Goal: Information Seeking & Learning: Learn about a topic

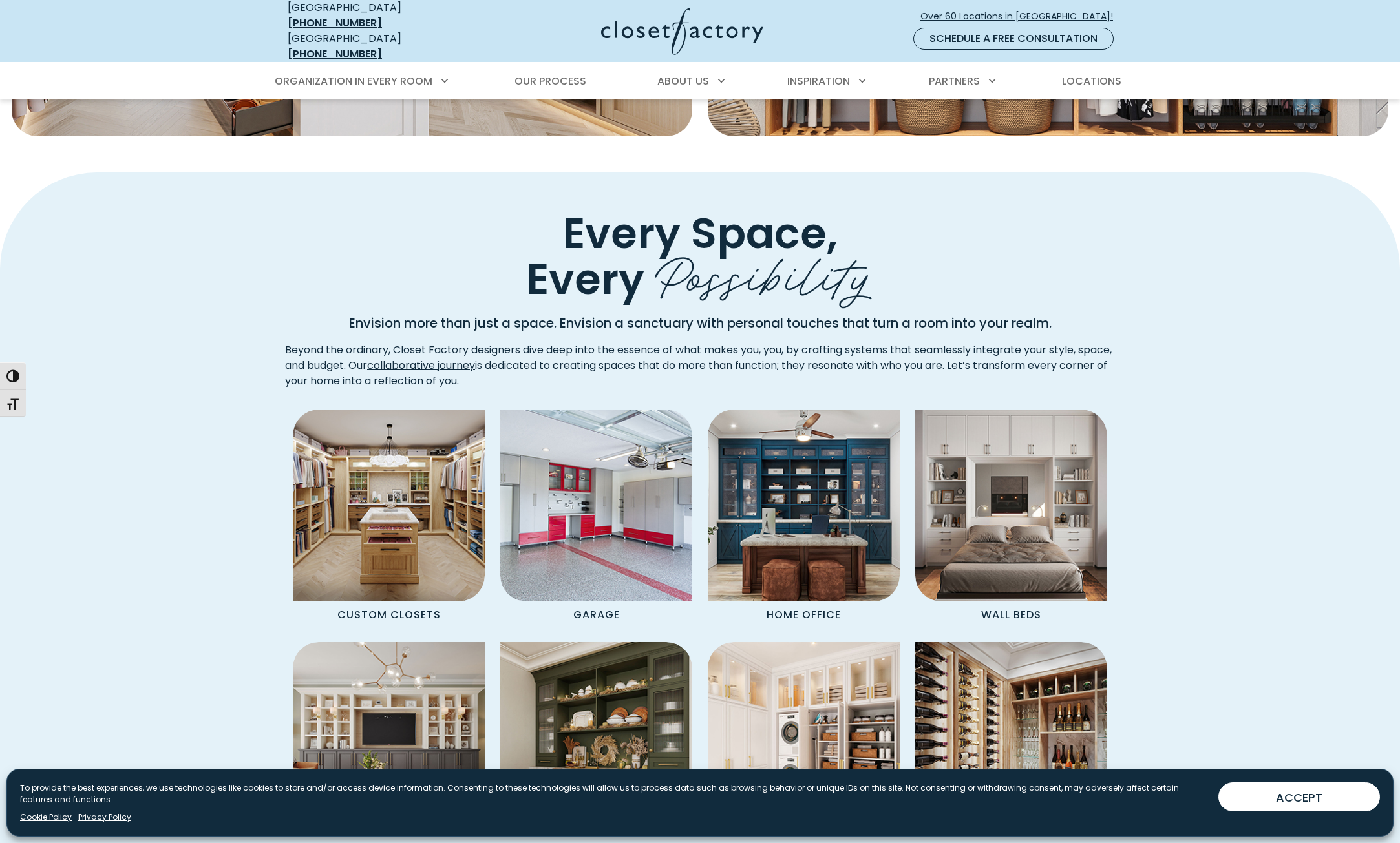
scroll to position [840, 0]
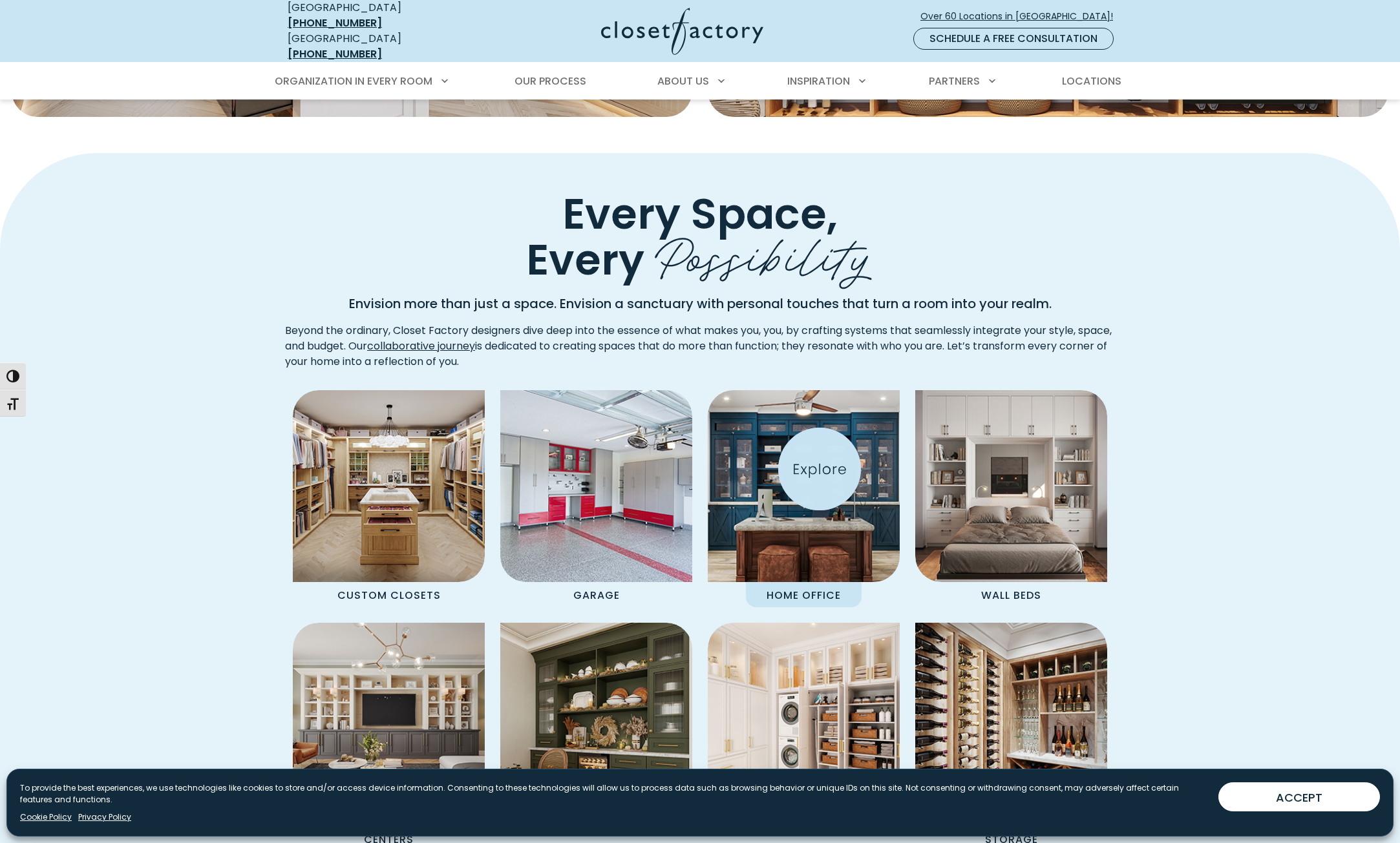
click at [819, 469] on img "Spaces Grid" at bounding box center [803, 486] width 211 height 211
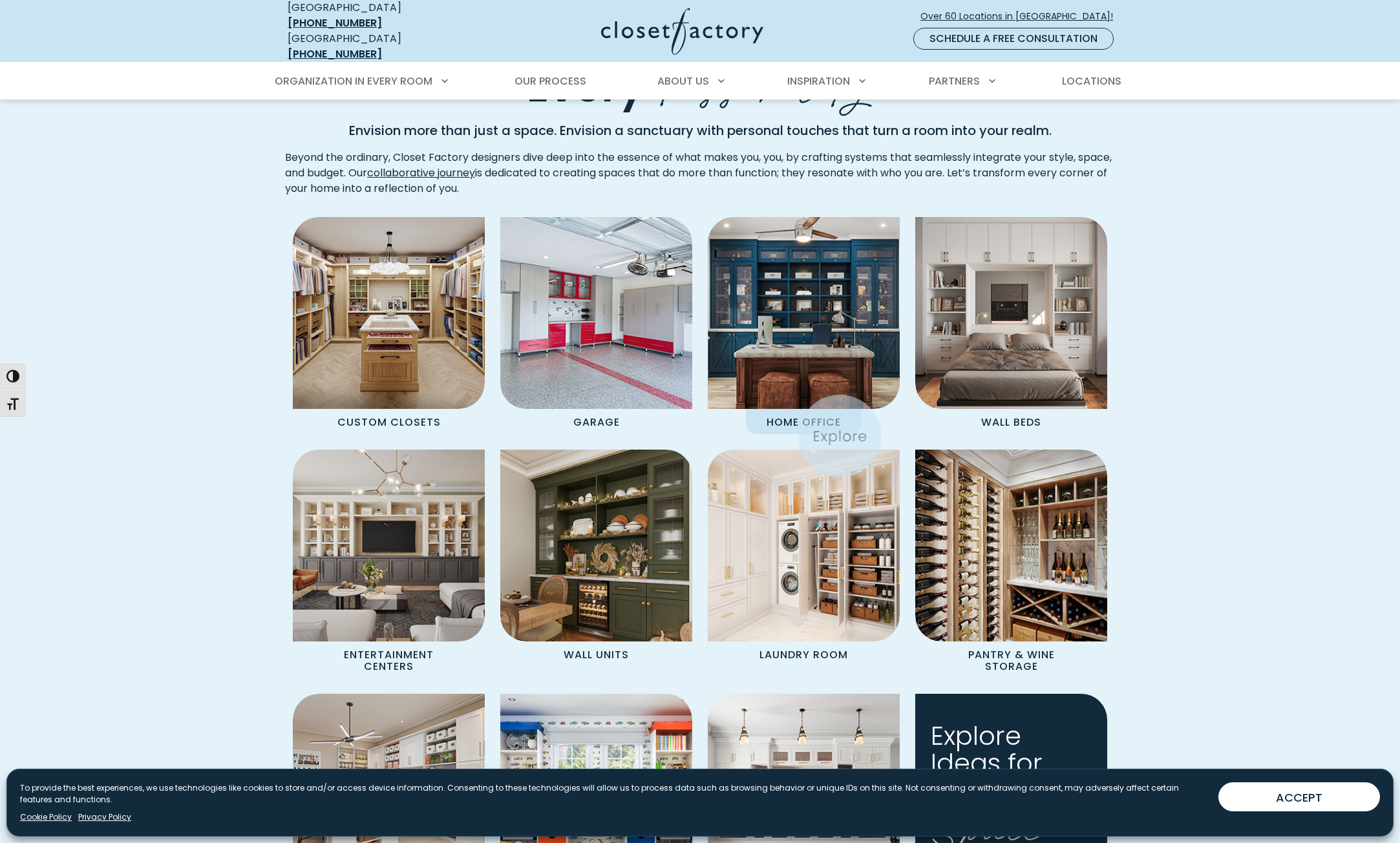
scroll to position [1033, 0]
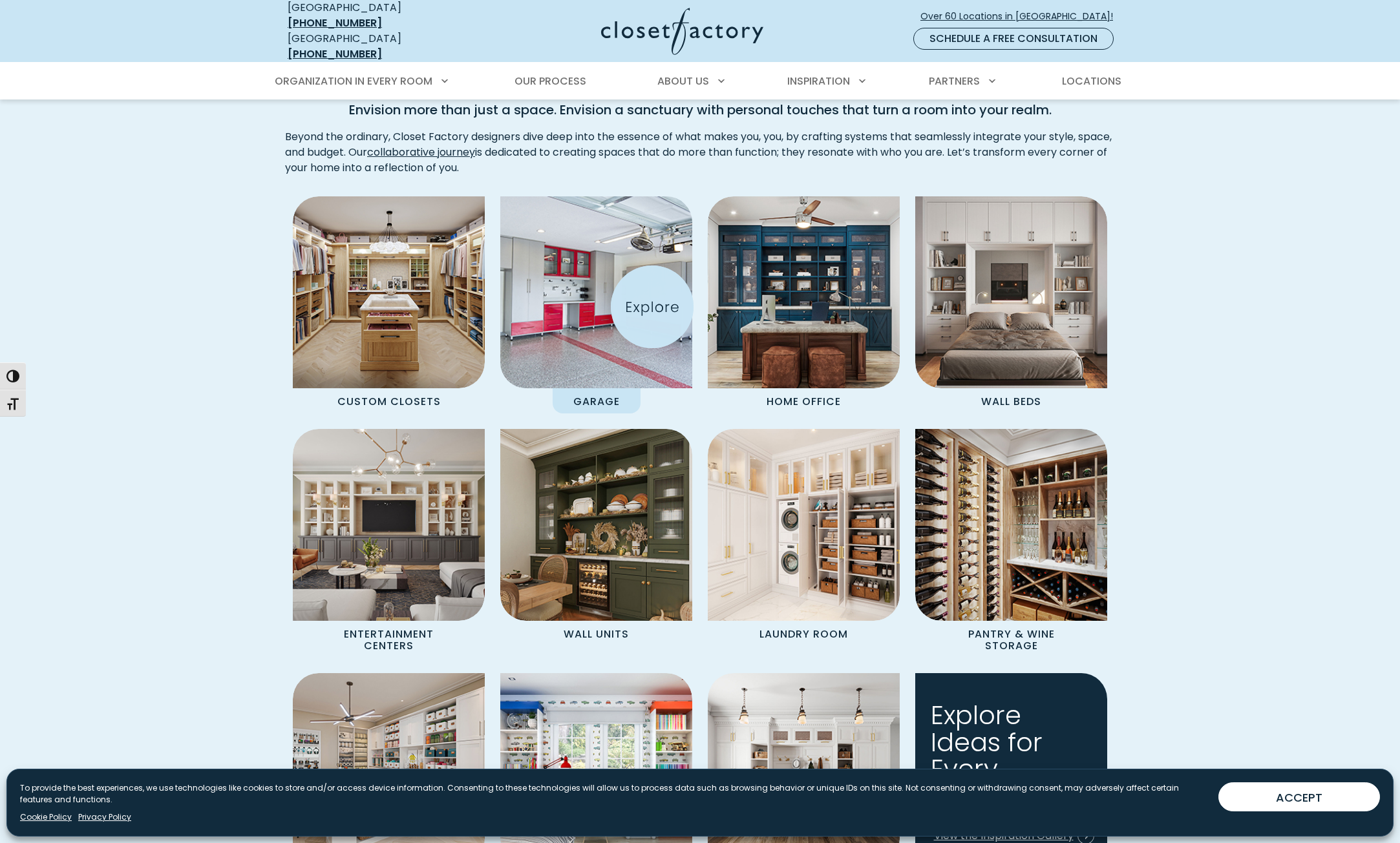
click at [652, 307] on img "Spaces Grid" at bounding box center [596, 292] width 211 height 211
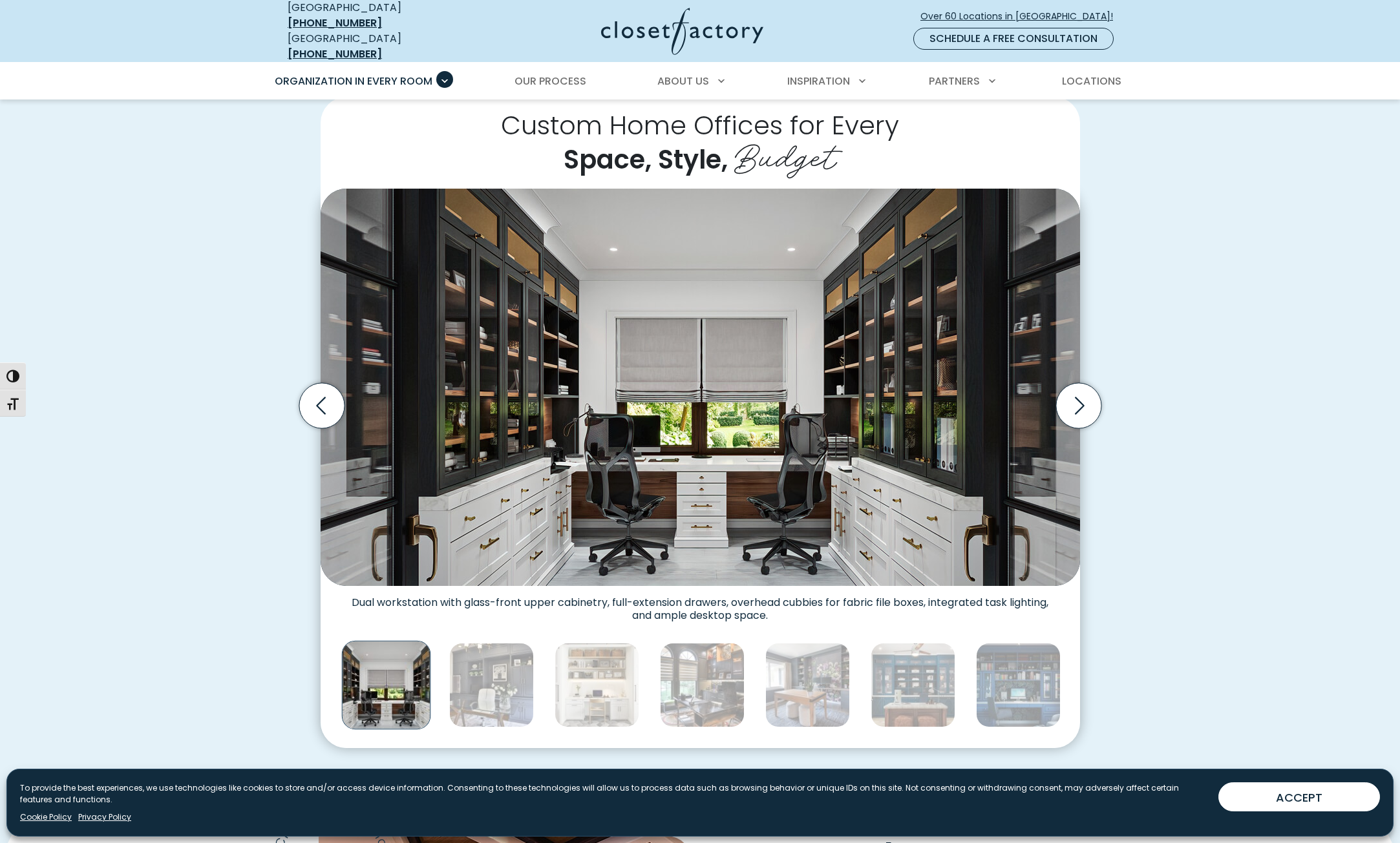
scroll to position [323, 0]
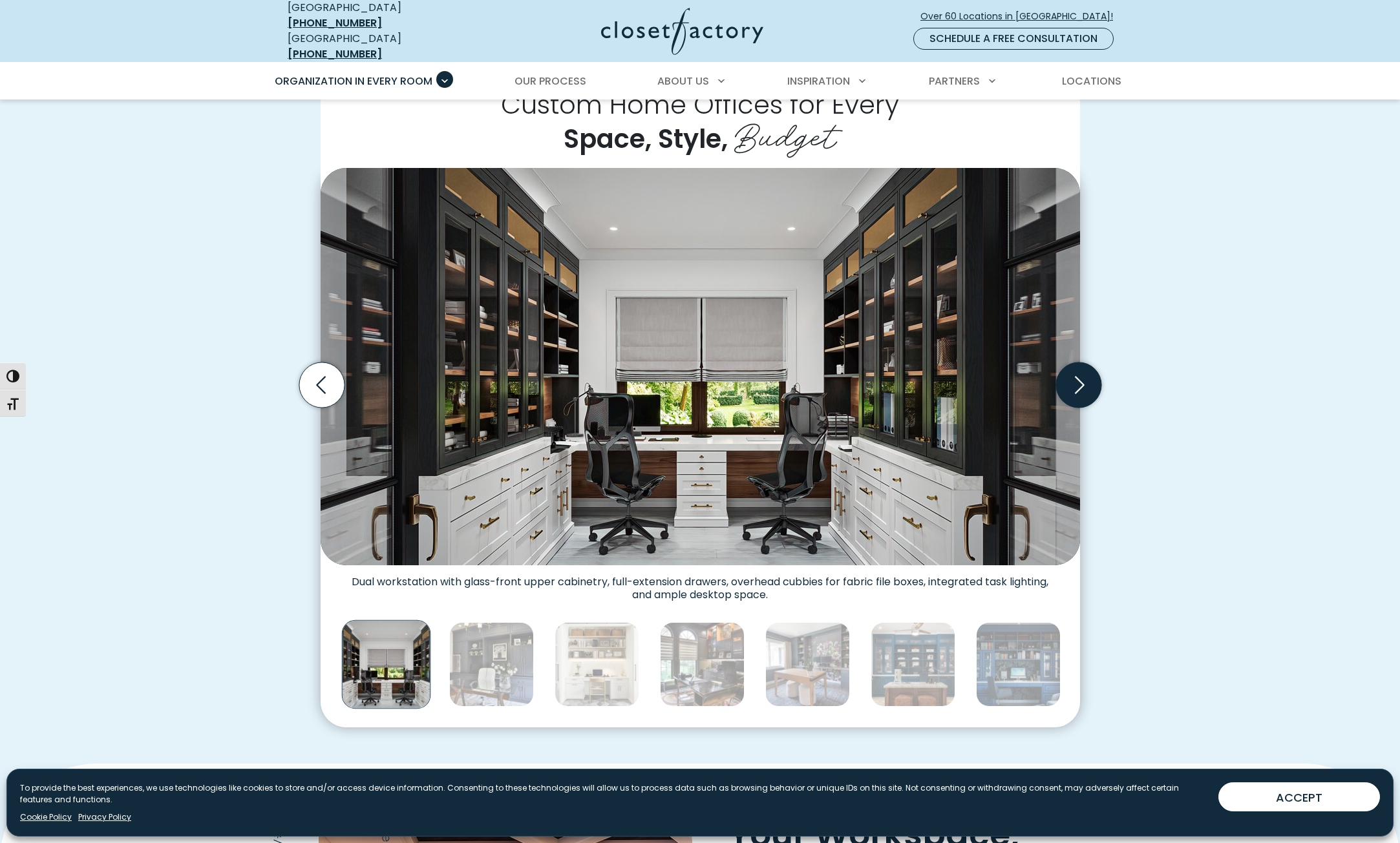
click at [1067, 380] on icon "Next slide" at bounding box center [1078, 384] width 45 height 45
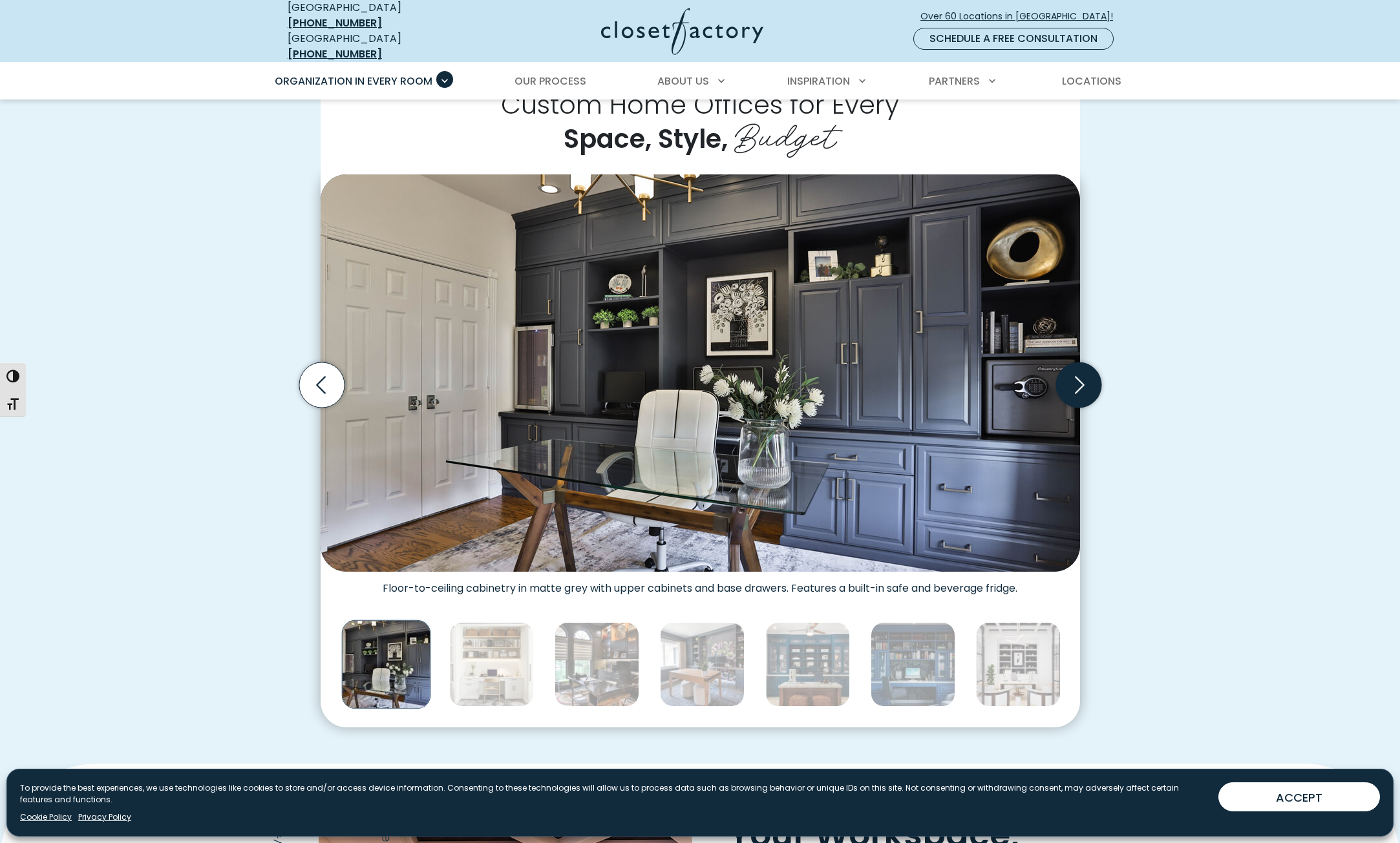
click at [1067, 380] on icon "Next slide" at bounding box center [1078, 384] width 45 height 45
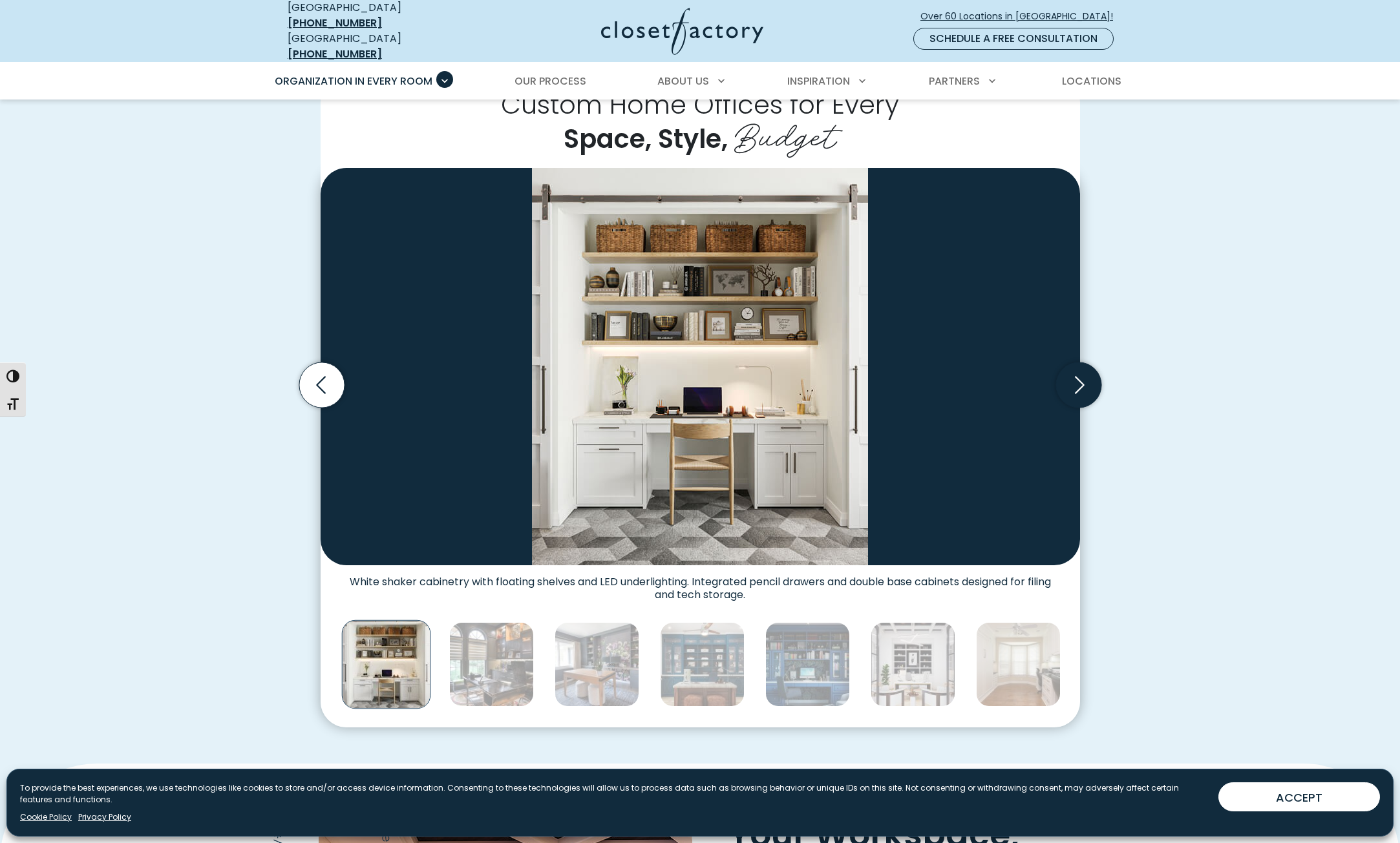
click at [1067, 380] on icon "Next slide" at bounding box center [1078, 384] width 45 height 45
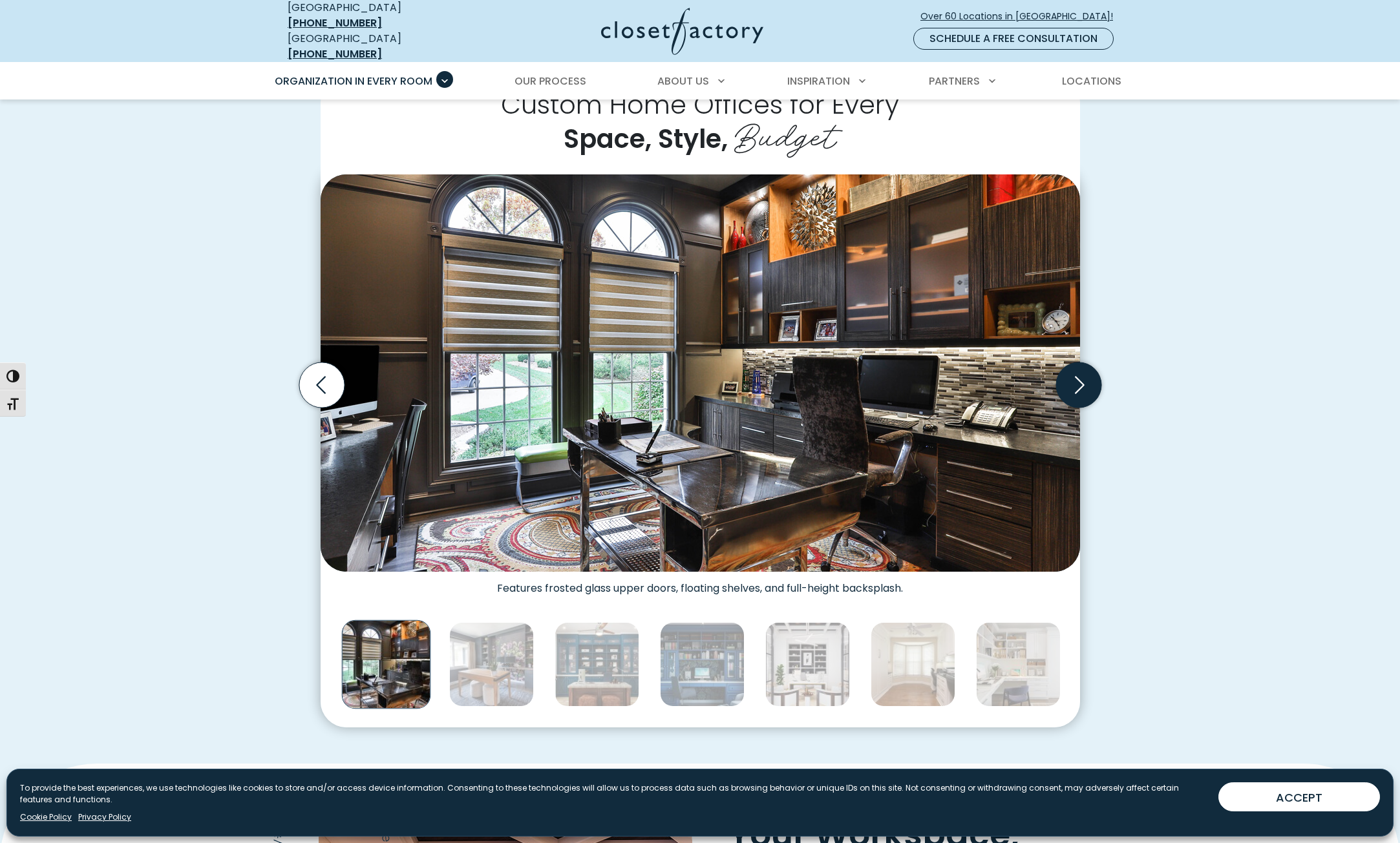
click at [1067, 380] on icon "Next slide" at bounding box center [1078, 384] width 45 height 45
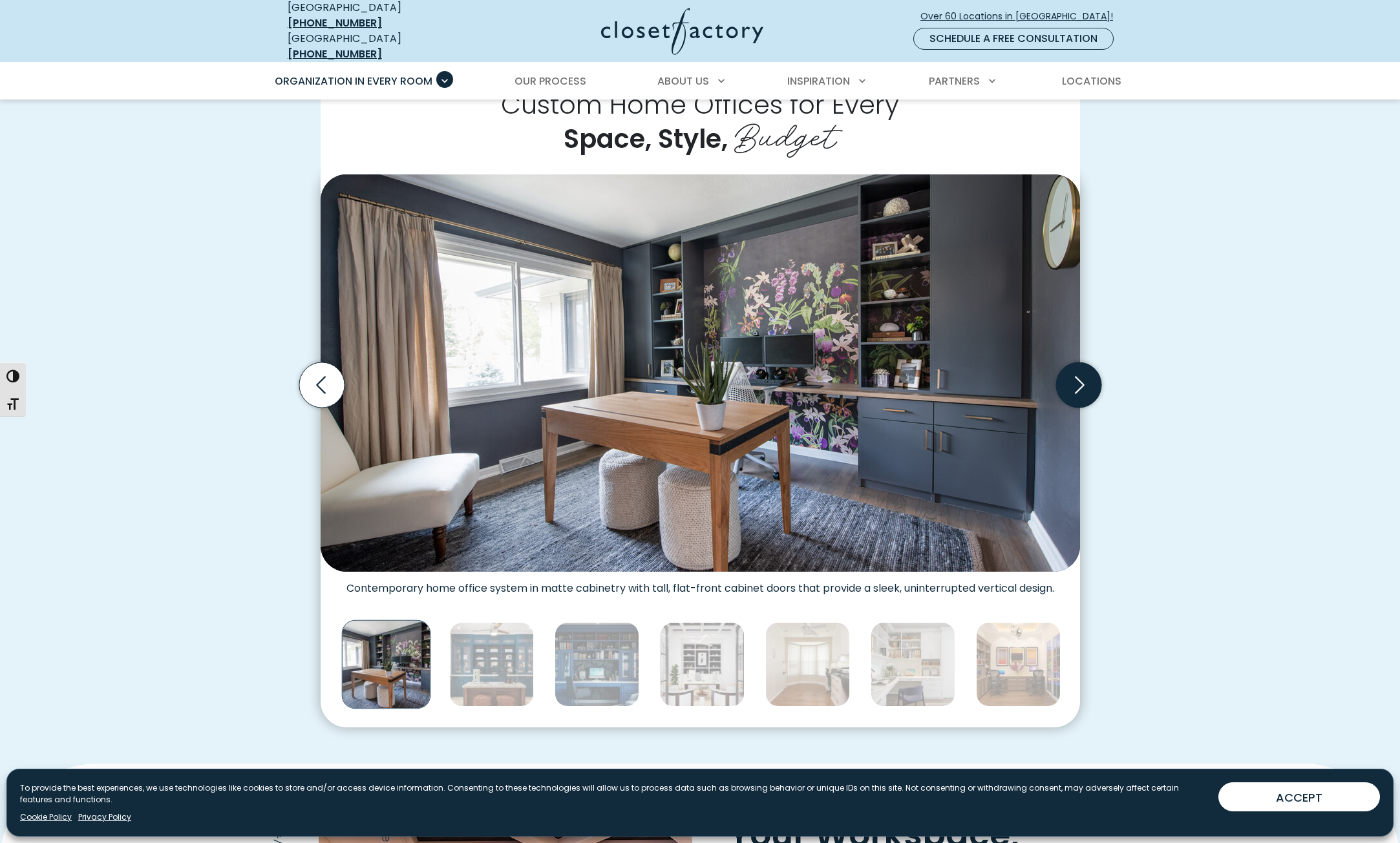
click at [1067, 380] on icon "Next slide" at bounding box center [1078, 384] width 45 height 45
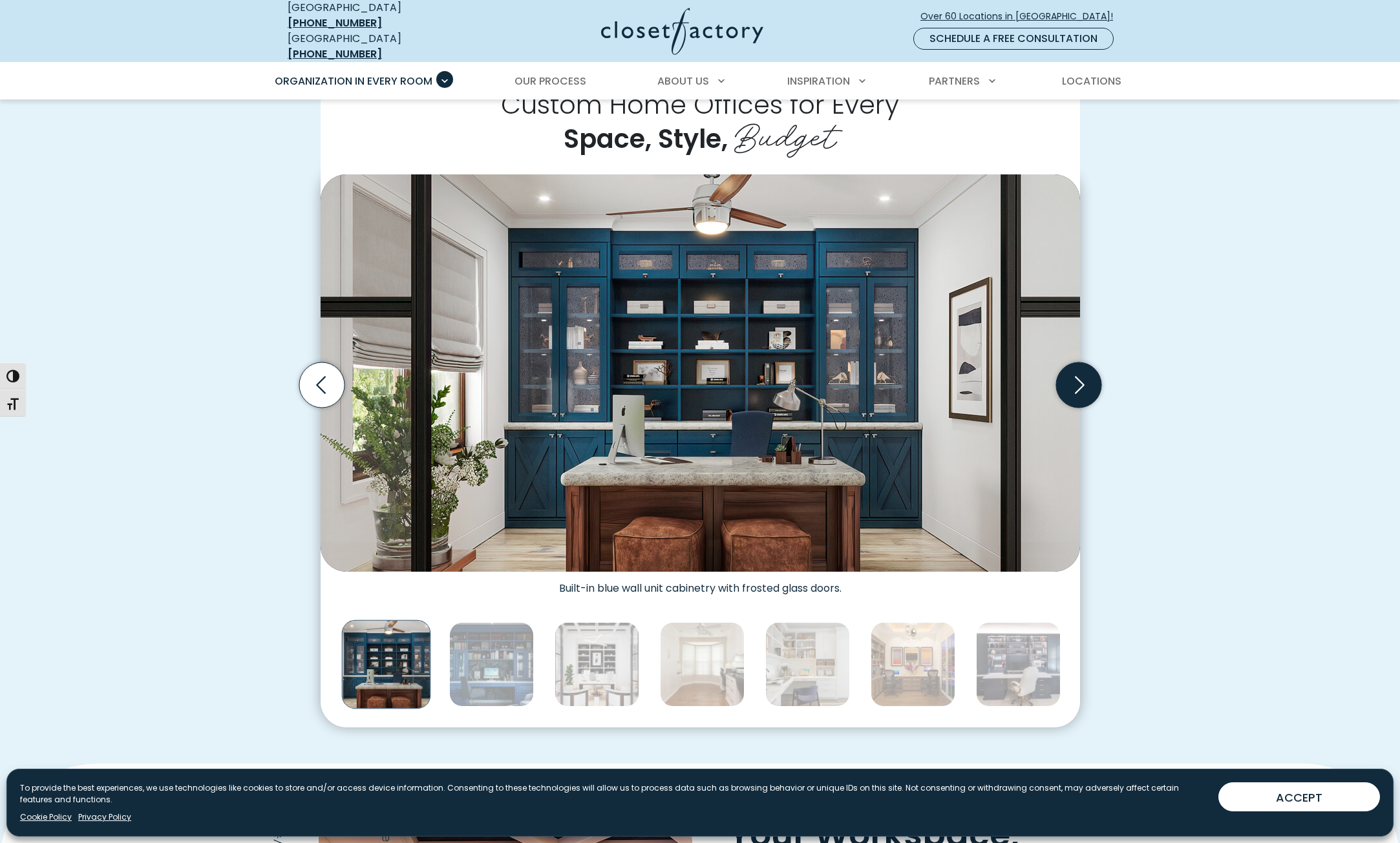
click at [1067, 380] on icon "Next slide" at bounding box center [1078, 384] width 45 height 45
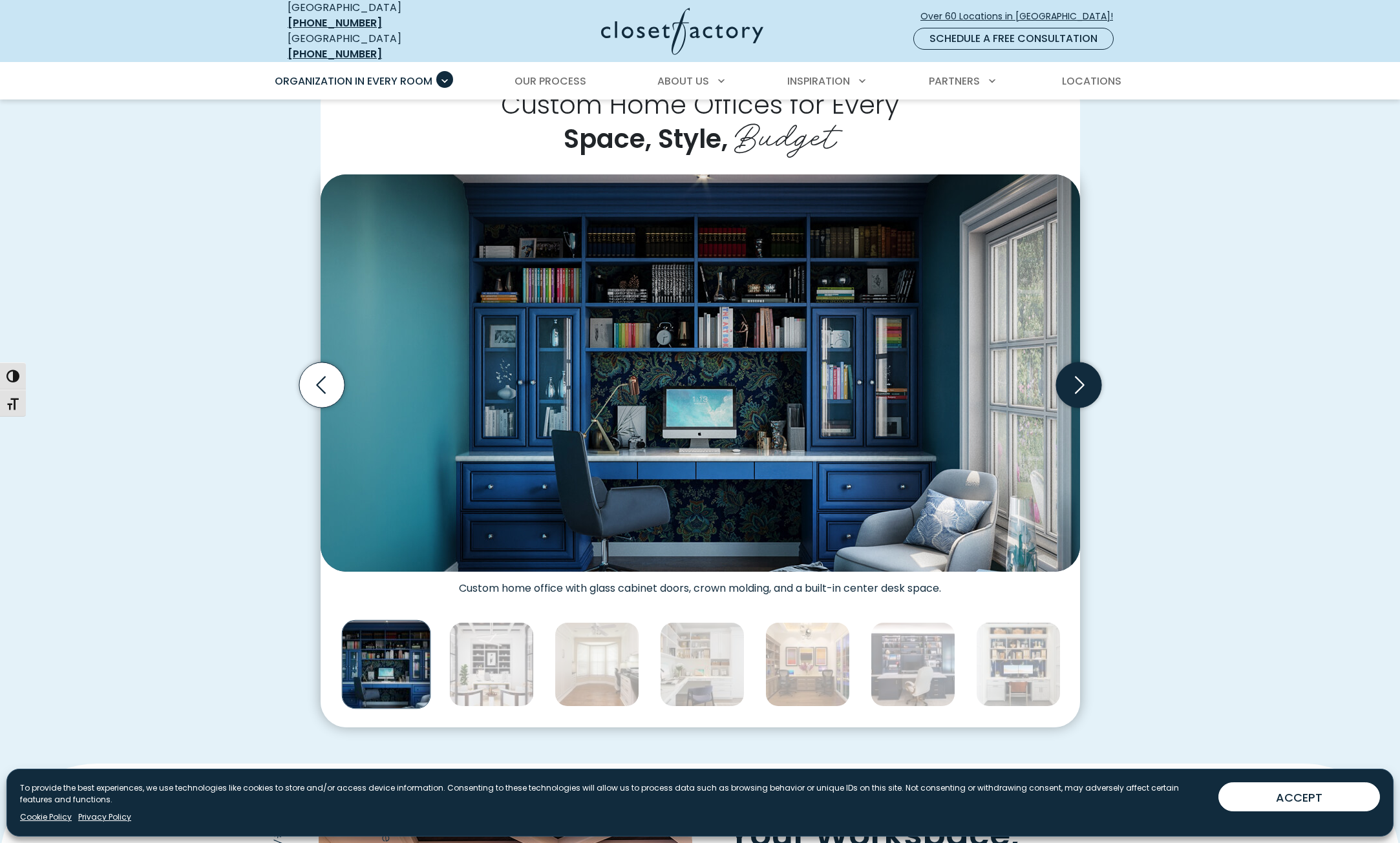
click at [1067, 380] on icon "Next slide" at bounding box center [1078, 384] width 45 height 45
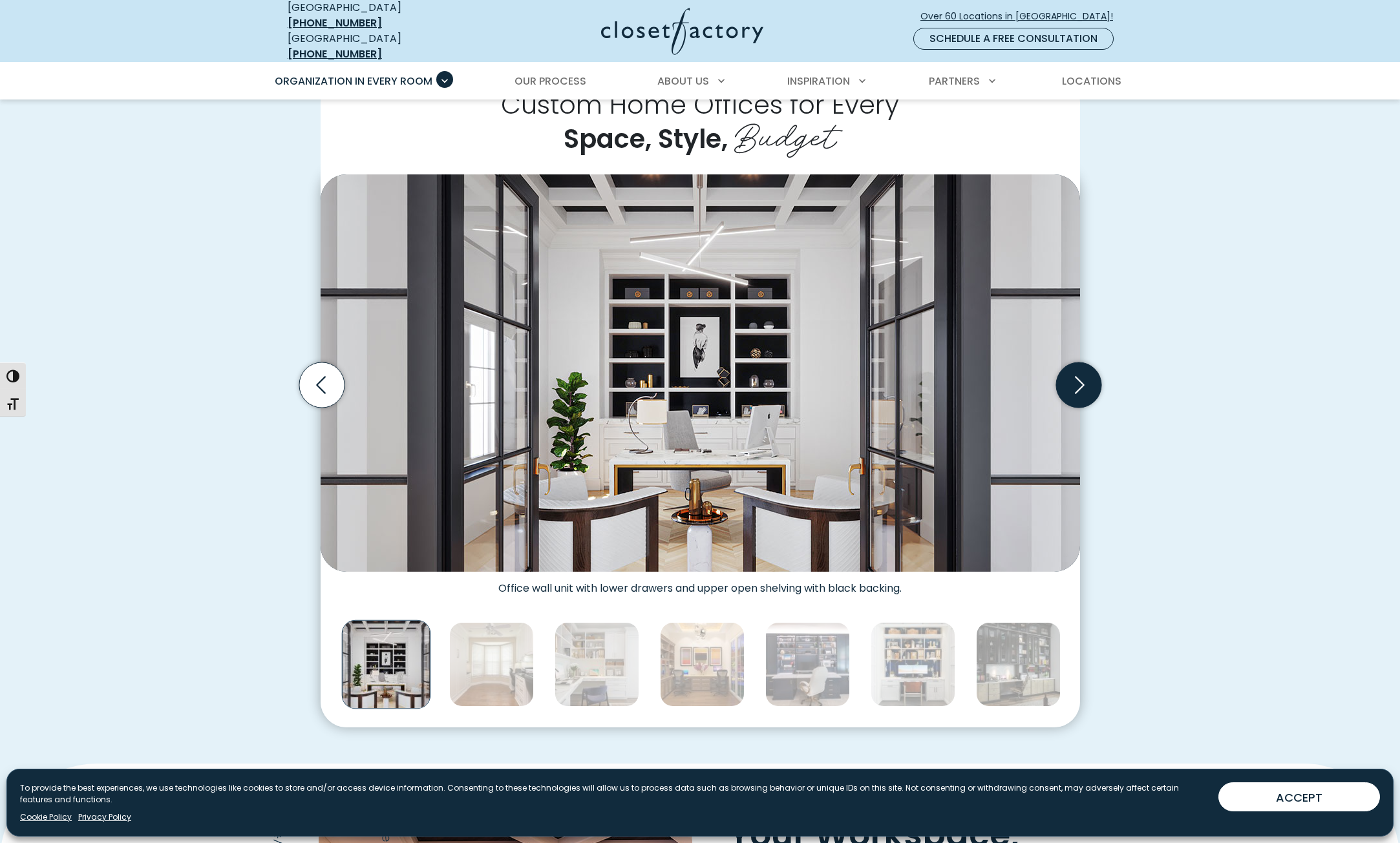
click at [1067, 380] on icon "Next slide" at bounding box center [1078, 384] width 45 height 45
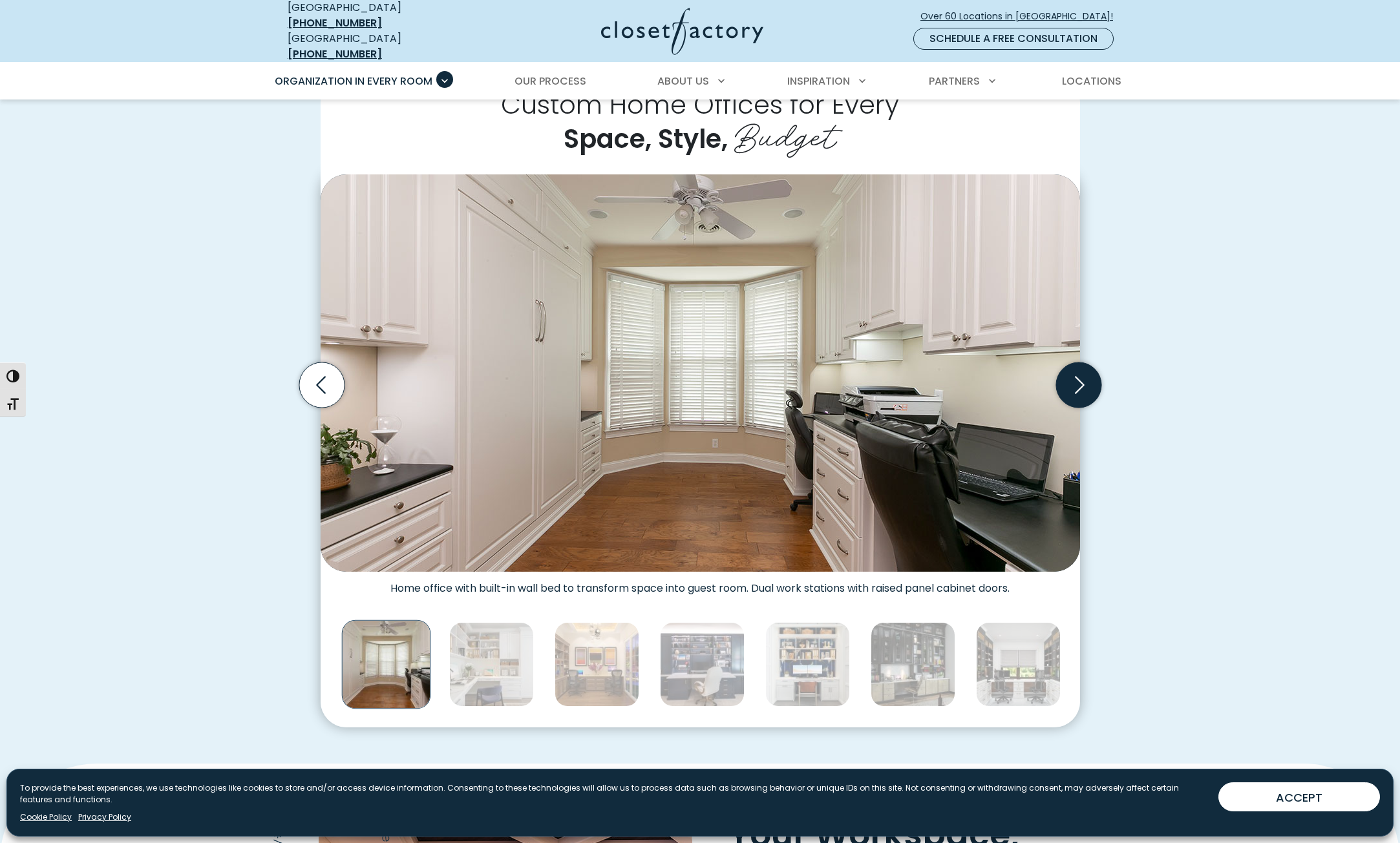
click at [1067, 380] on icon "Next slide" at bounding box center [1078, 384] width 45 height 45
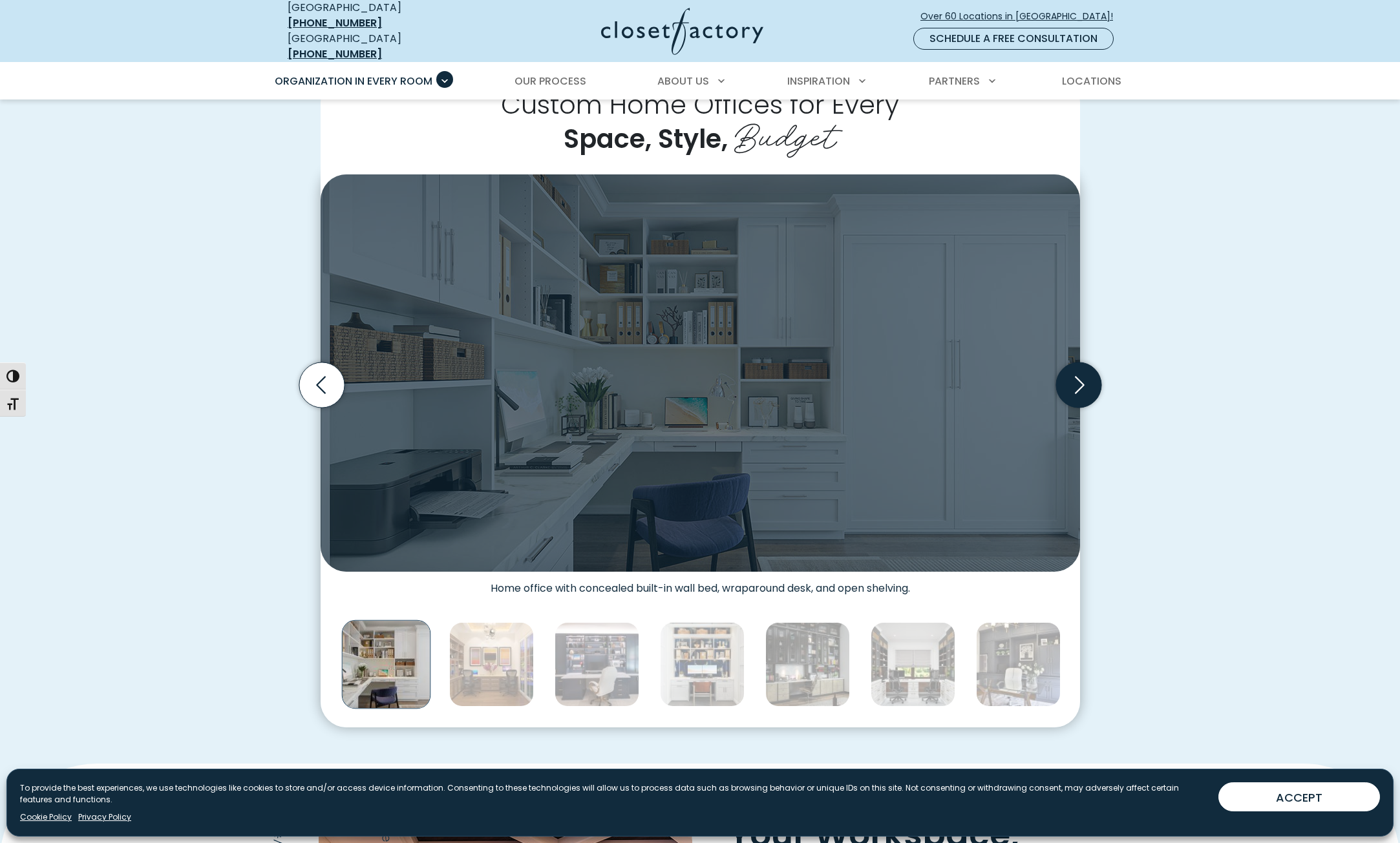
click at [1067, 380] on icon "Next slide" at bounding box center [1078, 384] width 45 height 45
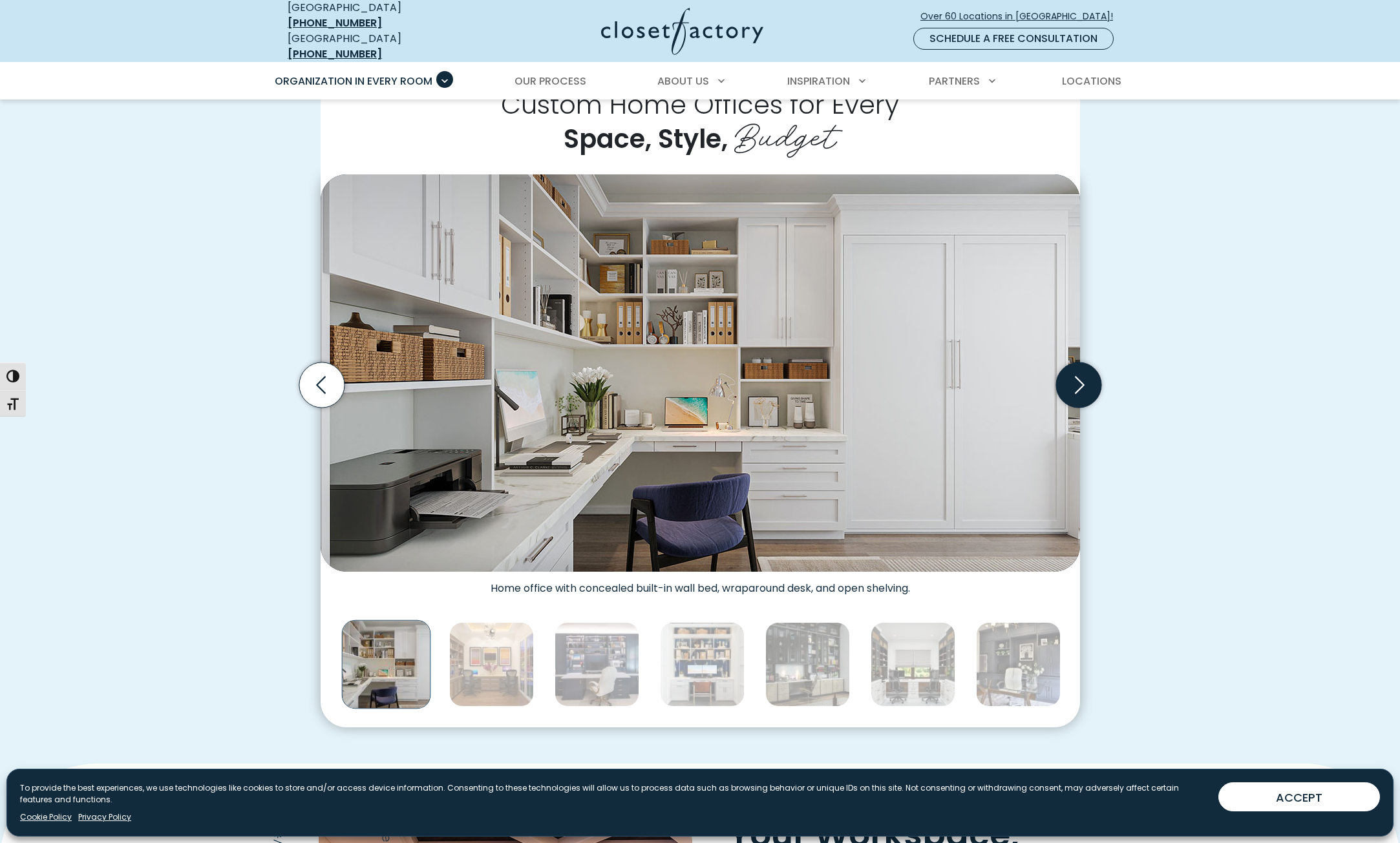
click at [1067, 380] on icon "Next slide" at bounding box center [1078, 384] width 45 height 45
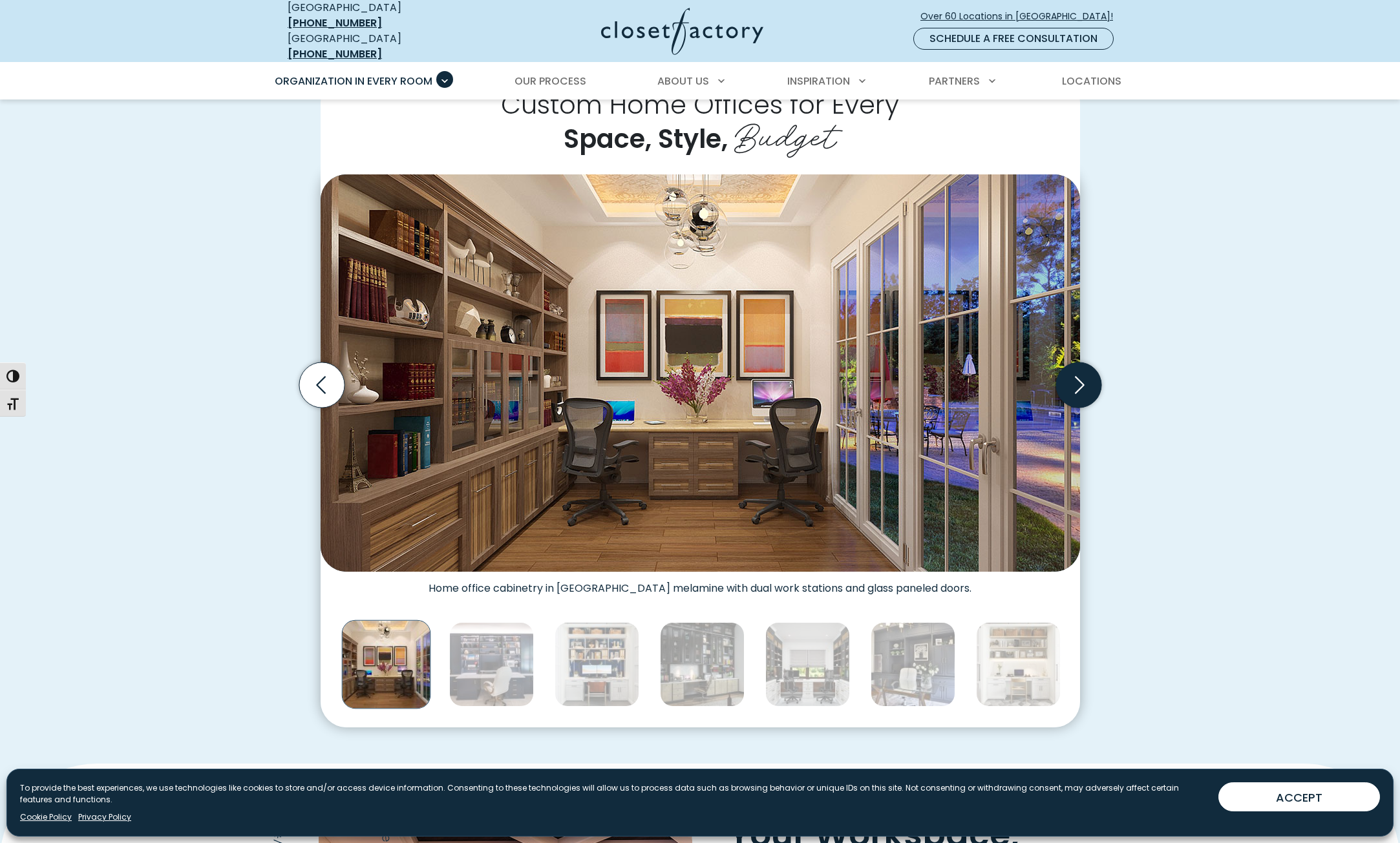
click at [1067, 380] on icon "Next slide" at bounding box center [1078, 384] width 45 height 45
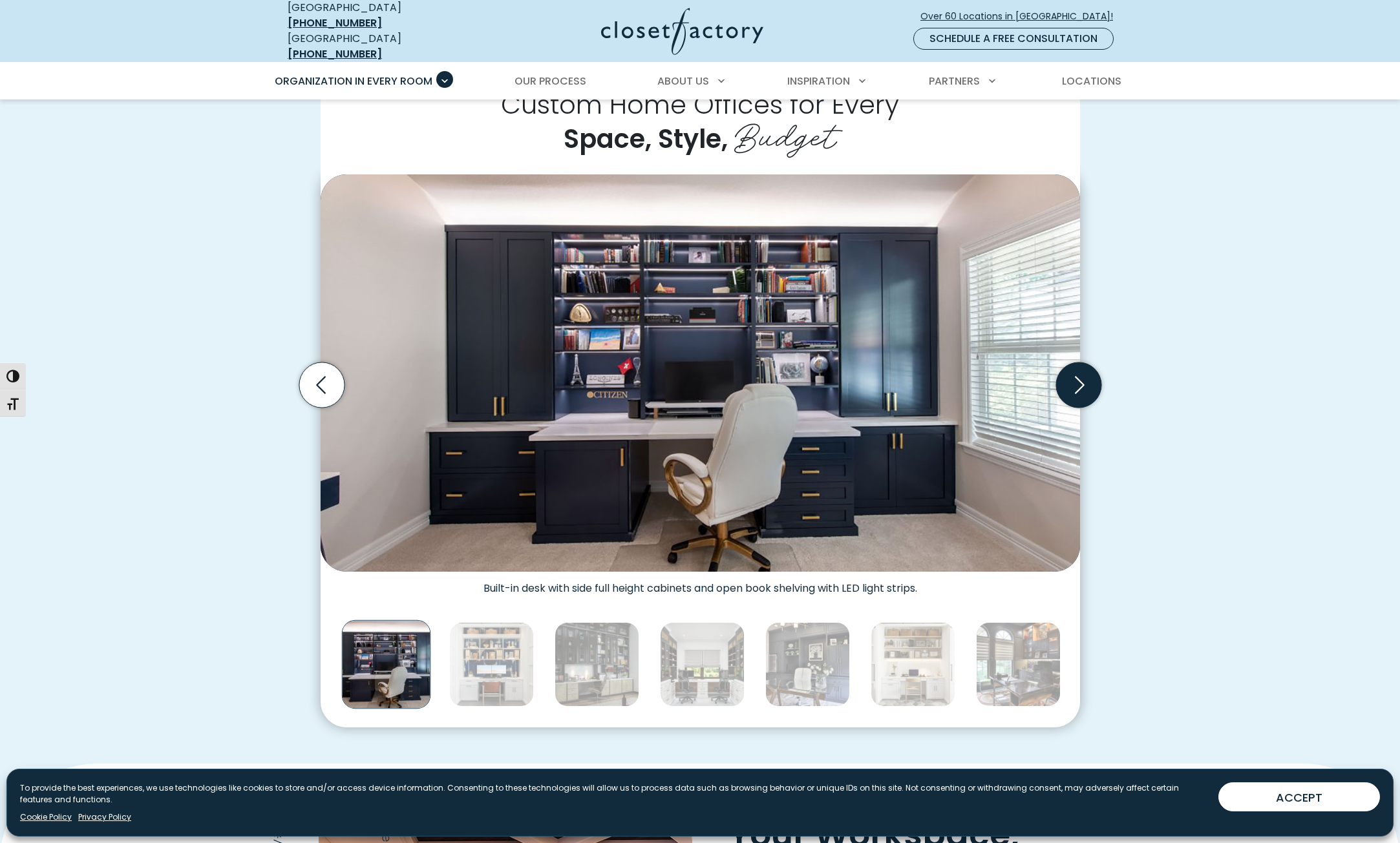
click at [1067, 380] on icon "Next slide" at bounding box center [1078, 384] width 45 height 45
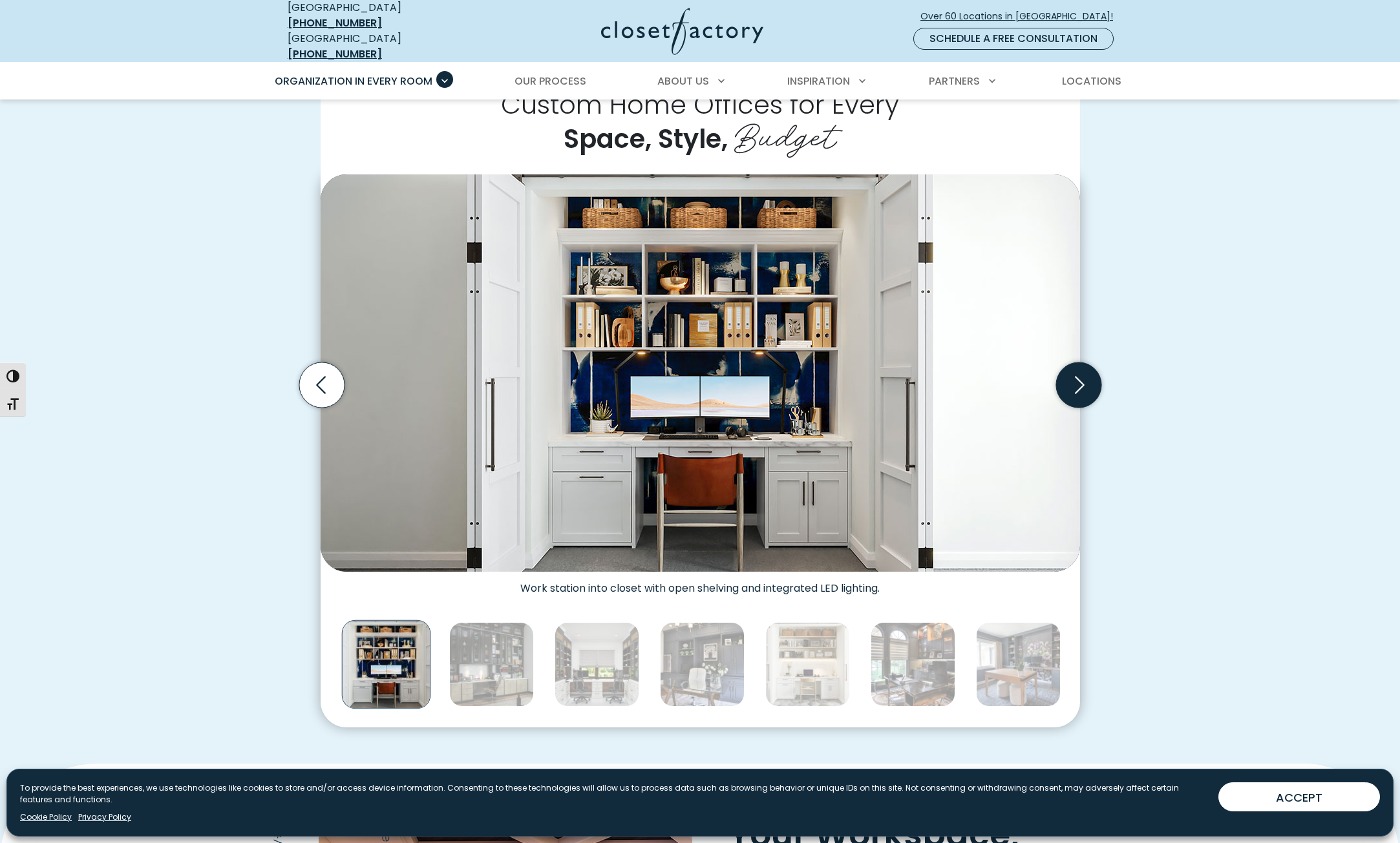
click at [1067, 380] on icon "Next slide" at bounding box center [1078, 384] width 45 height 45
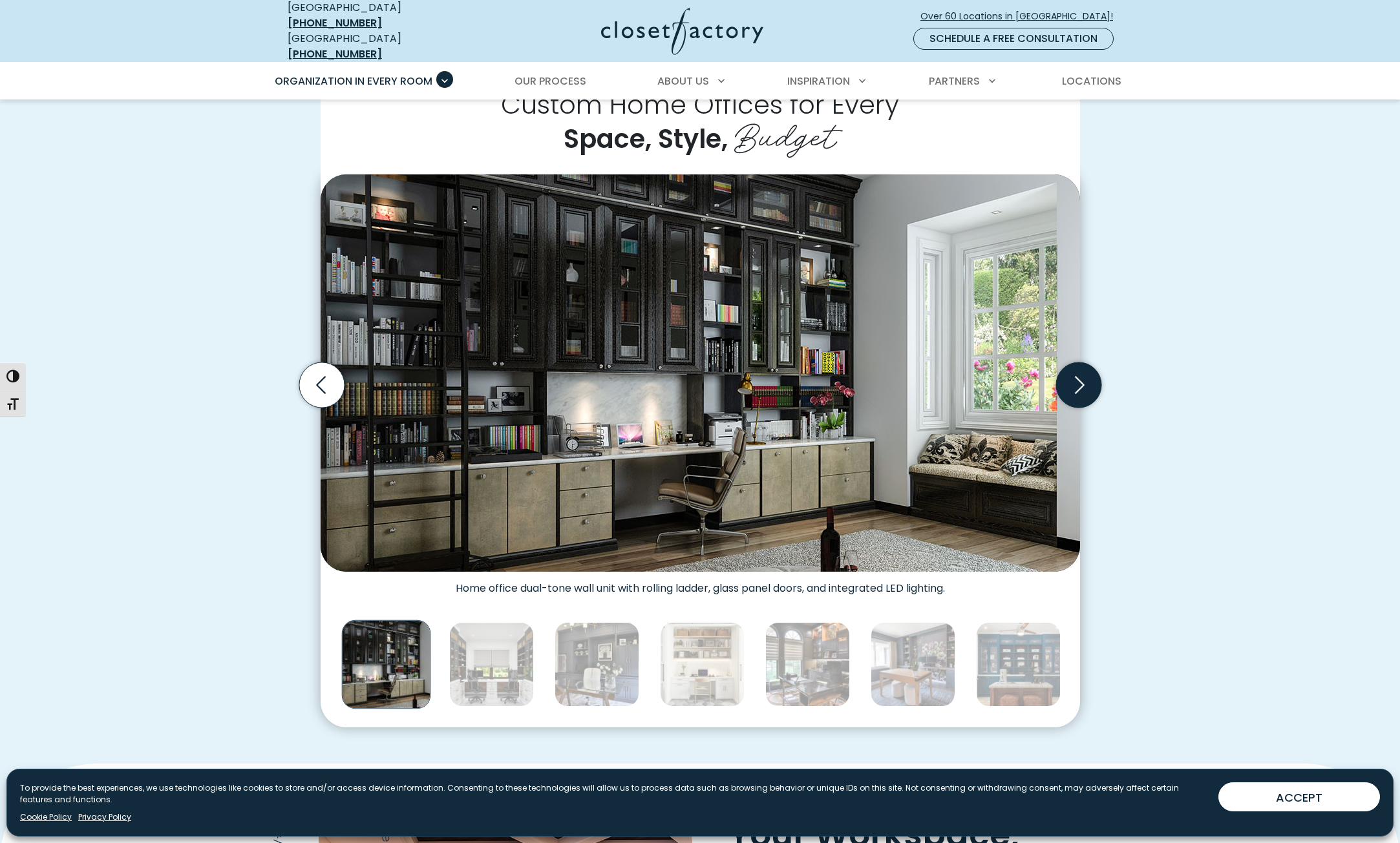
click at [1067, 380] on icon "Next slide" at bounding box center [1078, 384] width 45 height 45
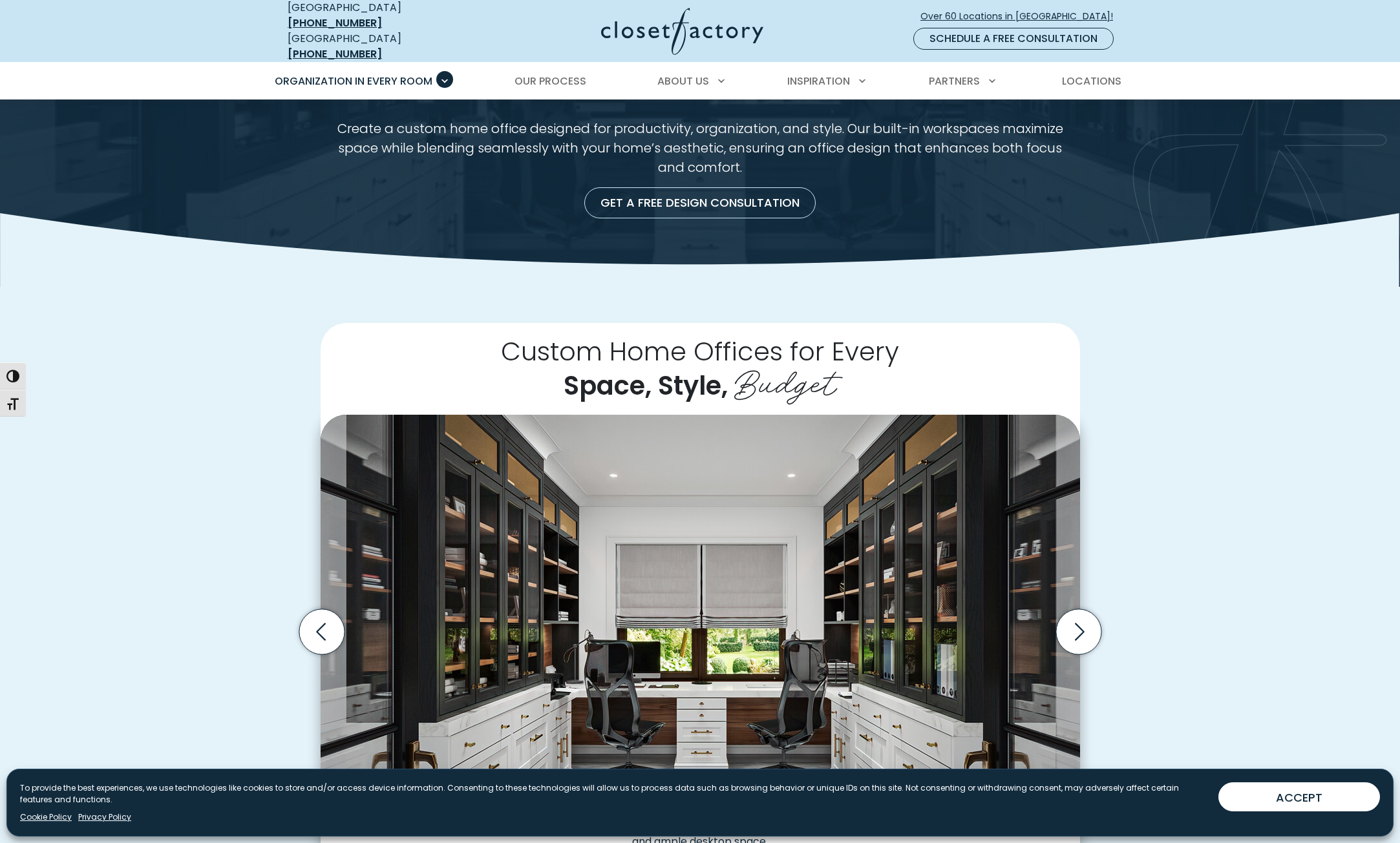
scroll to position [64, 0]
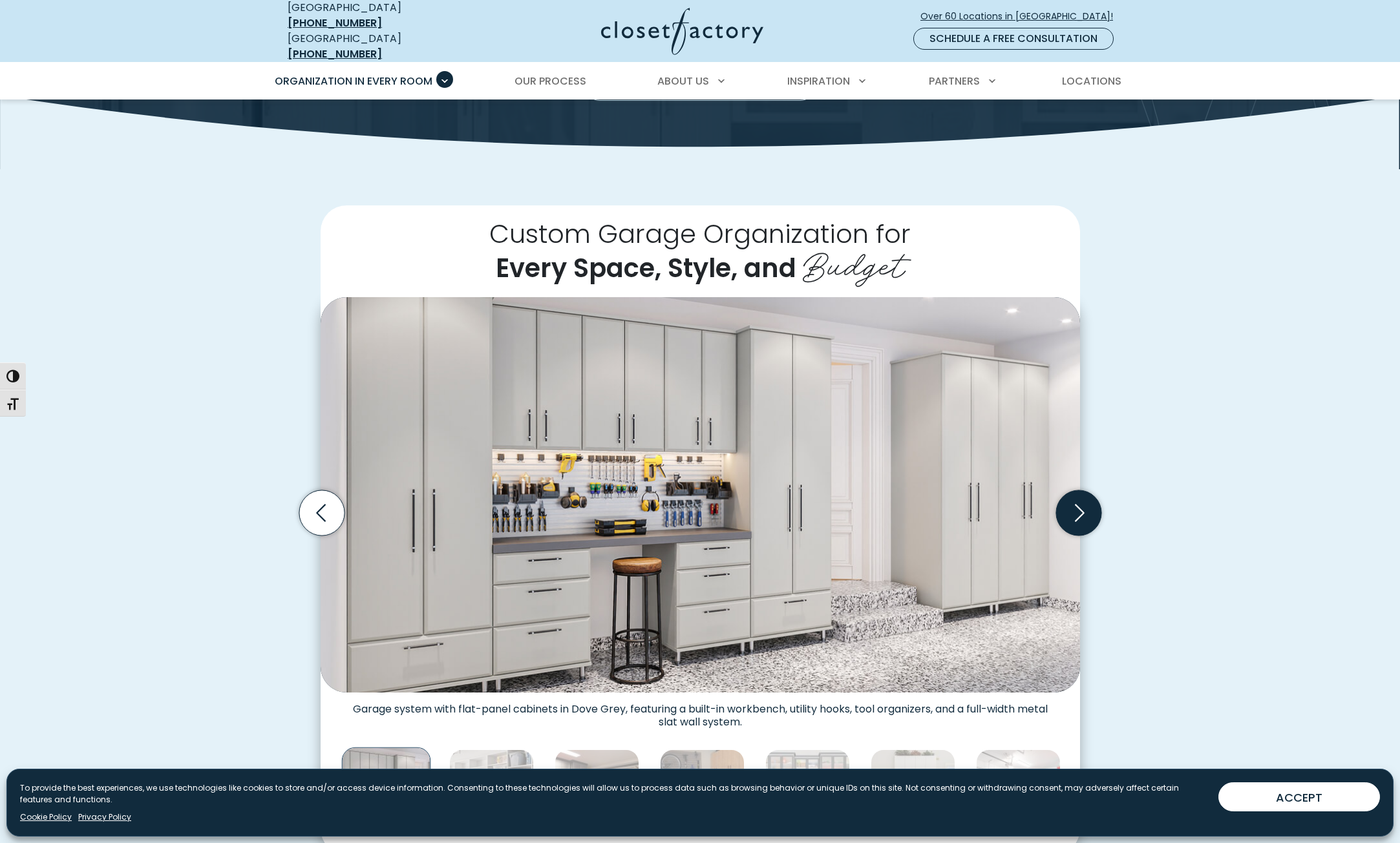
click at [1076, 514] on icon "Next slide" at bounding box center [1078, 513] width 45 height 45
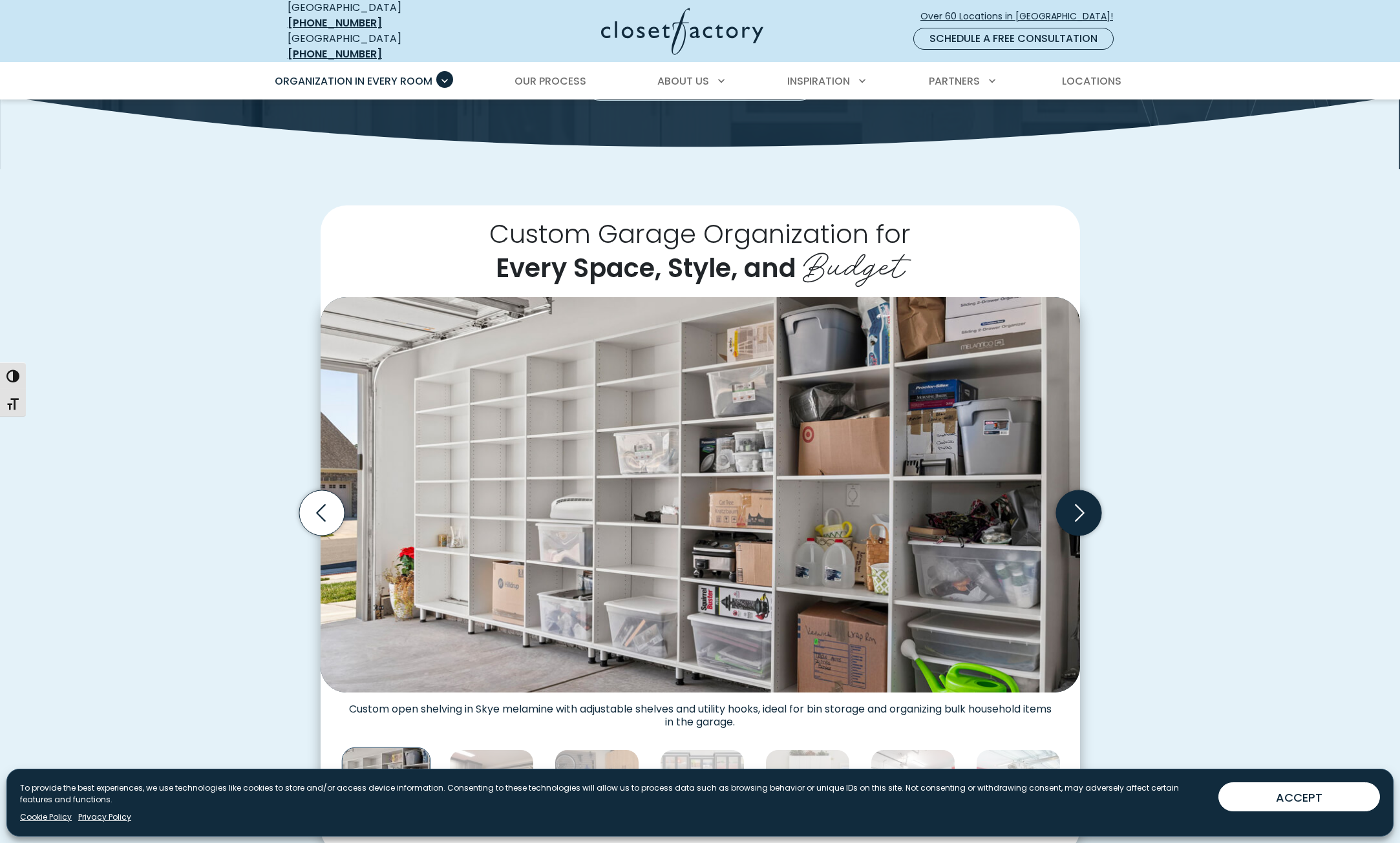
click at [1076, 514] on icon "Next slide" at bounding box center [1078, 513] width 45 height 45
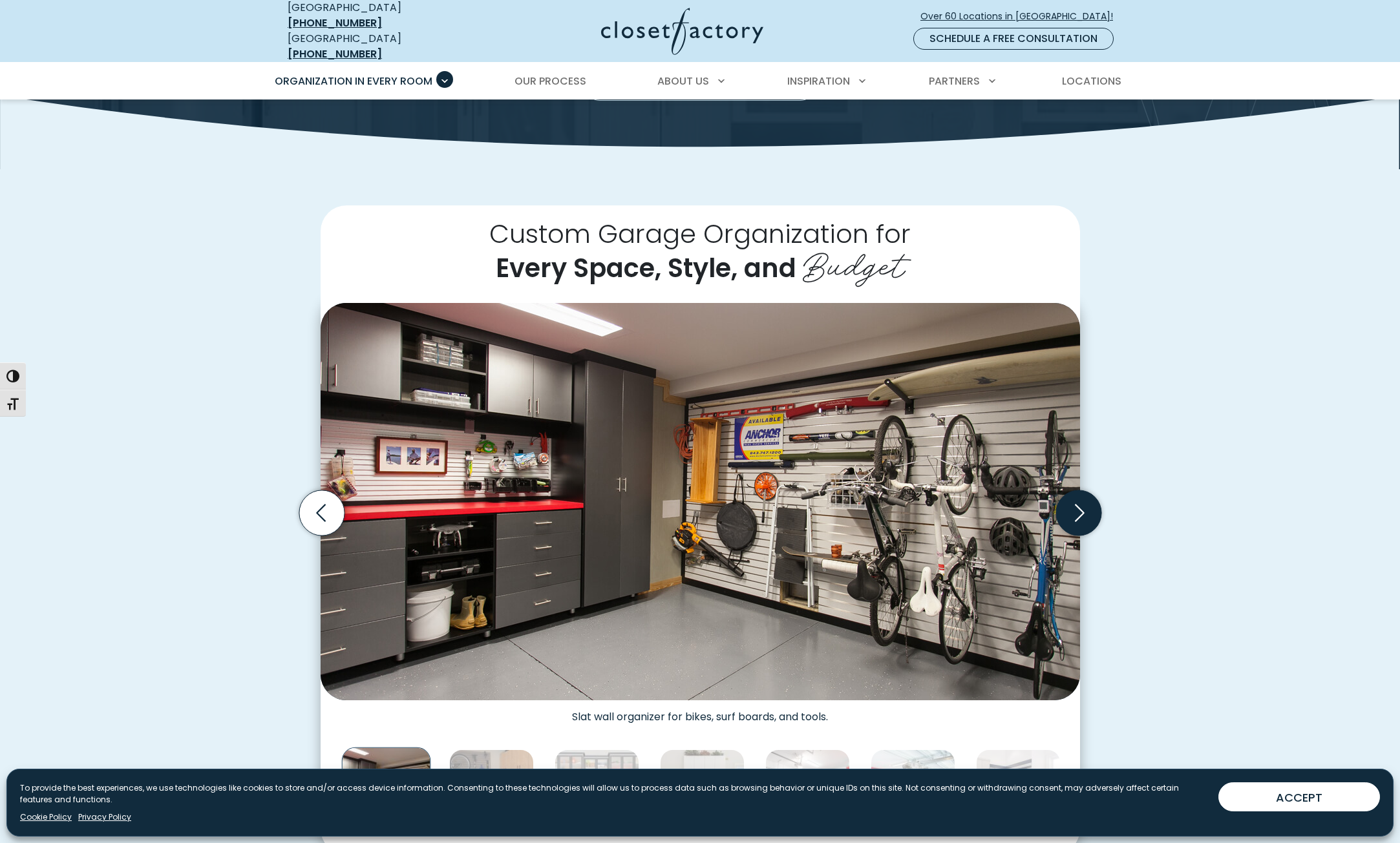
click at [1076, 514] on icon "Next slide" at bounding box center [1078, 513] width 45 height 45
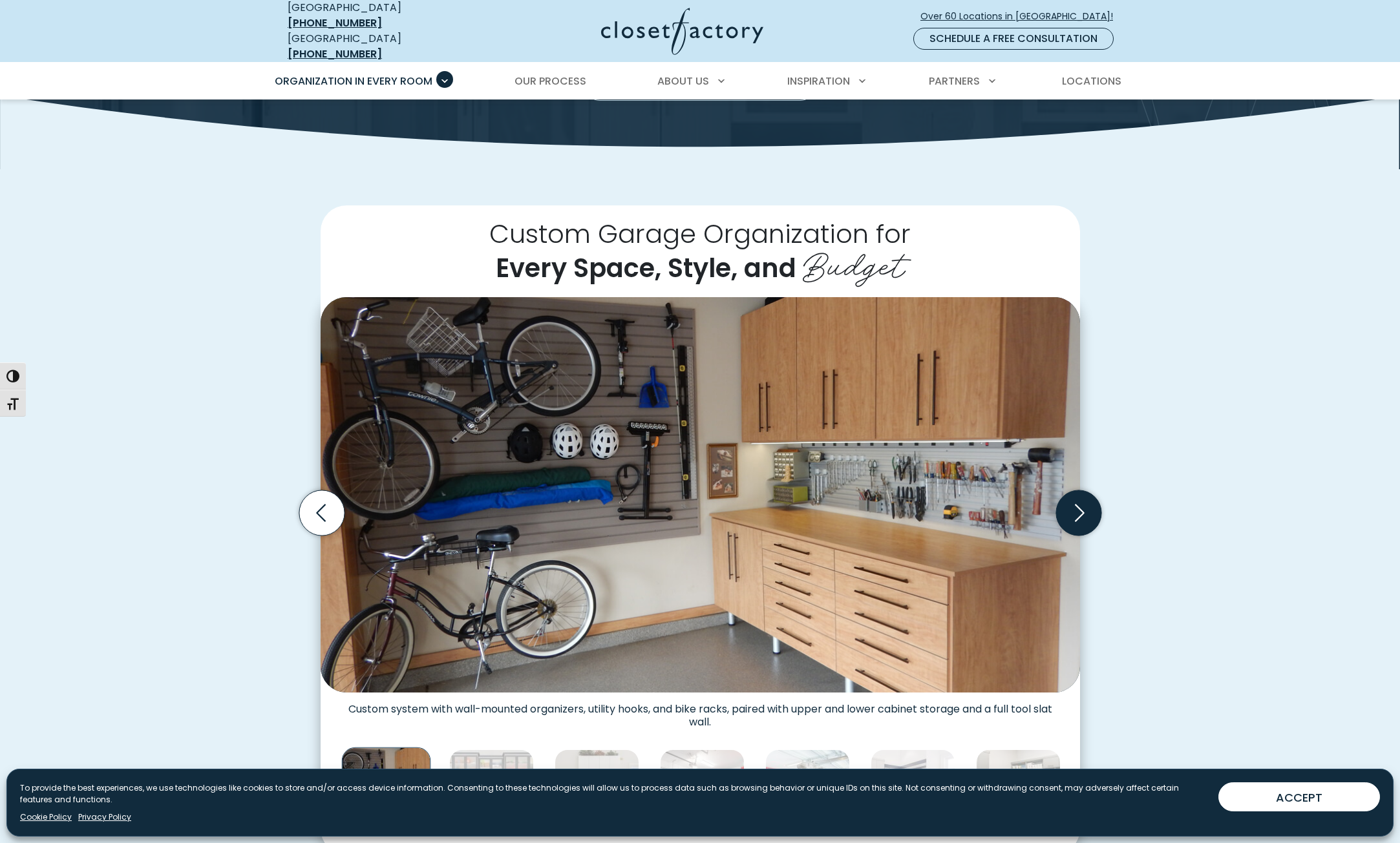
click at [1075, 510] on icon "Next slide" at bounding box center [1078, 513] width 45 height 45
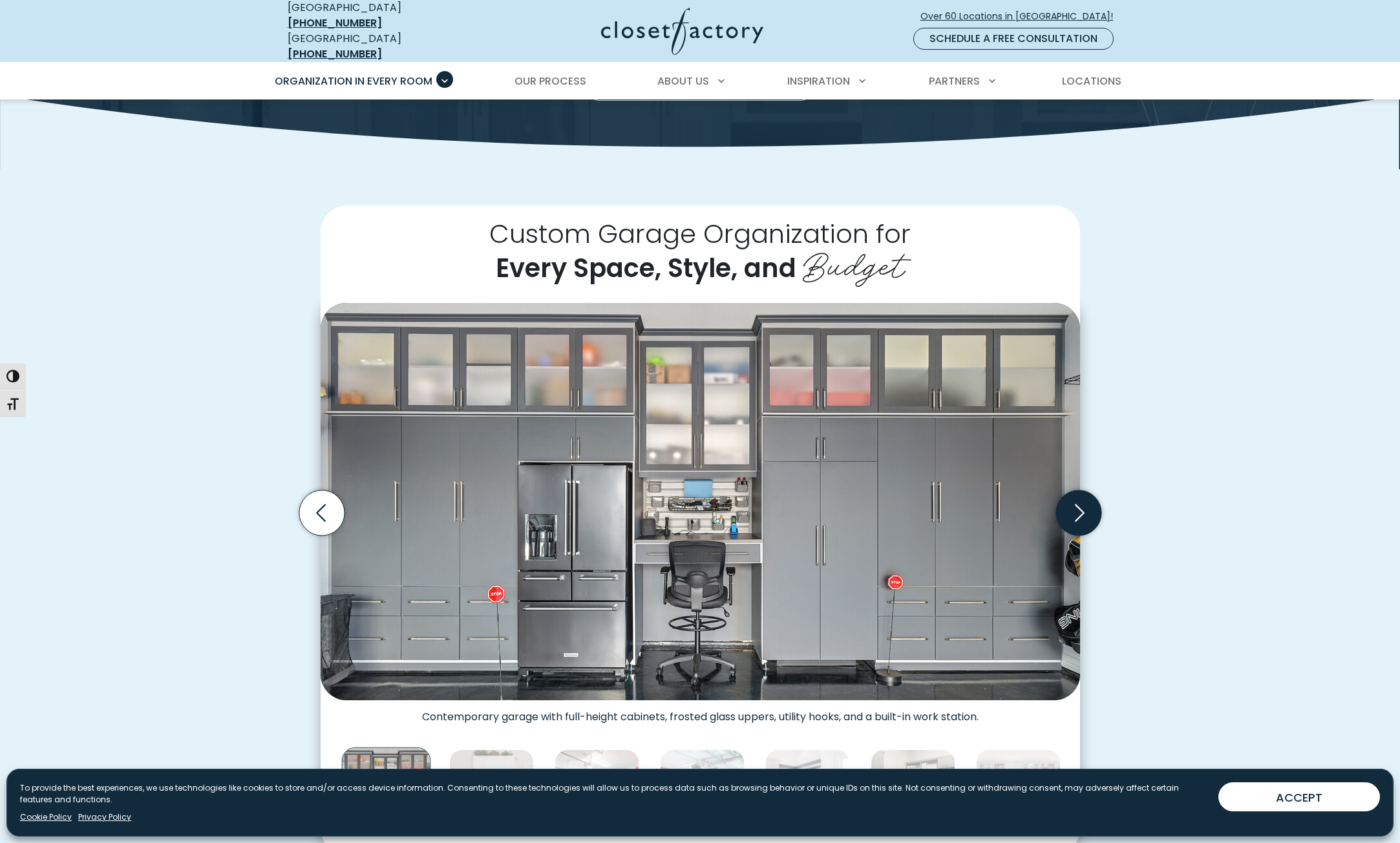
click at [1075, 505] on icon "Next slide" at bounding box center [1078, 513] width 45 height 45
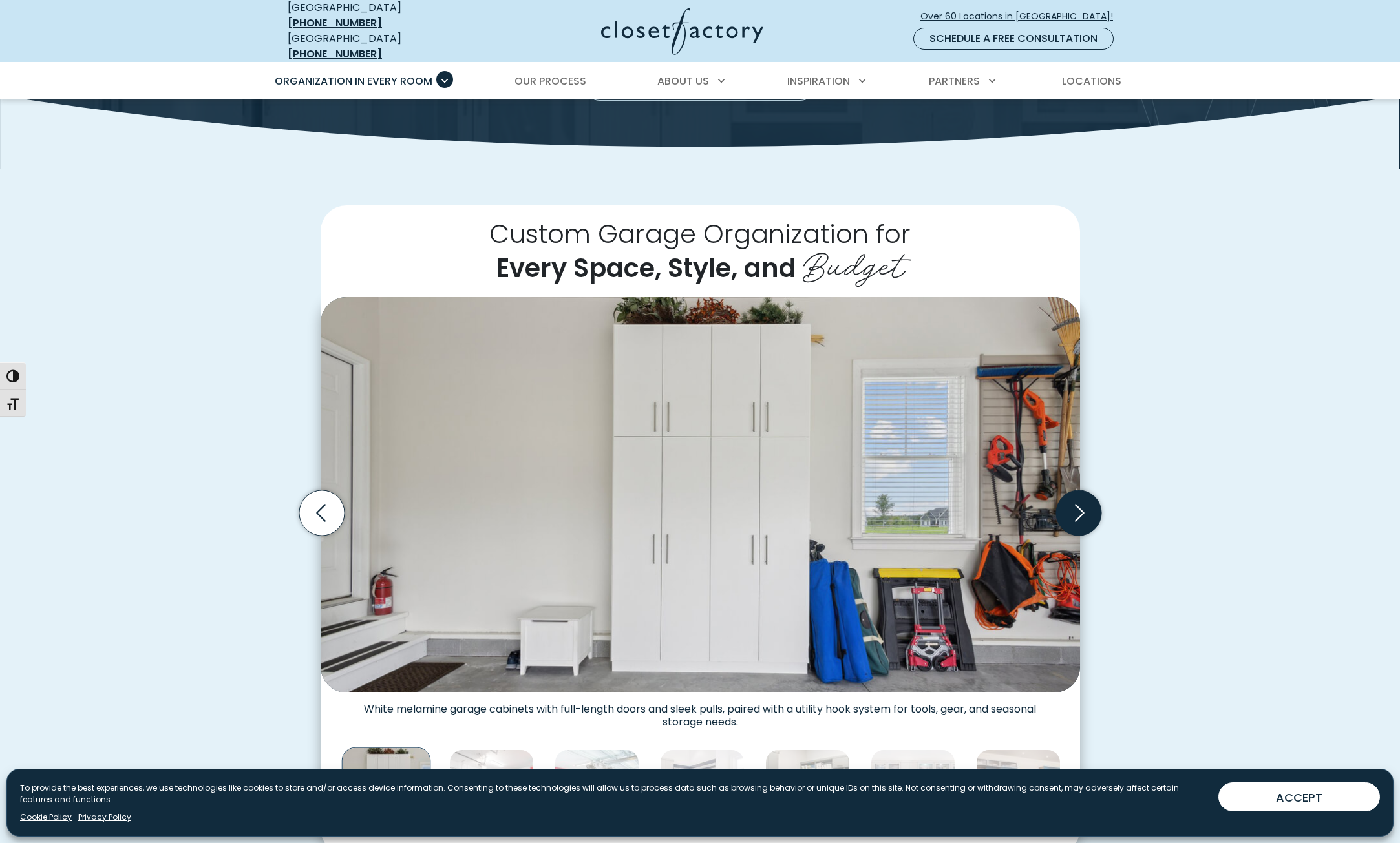
click at [1075, 505] on icon "Next slide" at bounding box center [1078, 513] width 45 height 45
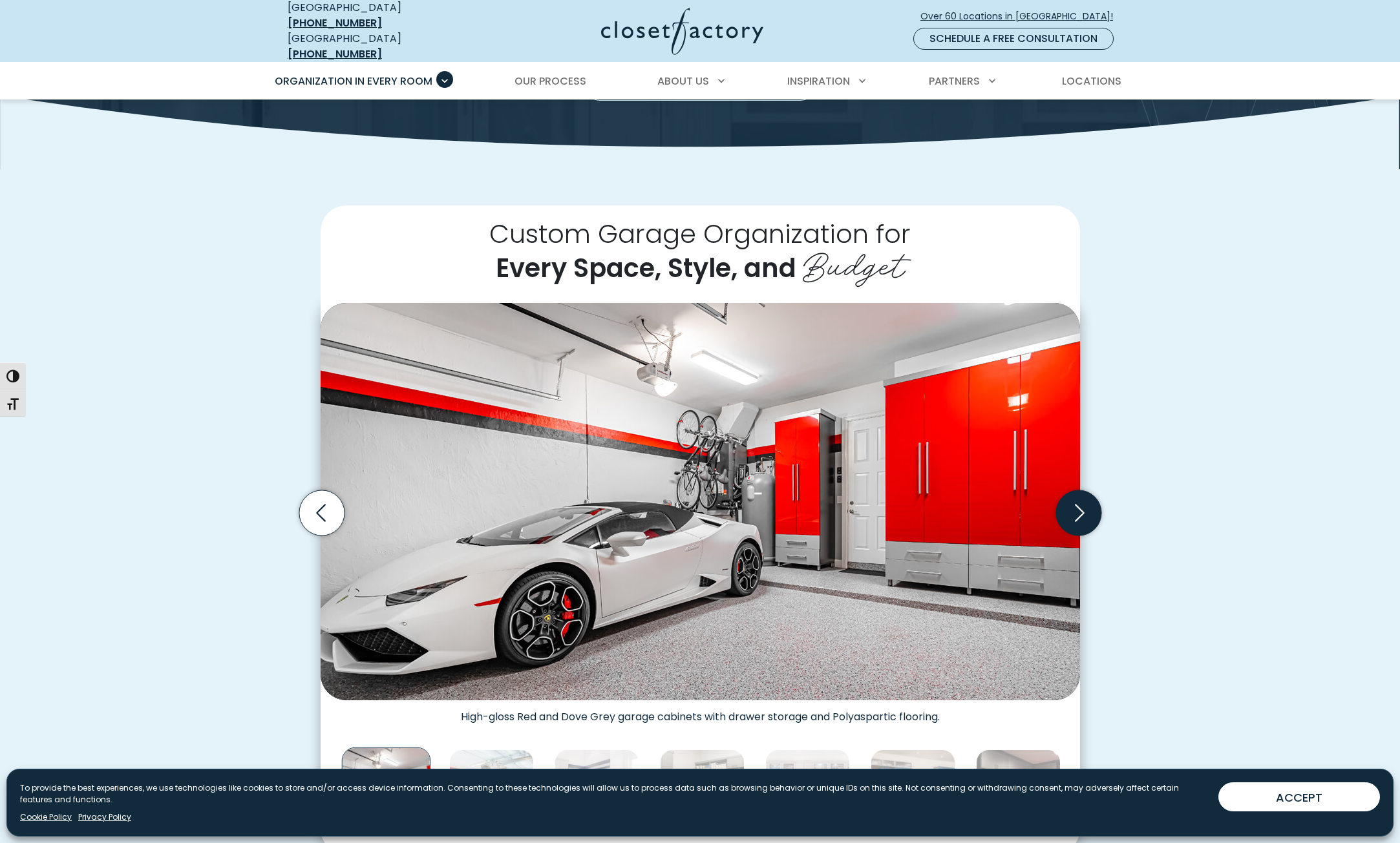
click at [1075, 505] on icon "Next slide" at bounding box center [1078, 513] width 45 height 45
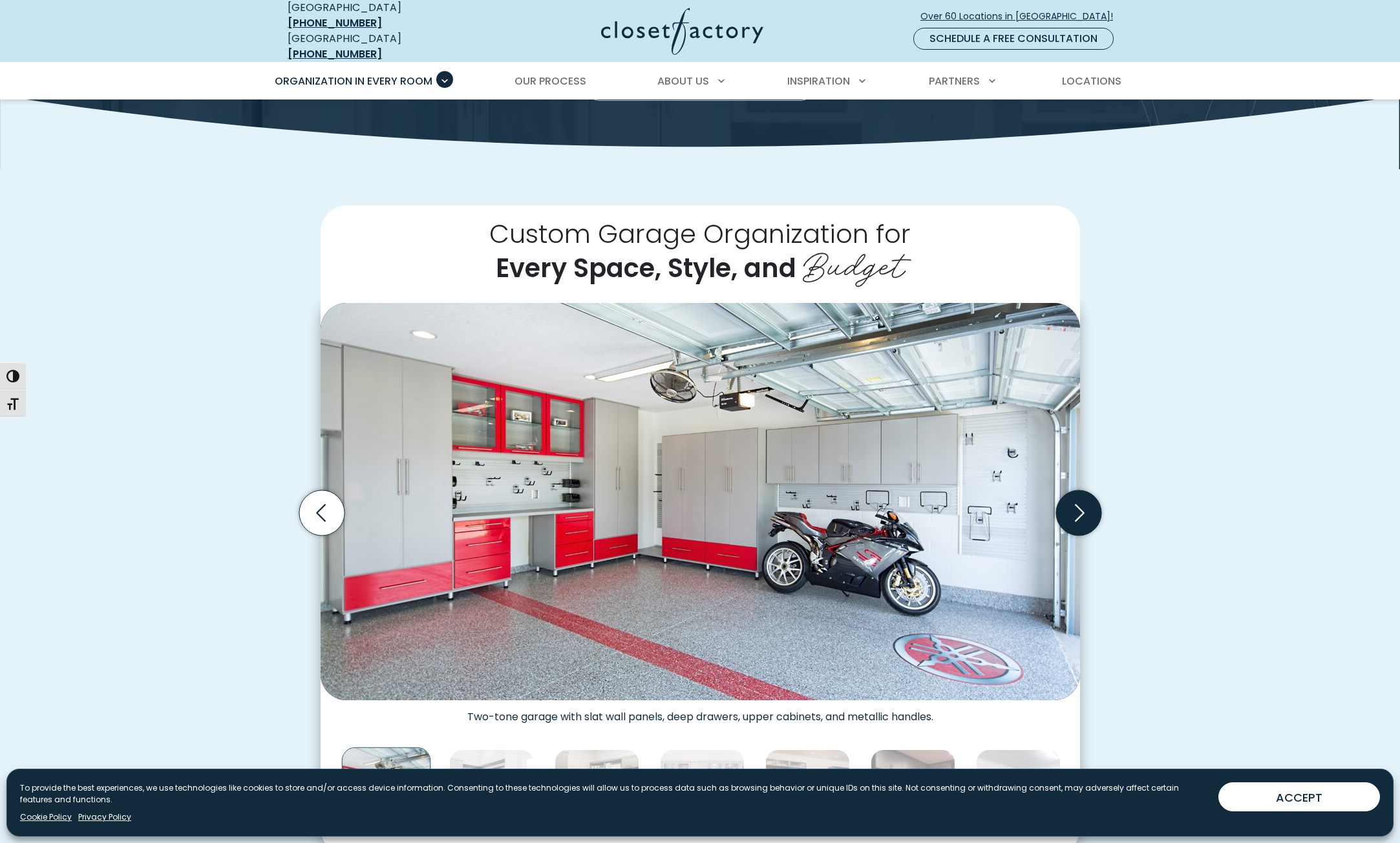
click at [1075, 505] on icon "Next slide" at bounding box center [1078, 513] width 45 height 45
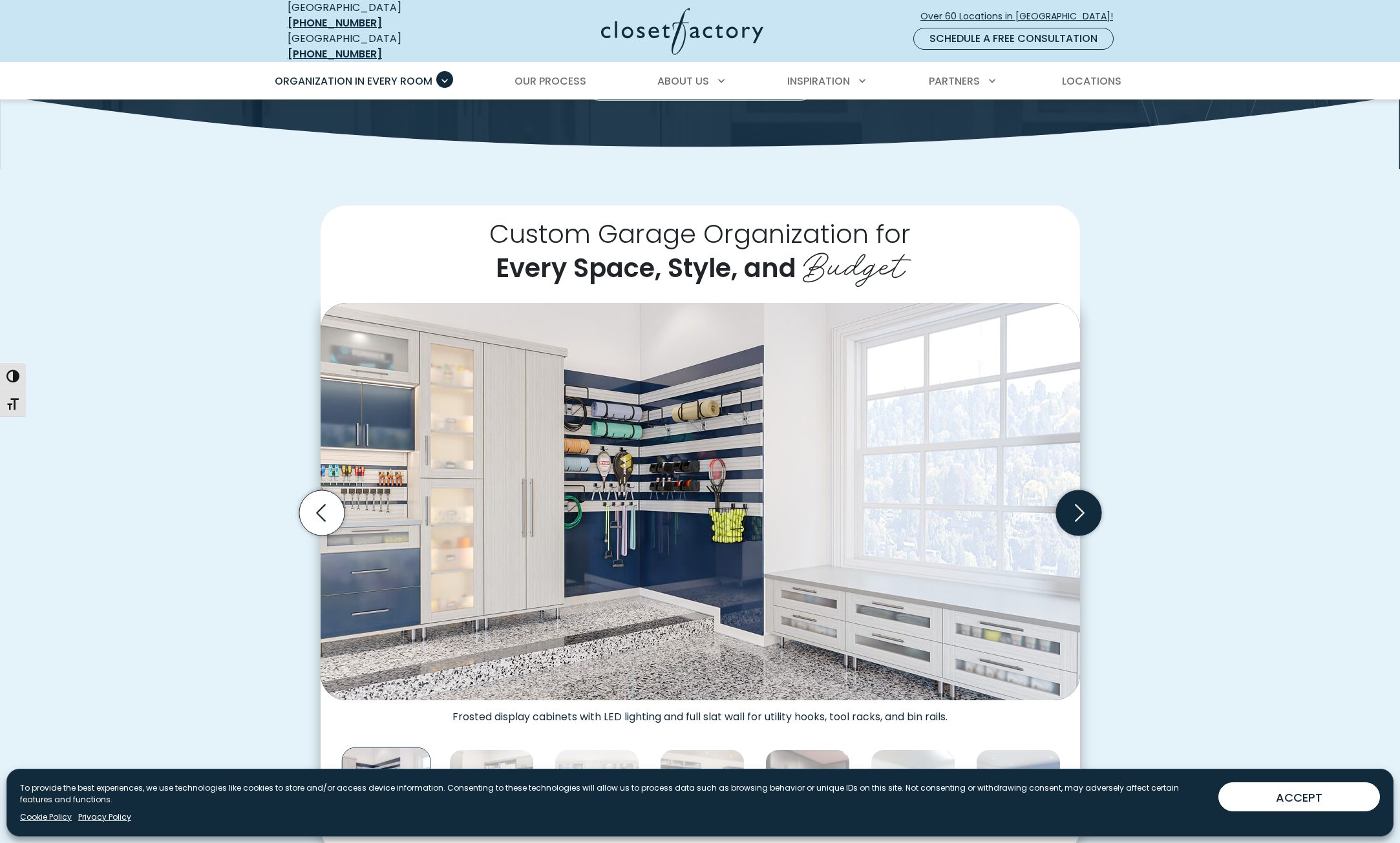
click at [1075, 505] on icon "Next slide" at bounding box center [1078, 513] width 45 height 45
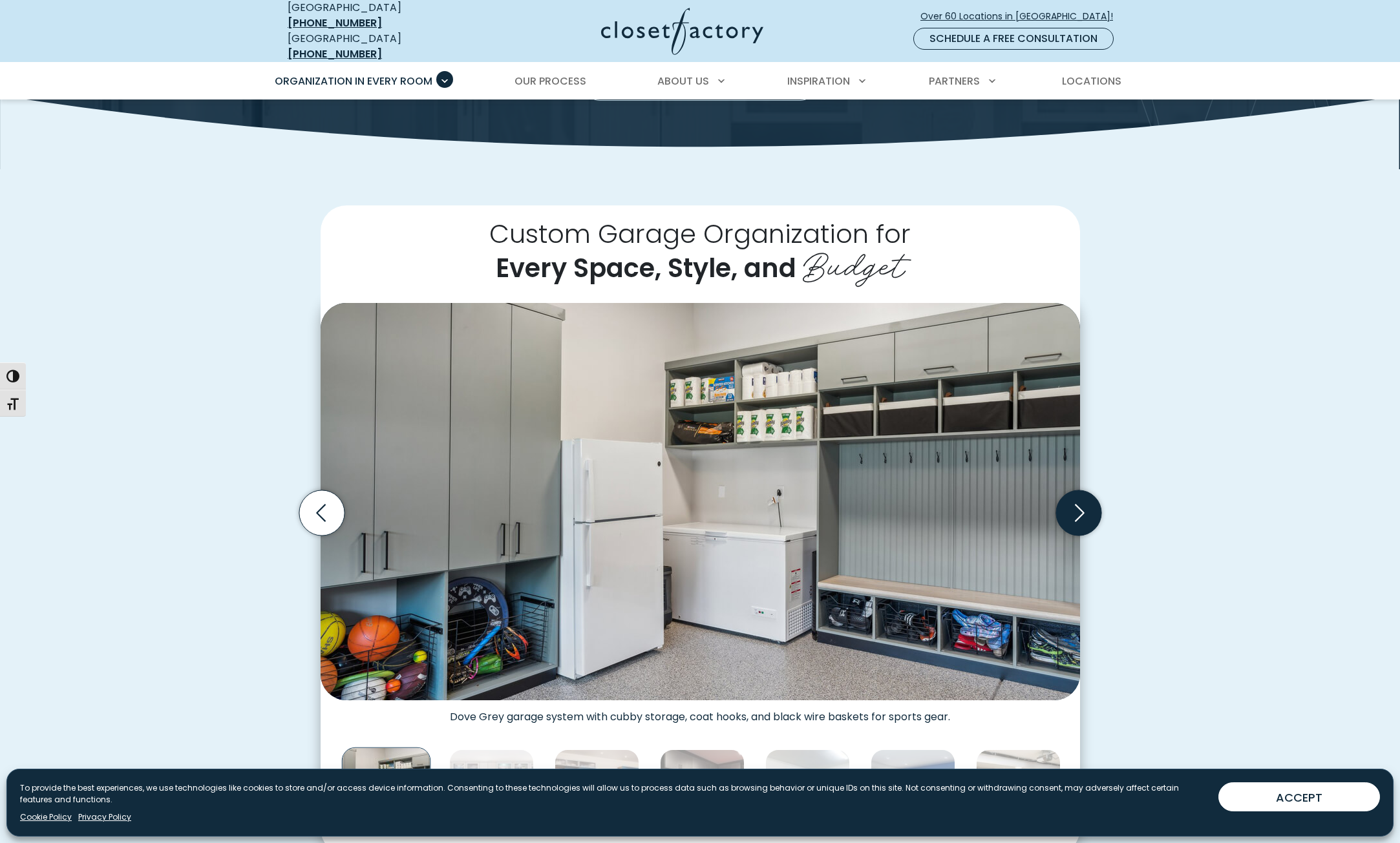
click at [1075, 505] on icon "Next slide" at bounding box center [1078, 513] width 45 height 45
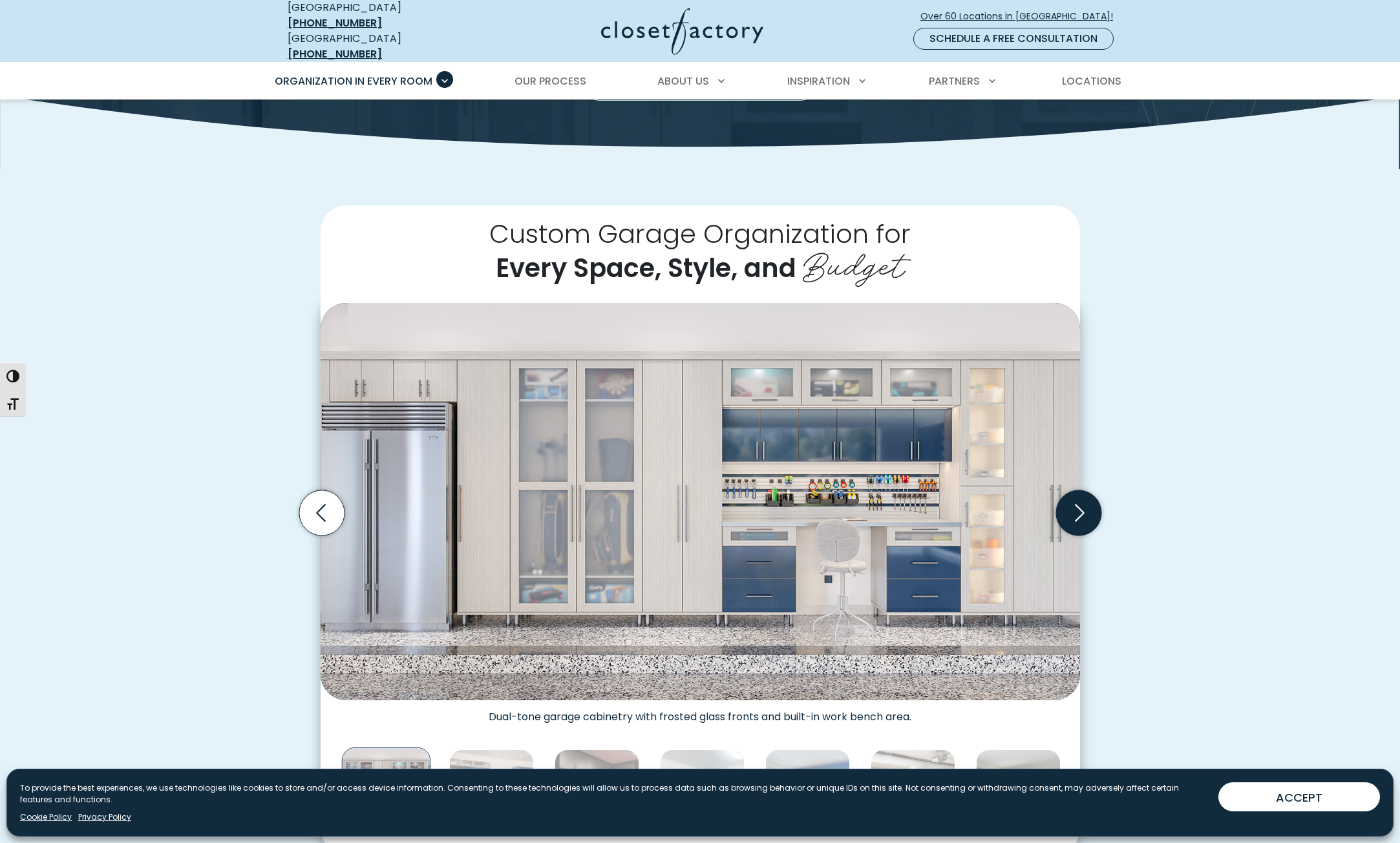
click at [1075, 505] on icon "Next slide" at bounding box center [1078, 513] width 45 height 45
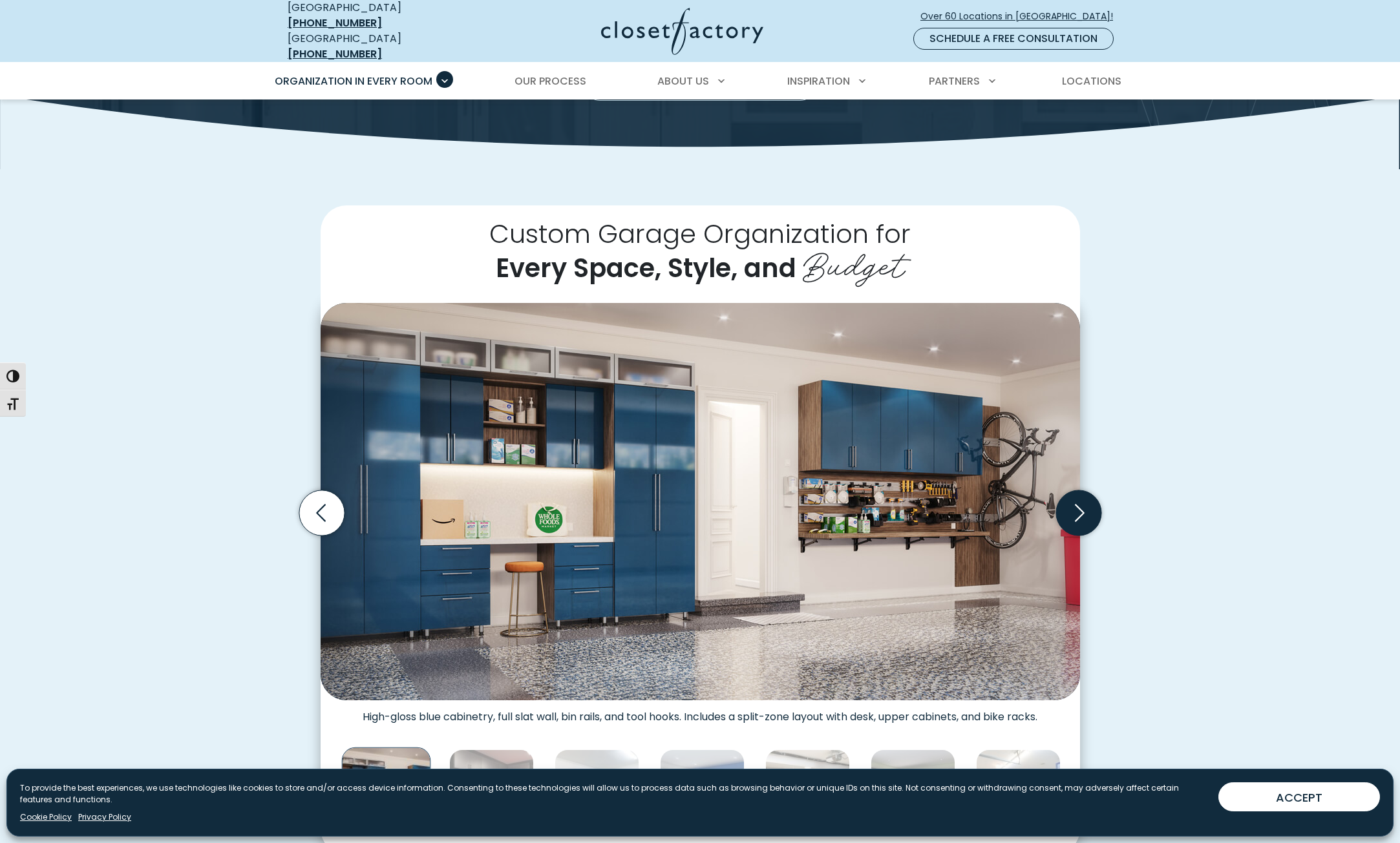
click at [1075, 505] on icon "Next slide" at bounding box center [1078, 513] width 45 height 45
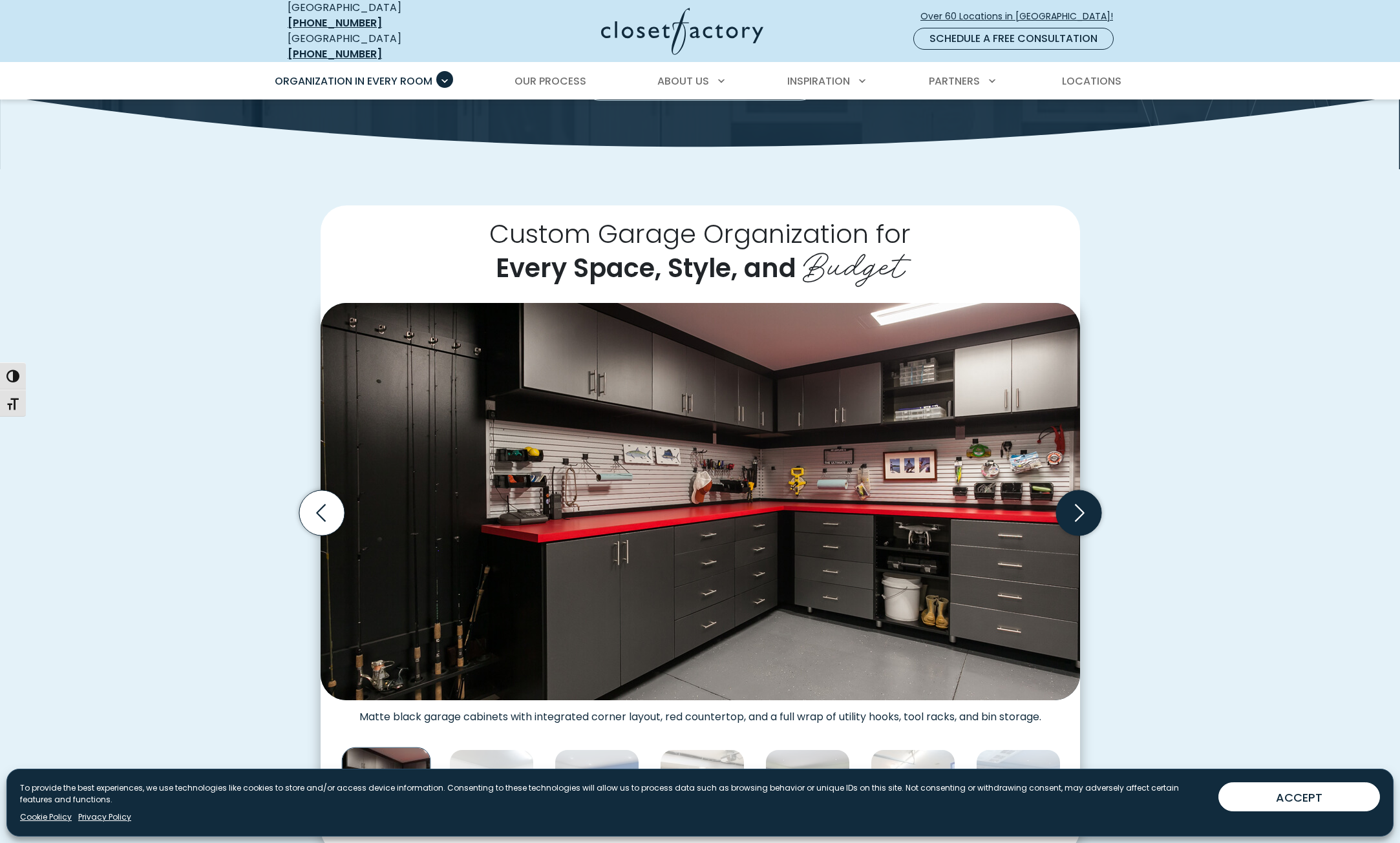
click at [1075, 505] on icon "Next slide" at bounding box center [1078, 513] width 45 height 45
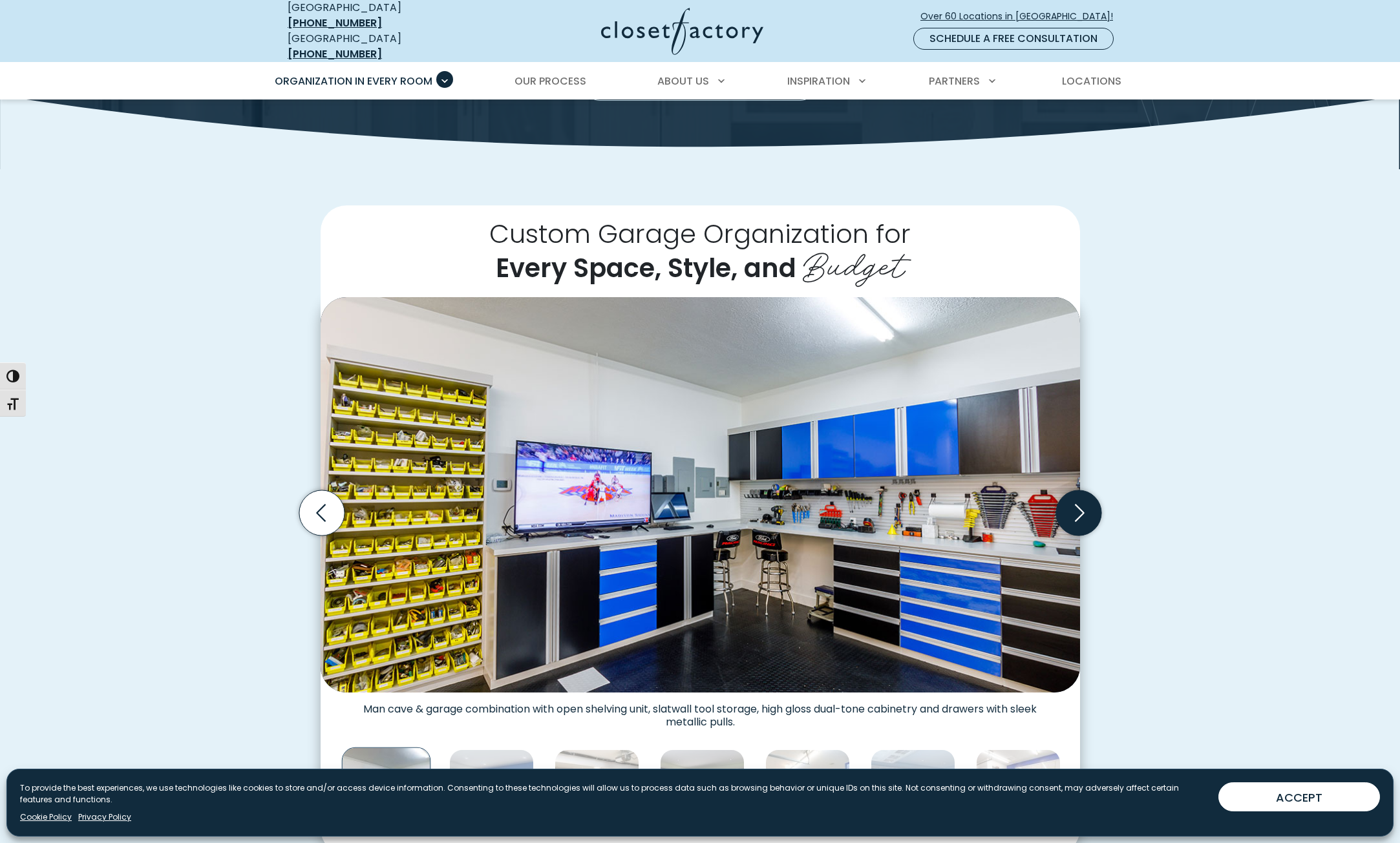
click at [1075, 505] on icon "Next slide" at bounding box center [1078, 513] width 45 height 45
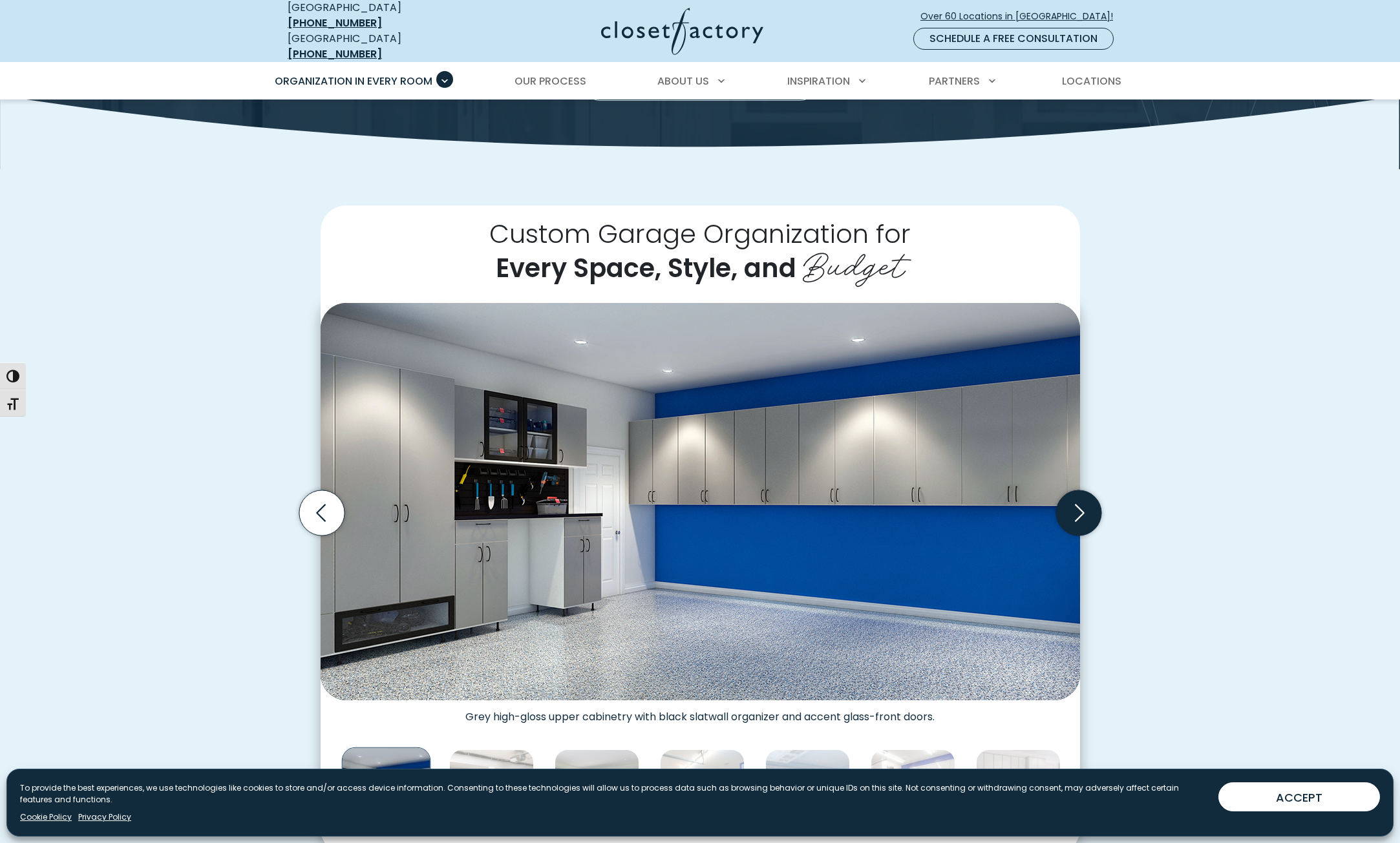
click at [1074, 504] on icon "Next slide" at bounding box center [1078, 513] width 45 height 45
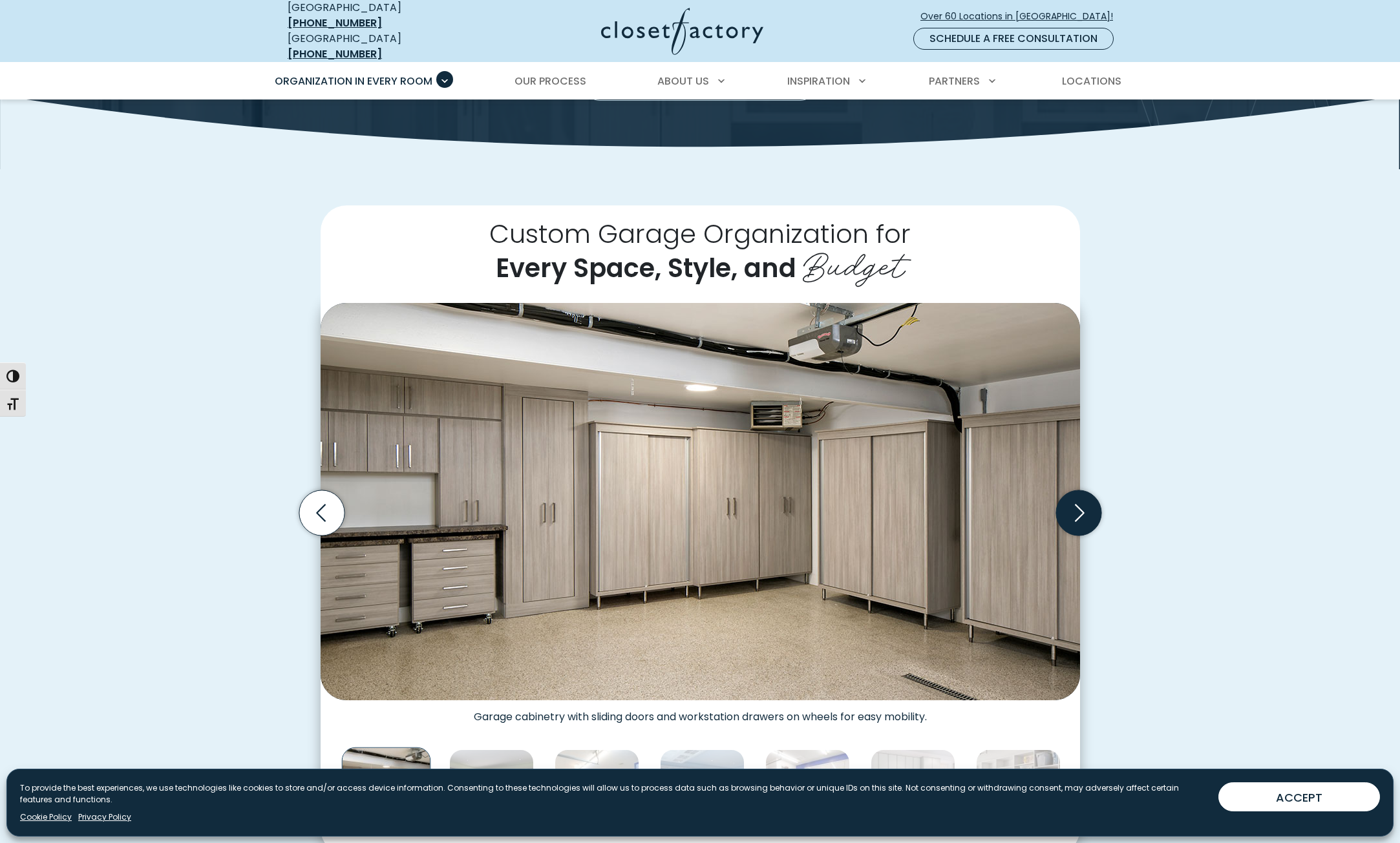
click at [1071, 507] on icon "Next slide" at bounding box center [1078, 513] width 45 height 45
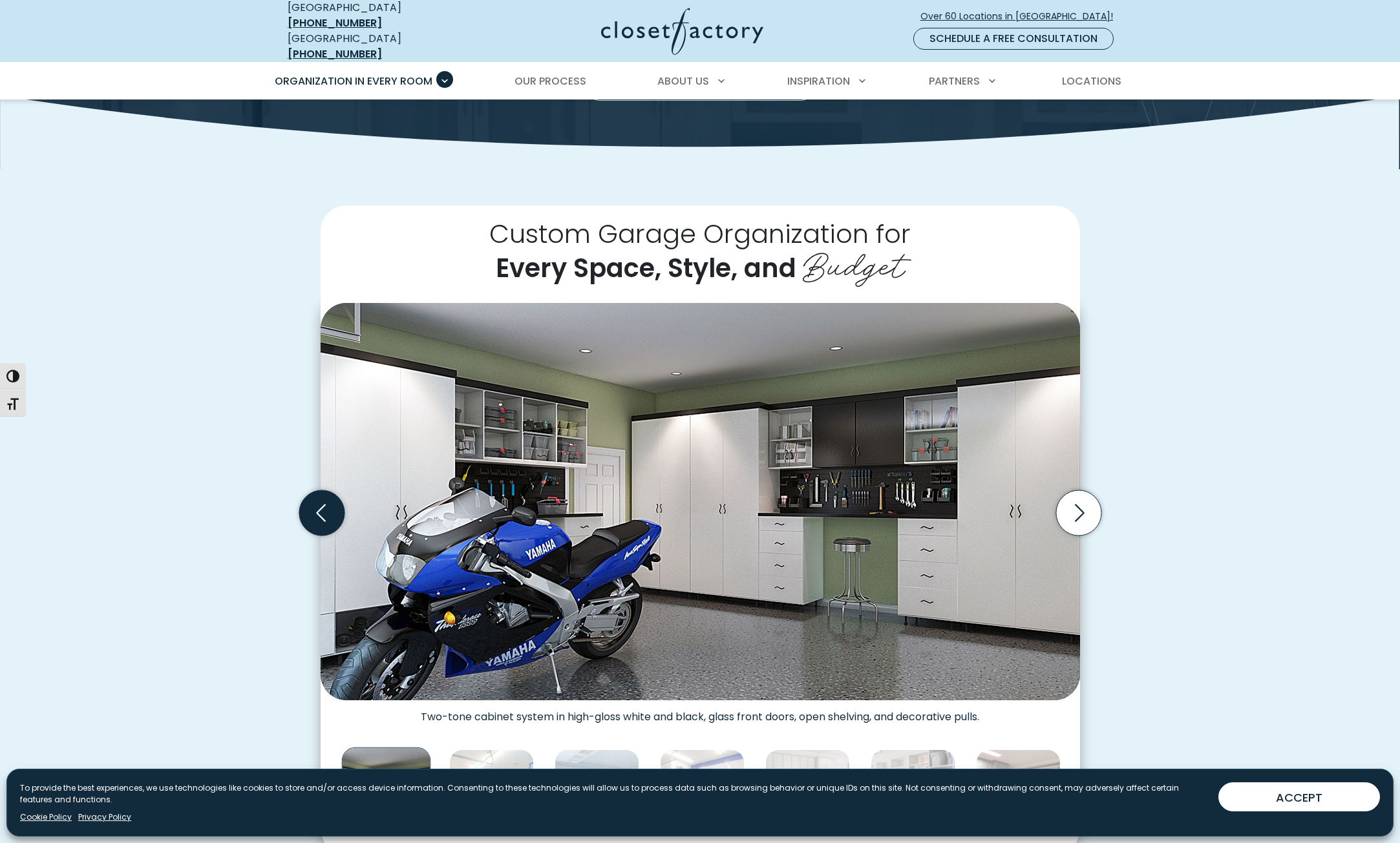
click at [328, 519] on icon "Previous slide" at bounding box center [321, 513] width 45 height 45
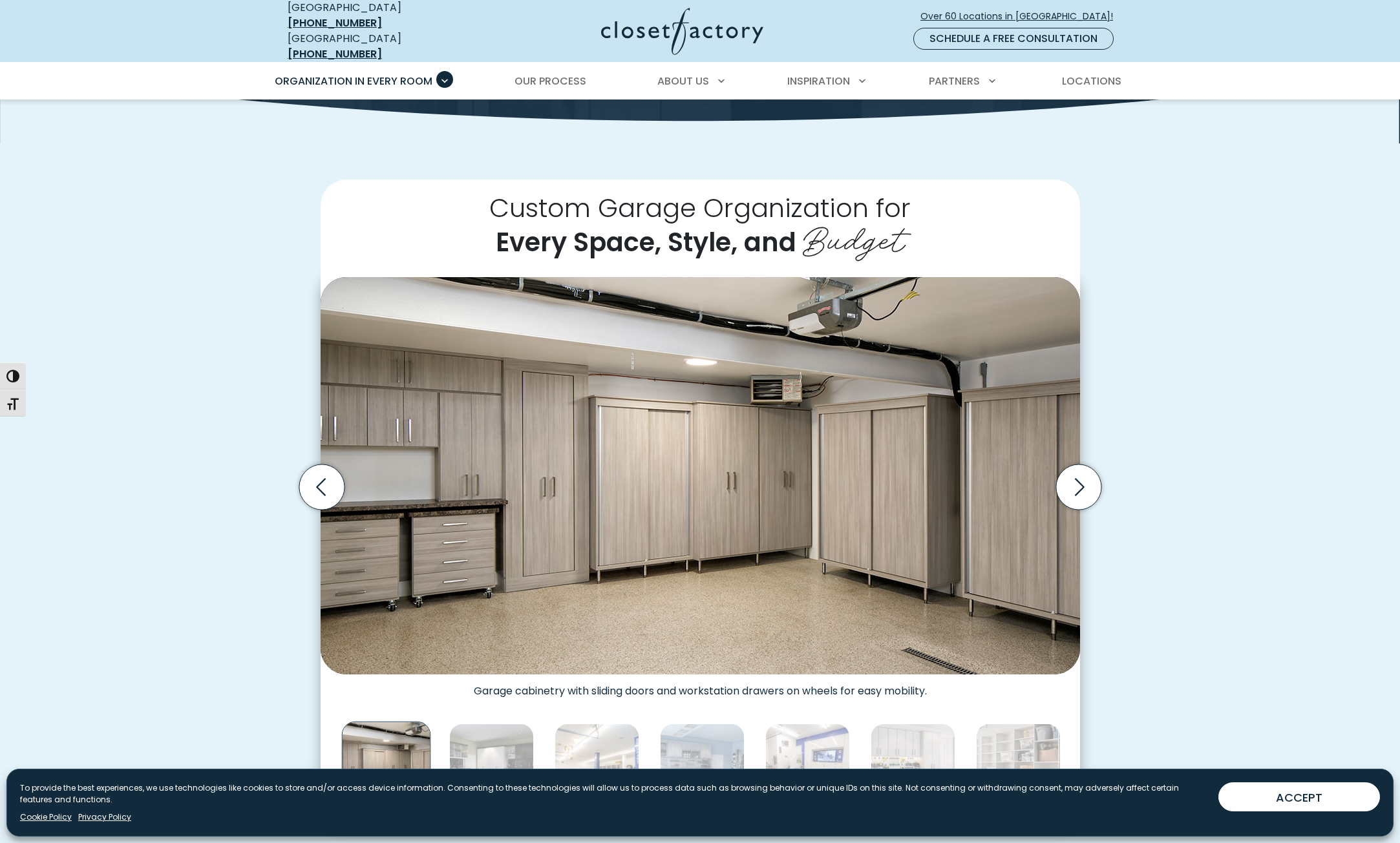
scroll to position [258, 0]
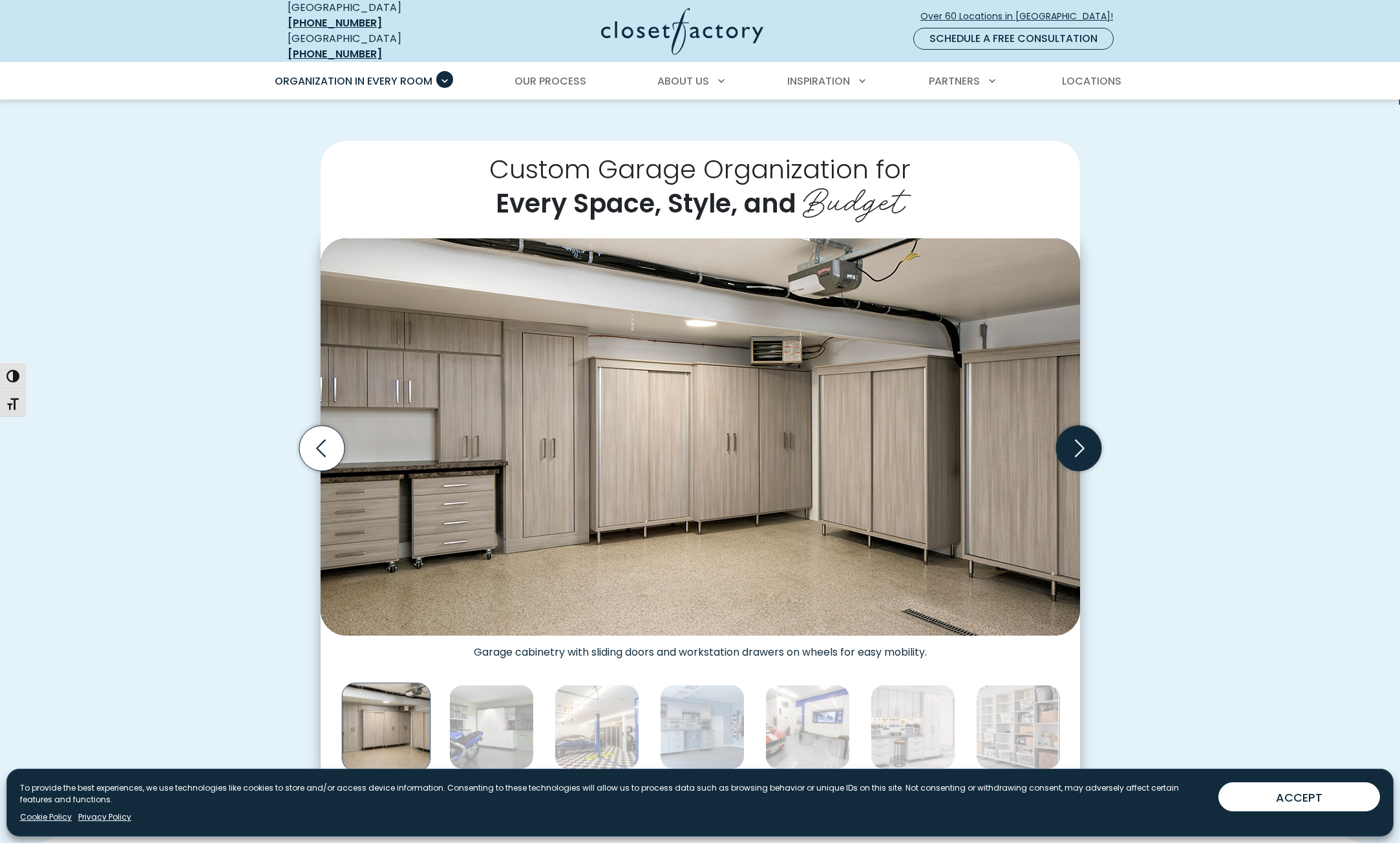
click at [1061, 439] on icon "Next slide" at bounding box center [1078, 448] width 45 height 45
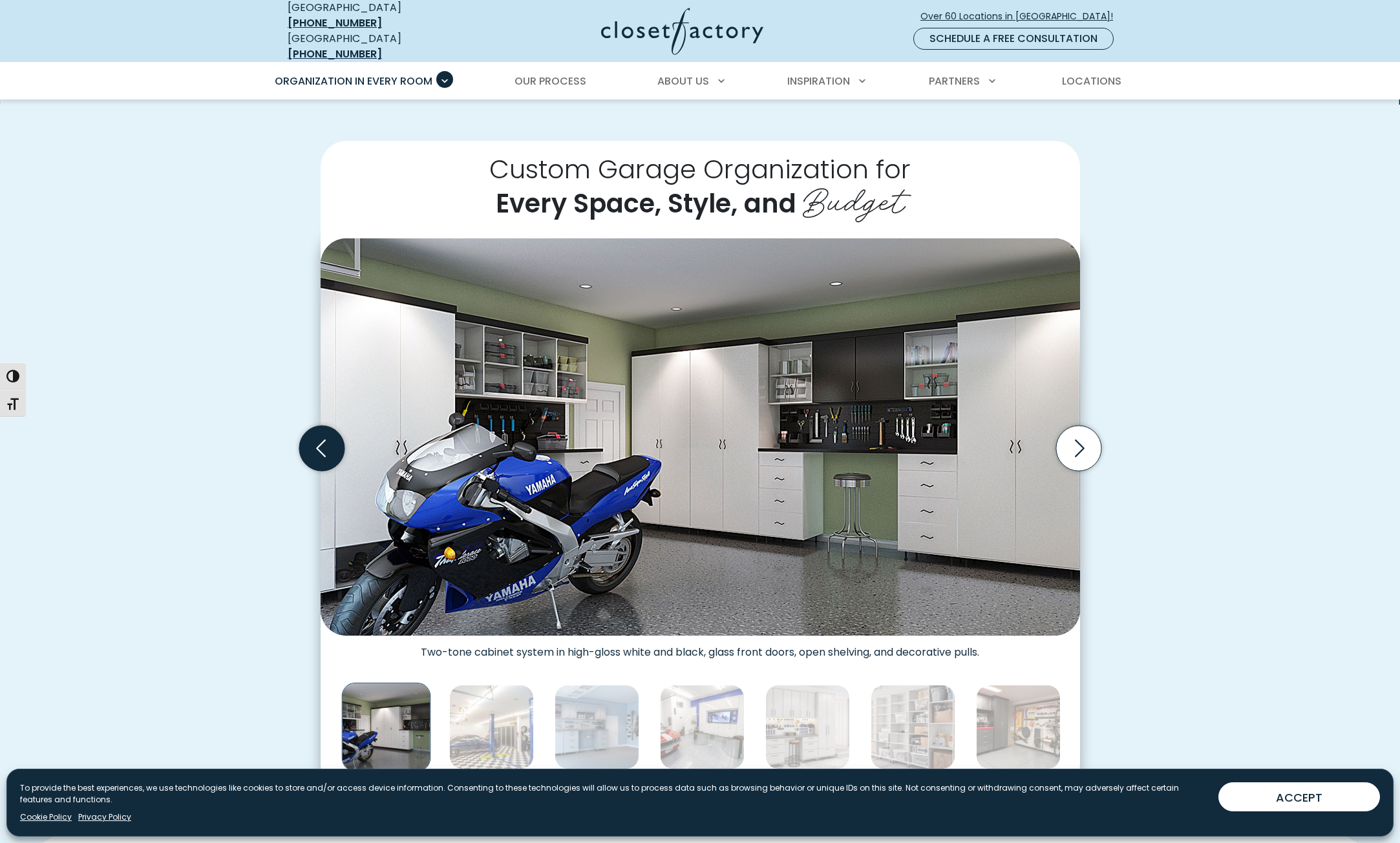
click at [312, 435] on icon "Previous slide" at bounding box center [321, 448] width 45 height 45
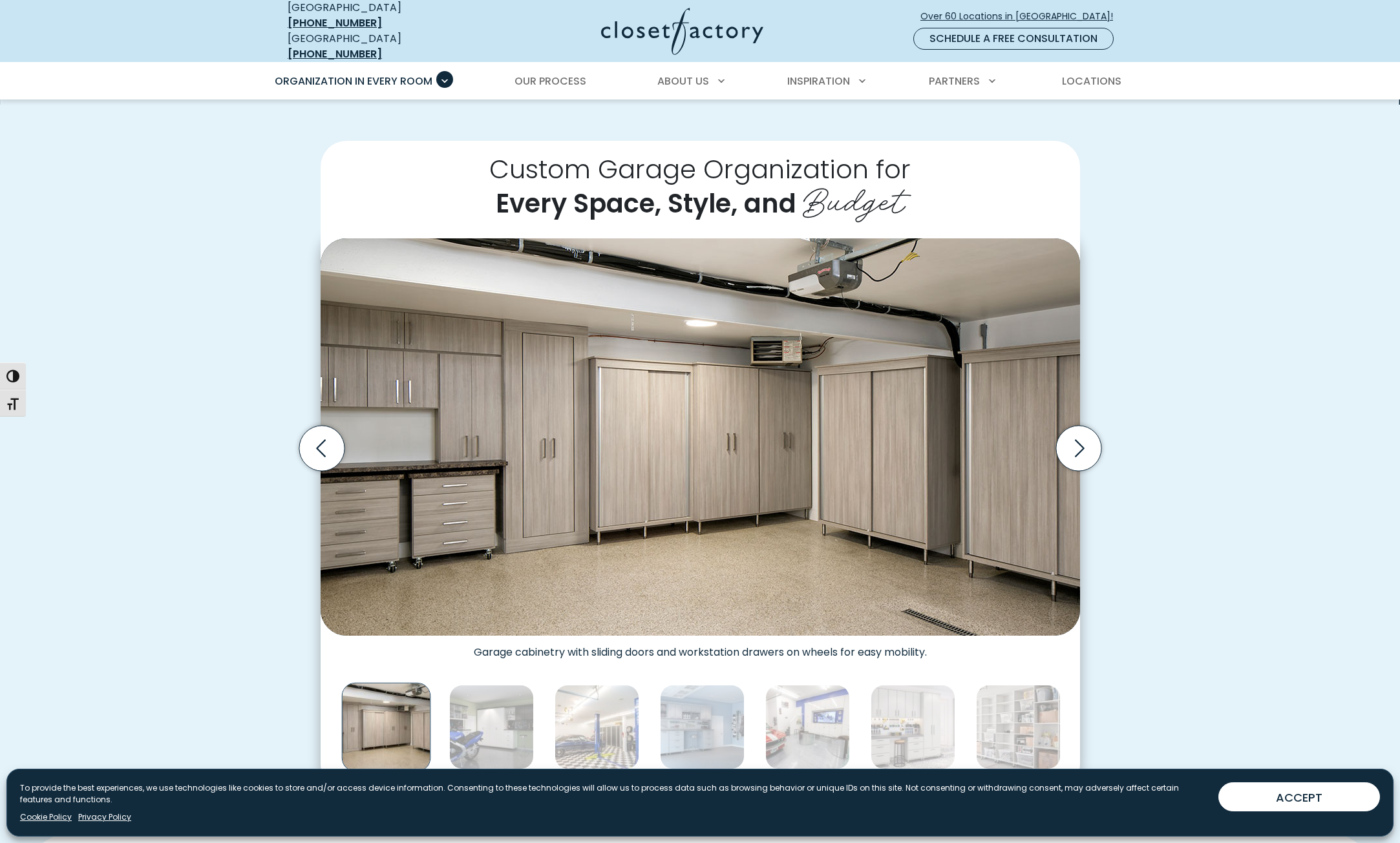
click at [890, 522] on img "Thumbnail Gallery" at bounding box center [700, 436] width 759 height 397
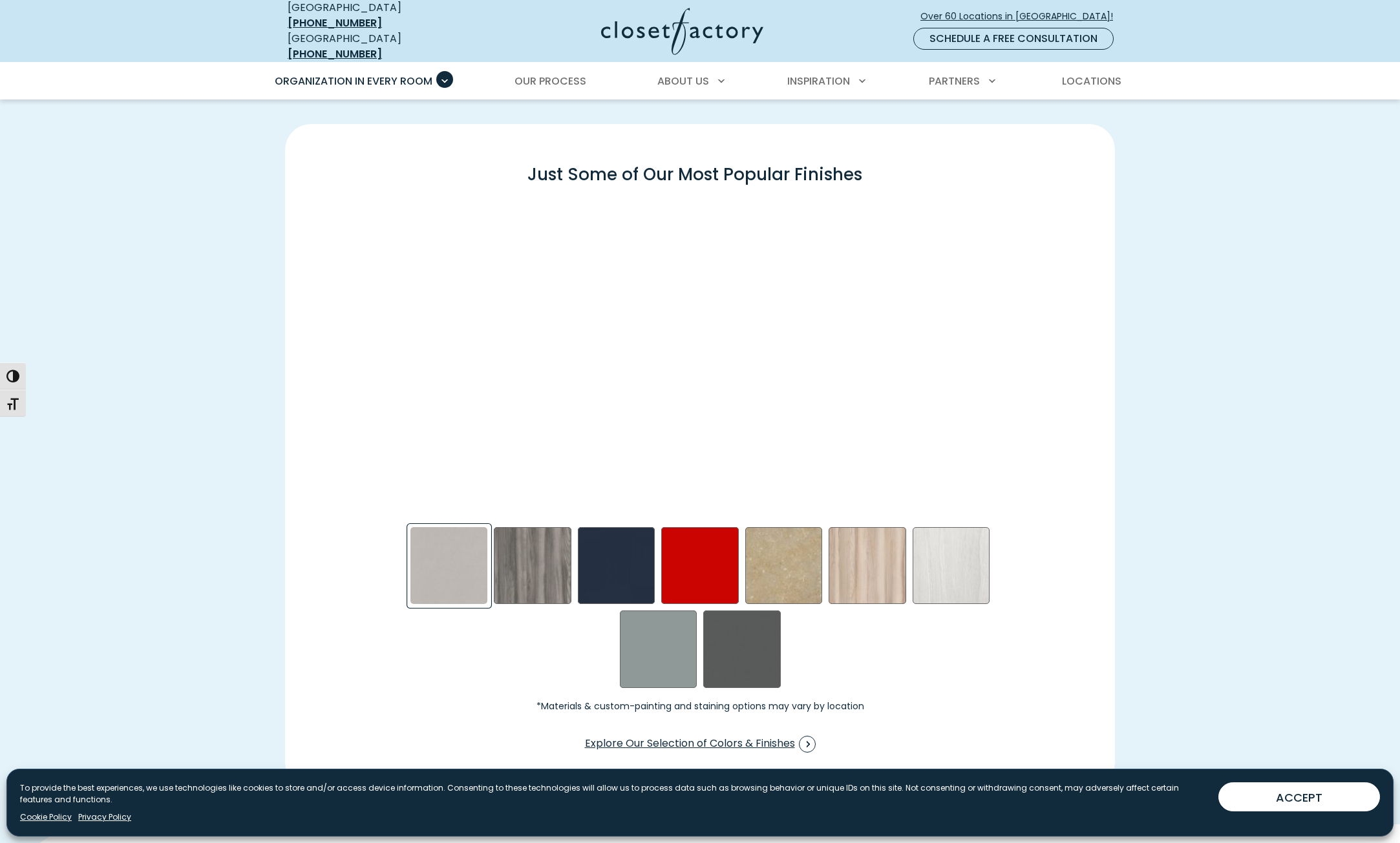
scroll to position [1809, 0]
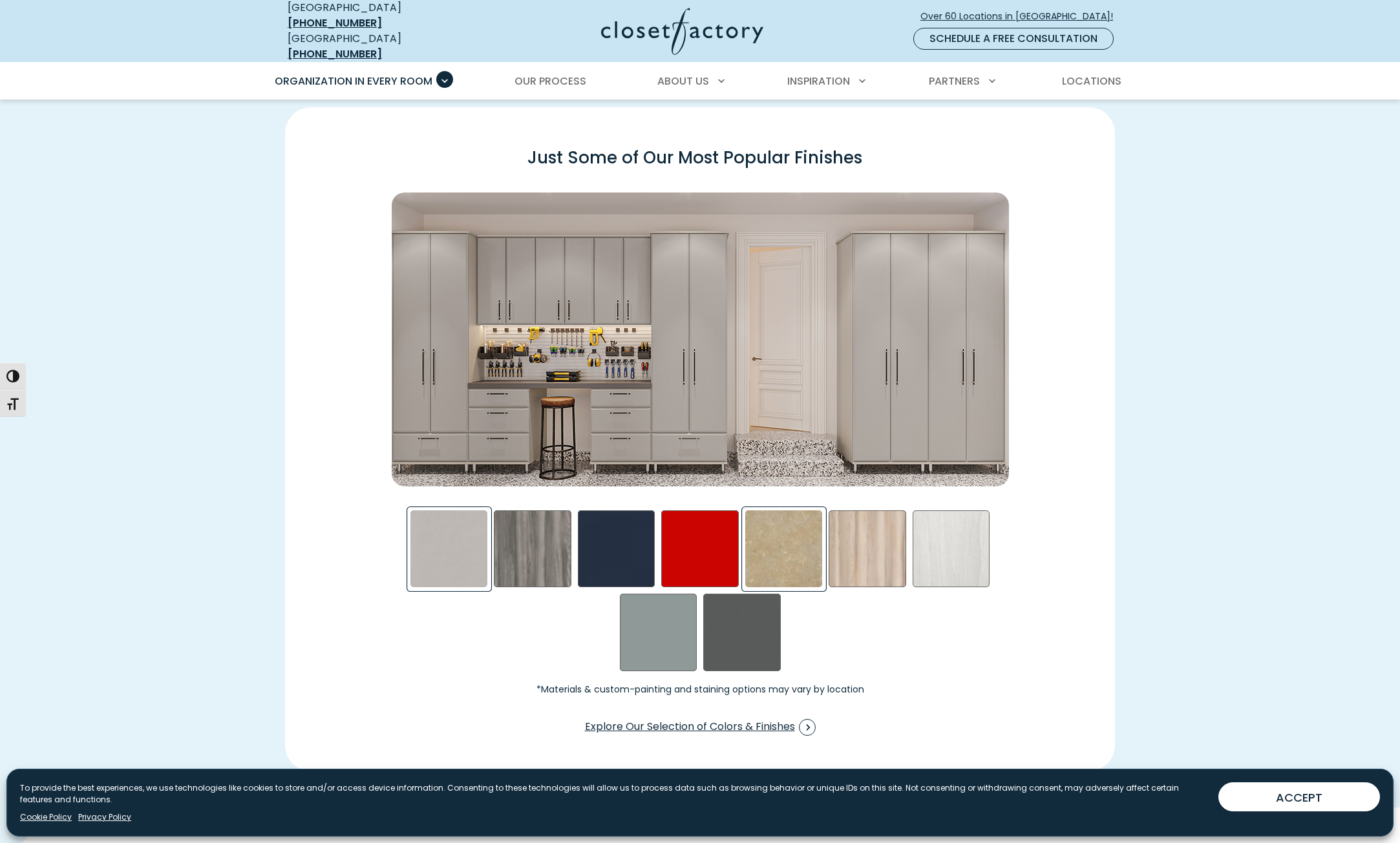
click at [800, 554] on div "Gridlock in LA Swatch" at bounding box center [783, 549] width 78 height 78
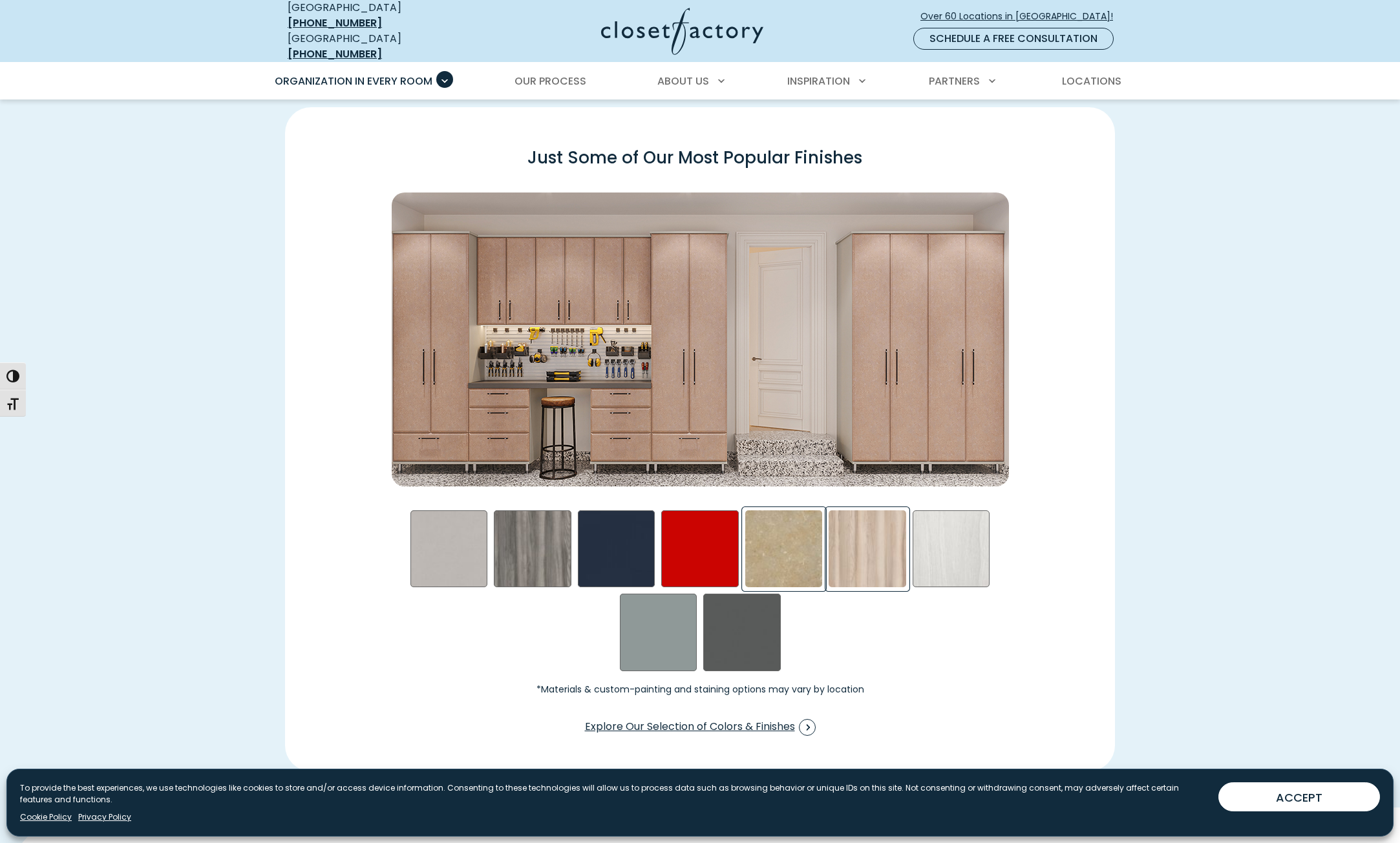
click at [864, 546] on div "Picnic in the Park Swatch" at bounding box center [867, 549] width 78 height 78
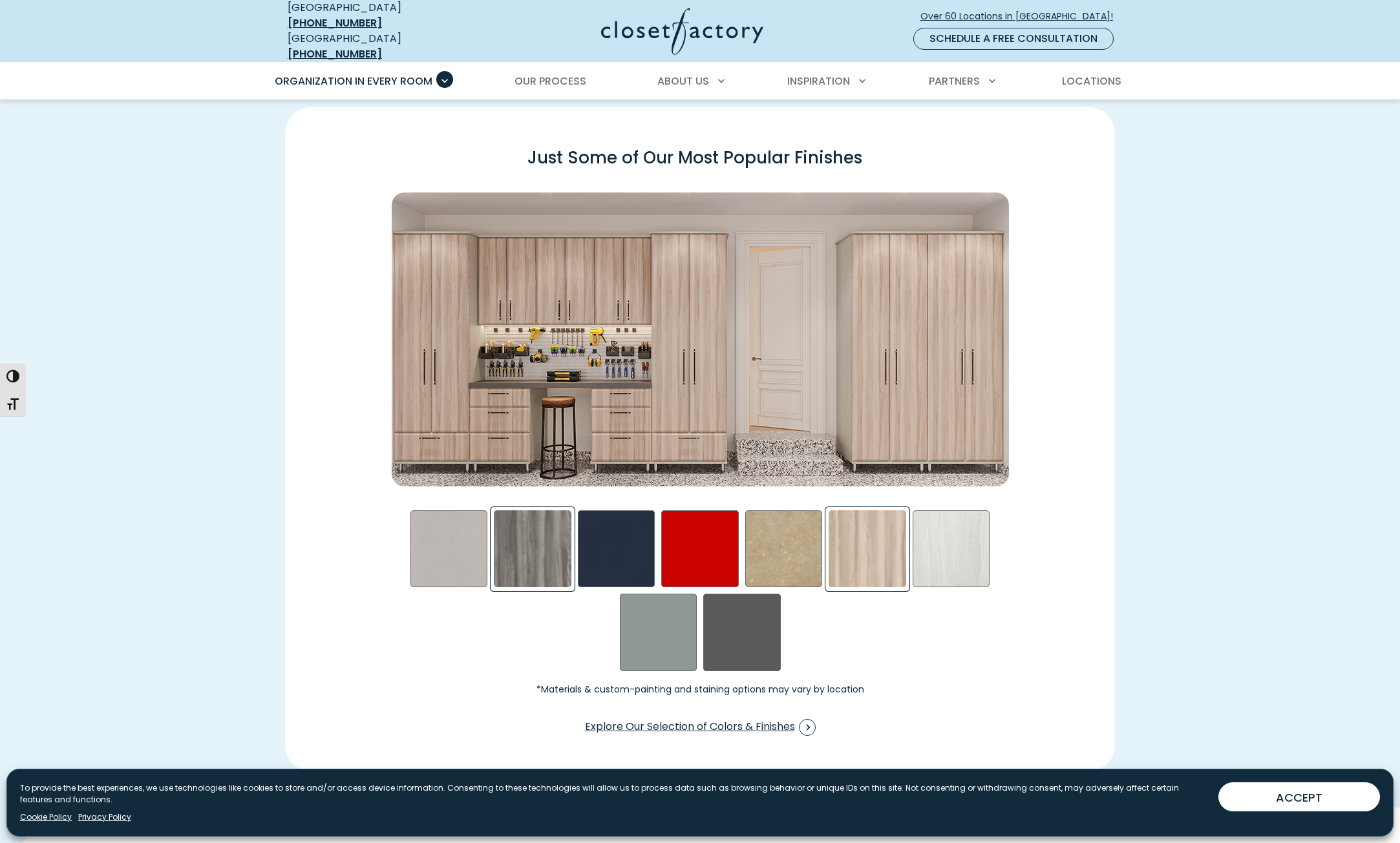
click at [517, 539] on div "Afternoon Nap Swatch" at bounding box center [532, 549] width 78 height 78
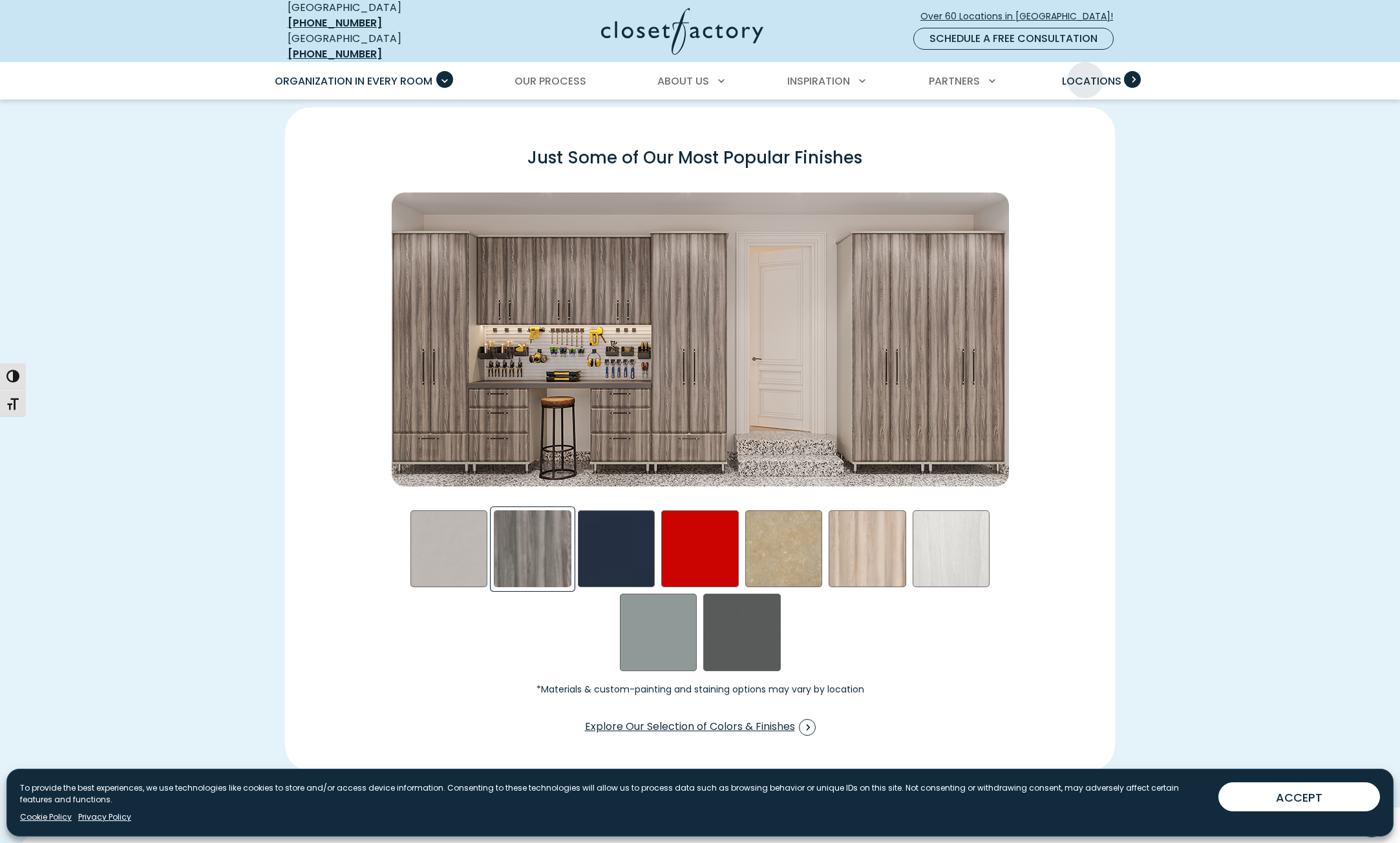
click at [1084, 74] on span "Locations" at bounding box center [1091, 81] width 59 height 15
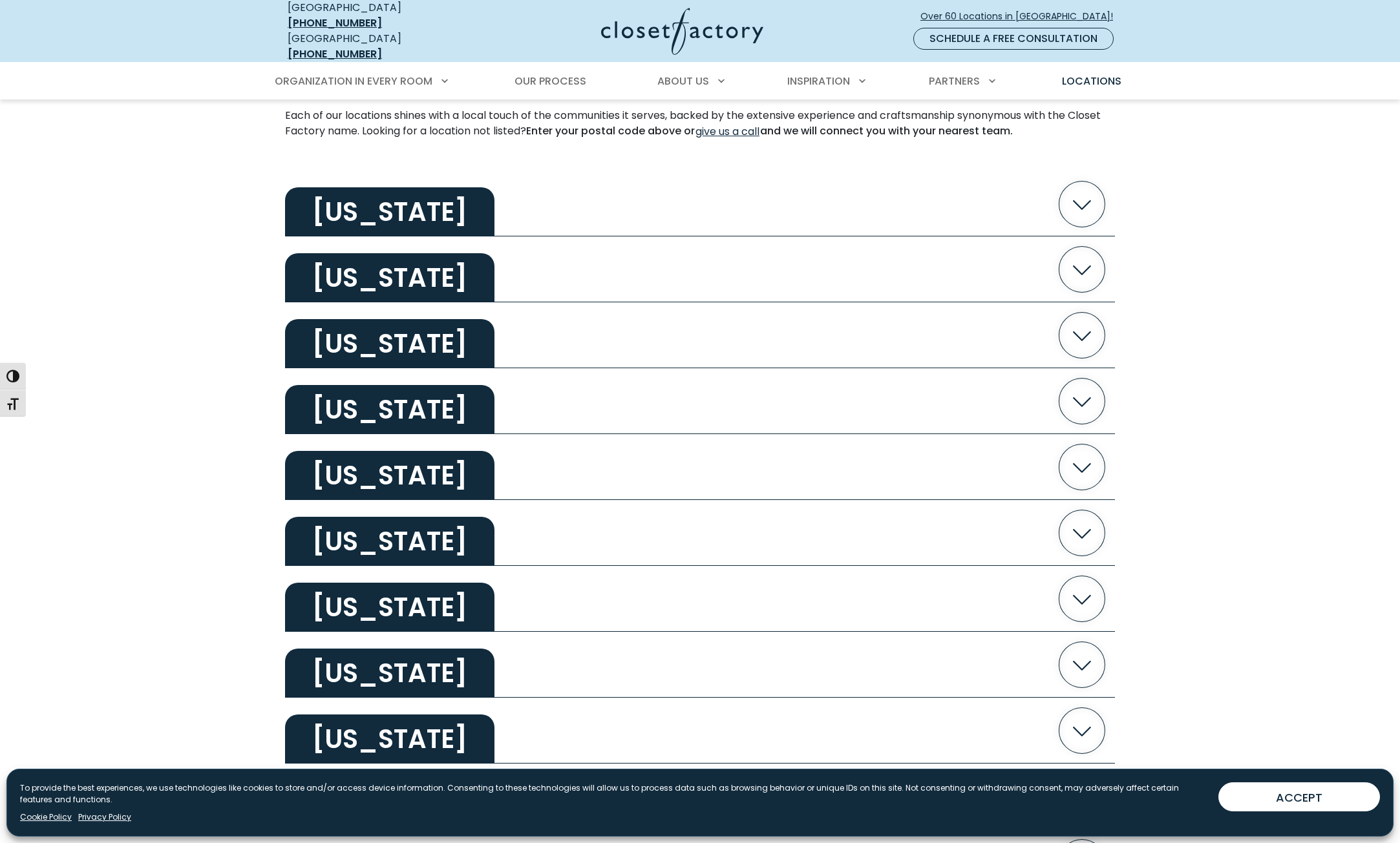
scroll to position [388, 0]
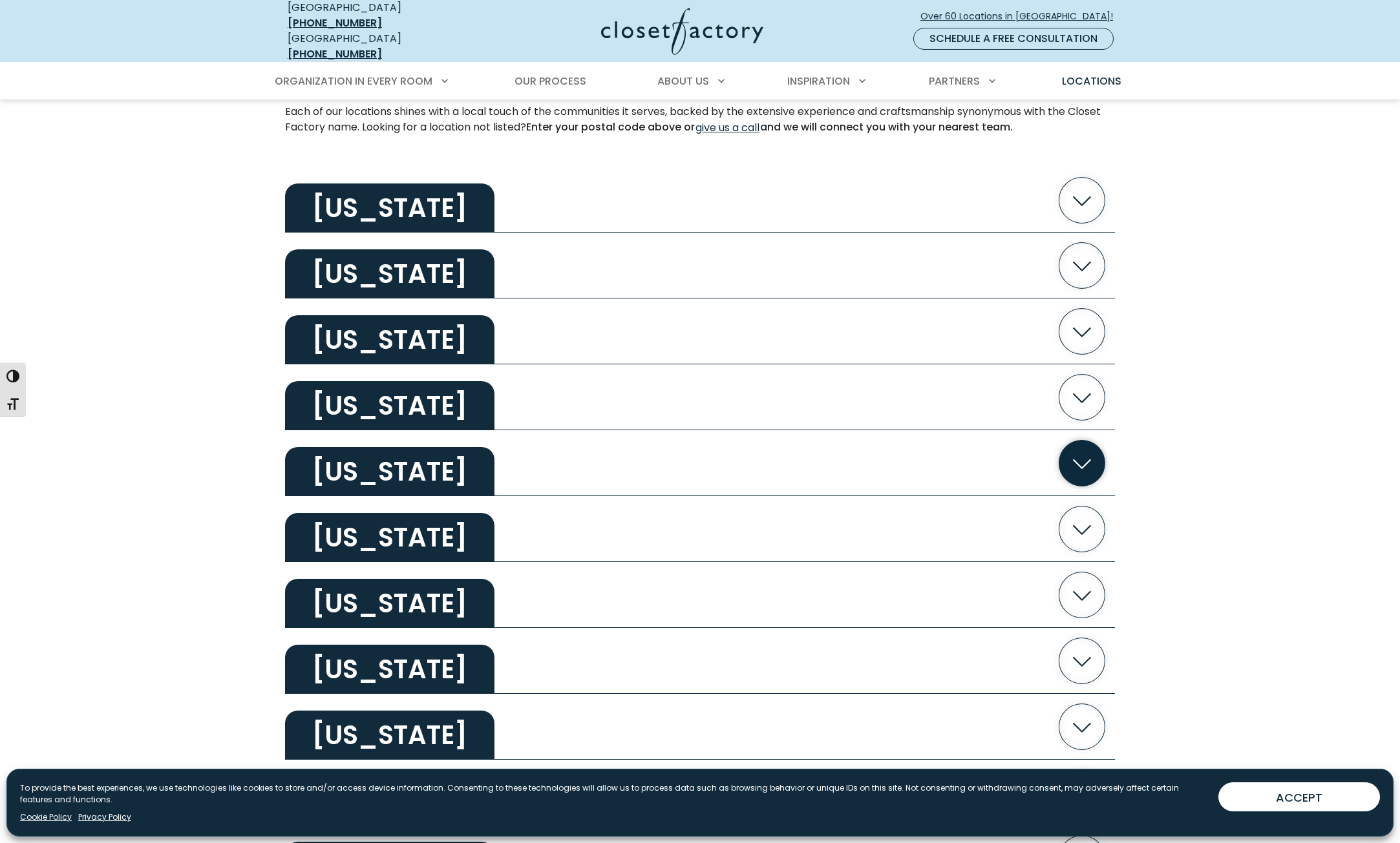
click at [1070, 451] on icon "button" at bounding box center [1082, 463] width 46 height 46
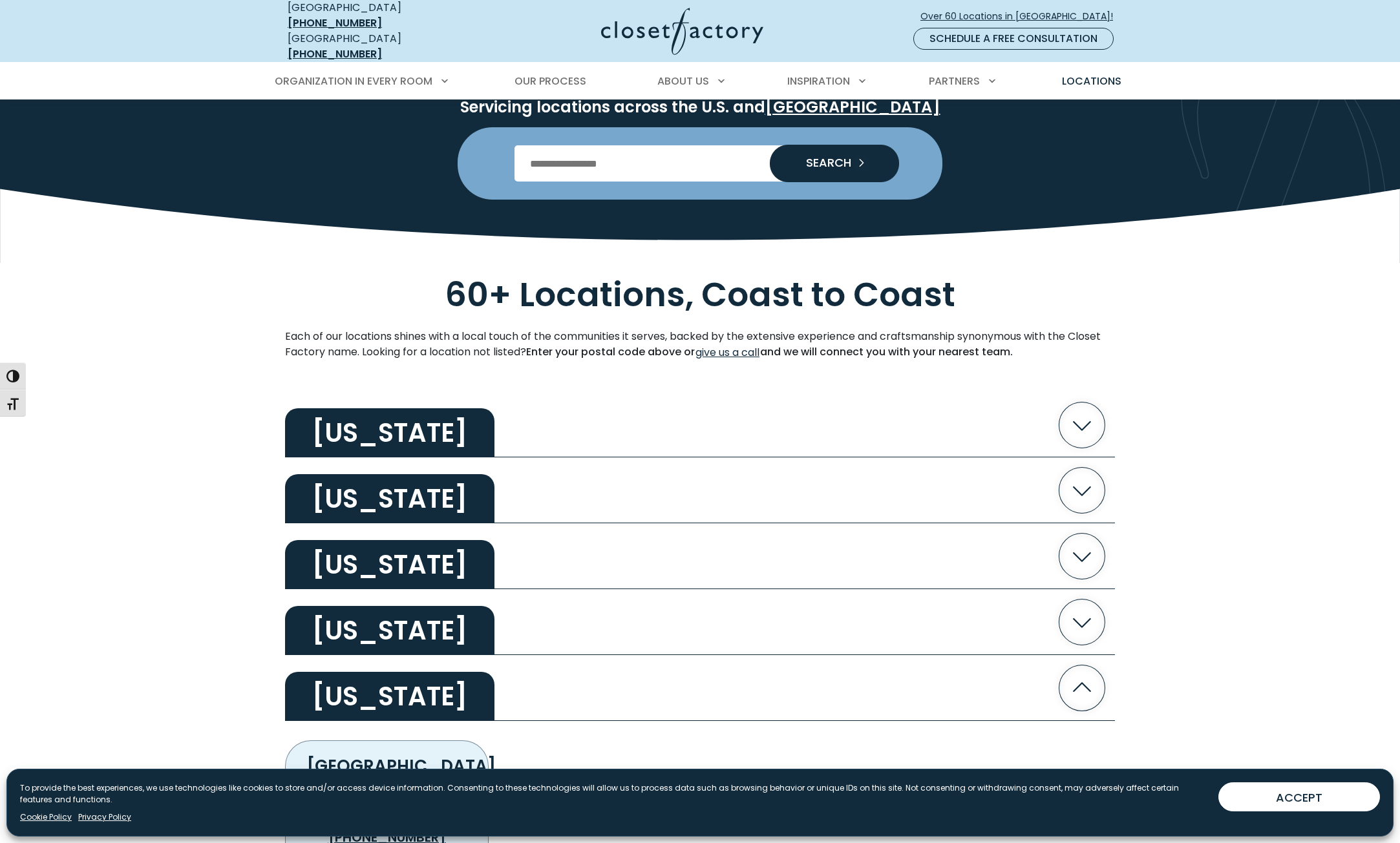
scroll to position [0, 0]
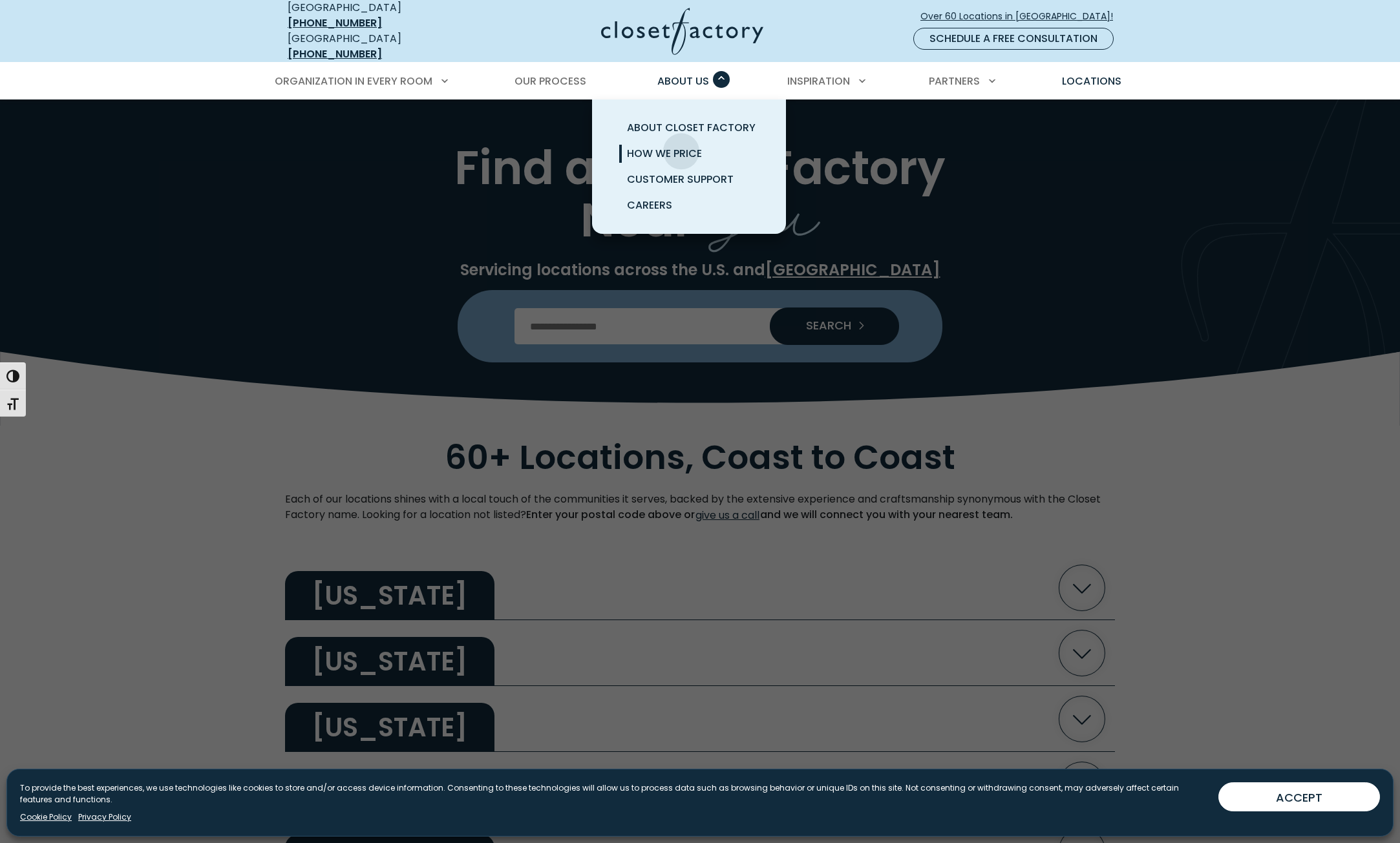
click at [681, 146] on span "How We Price" at bounding box center [664, 154] width 75 height 15
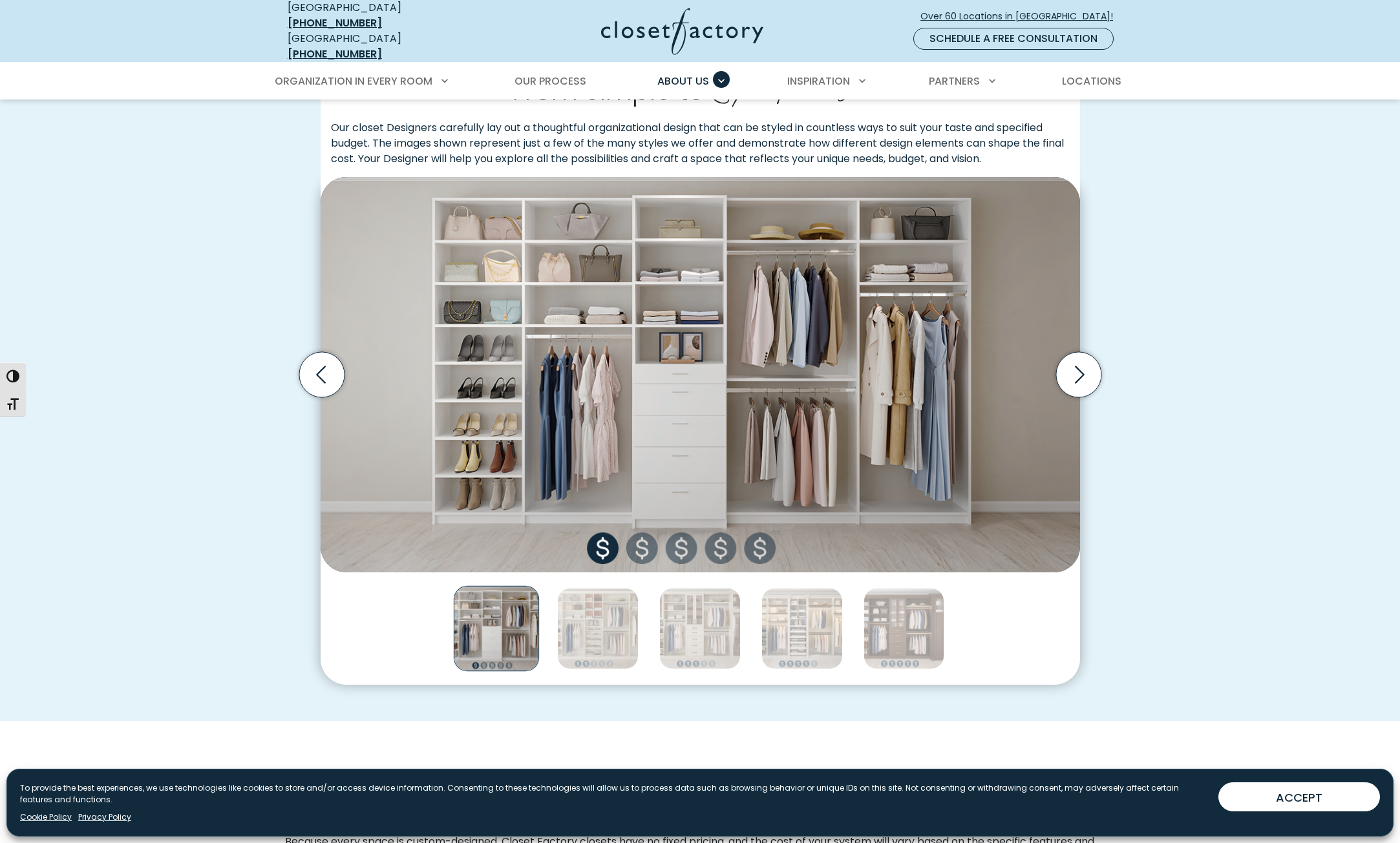
scroll to position [388, 0]
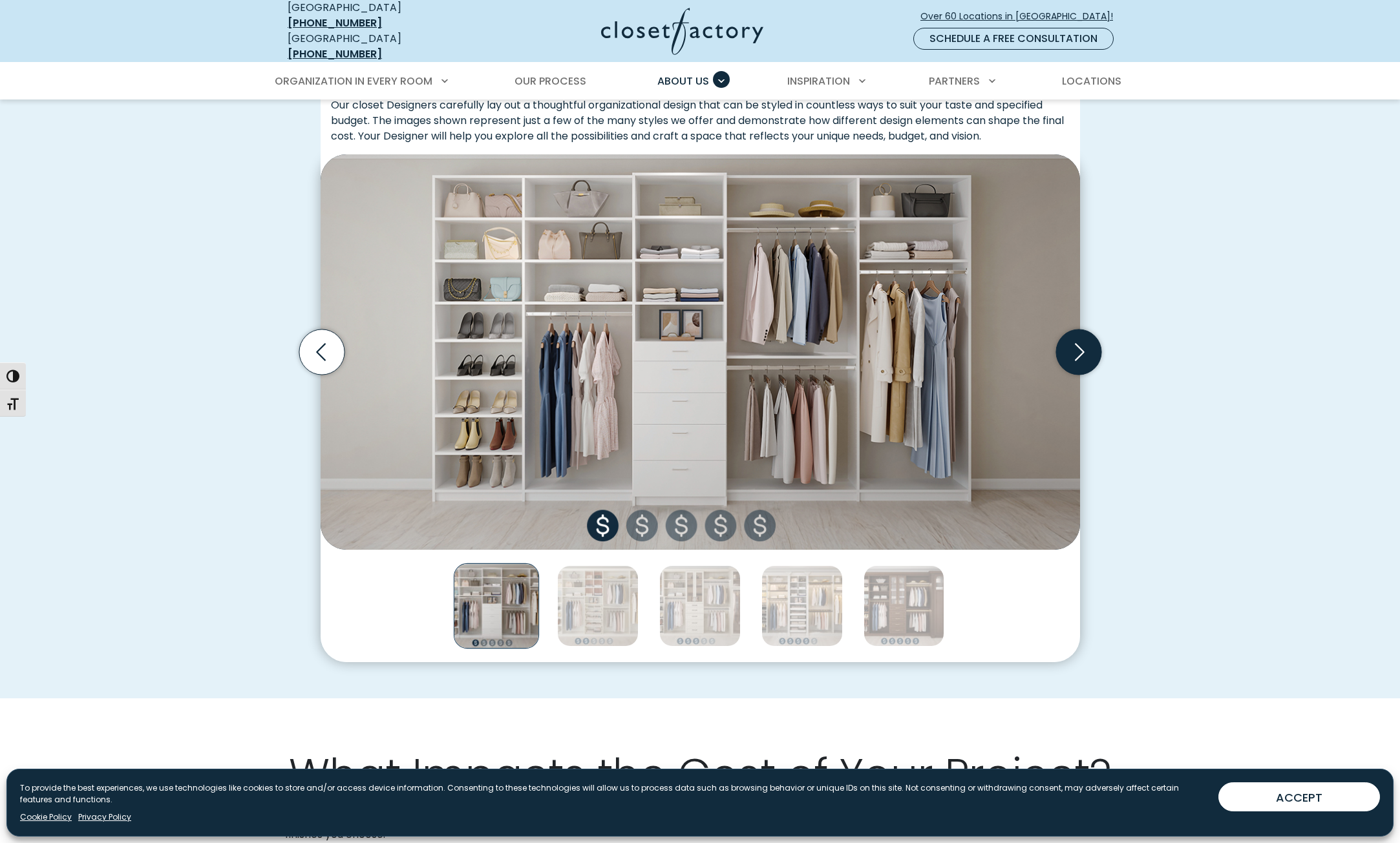
click at [1070, 347] on icon "Next slide" at bounding box center [1078, 352] width 45 height 45
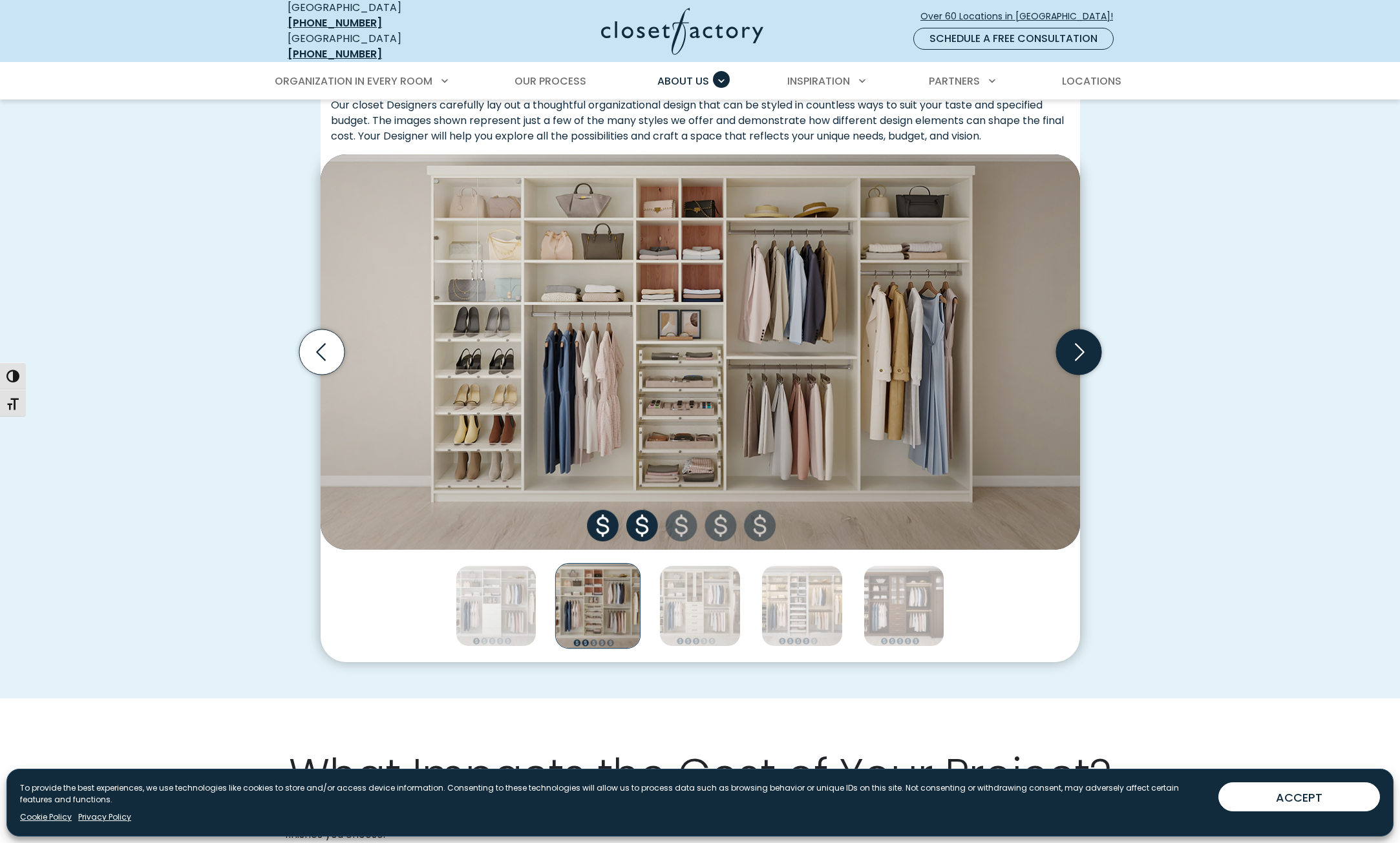
click at [1070, 349] on icon "Next slide" at bounding box center [1078, 352] width 45 height 45
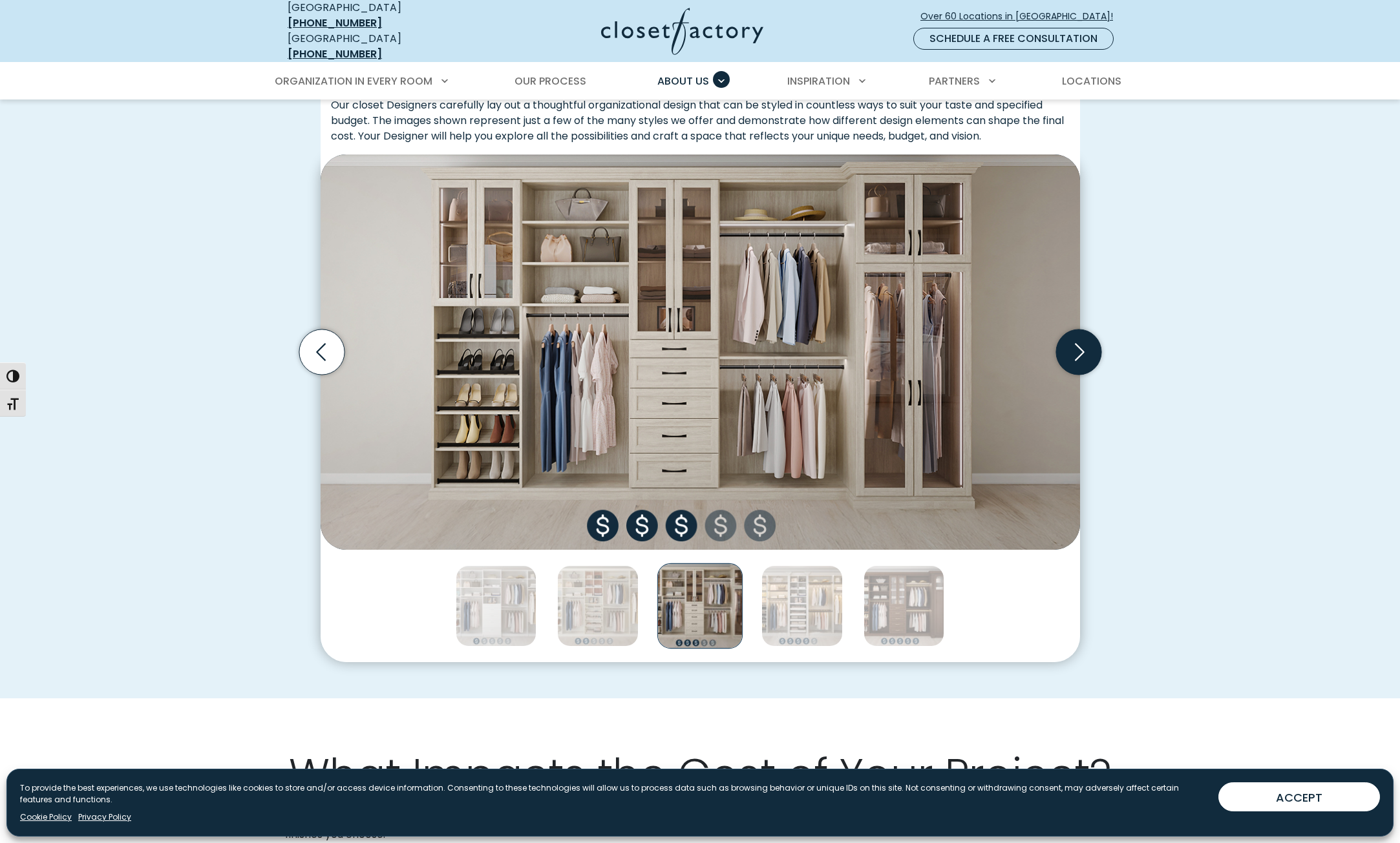
click at [1070, 350] on icon "Next slide" at bounding box center [1078, 352] width 45 height 45
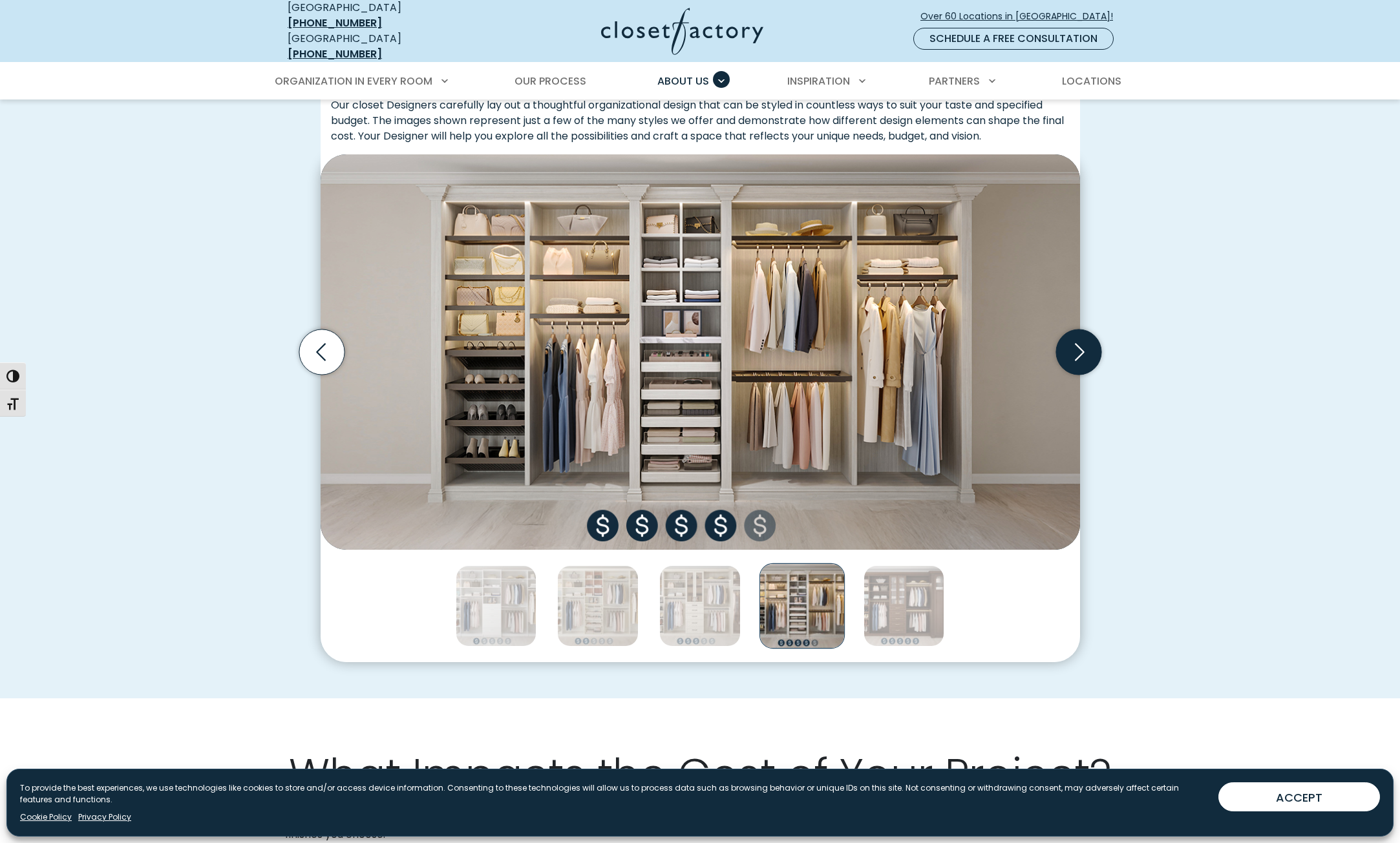
click at [1070, 350] on icon "Next slide" at bounding box center [1078, 352] width 45 height 45
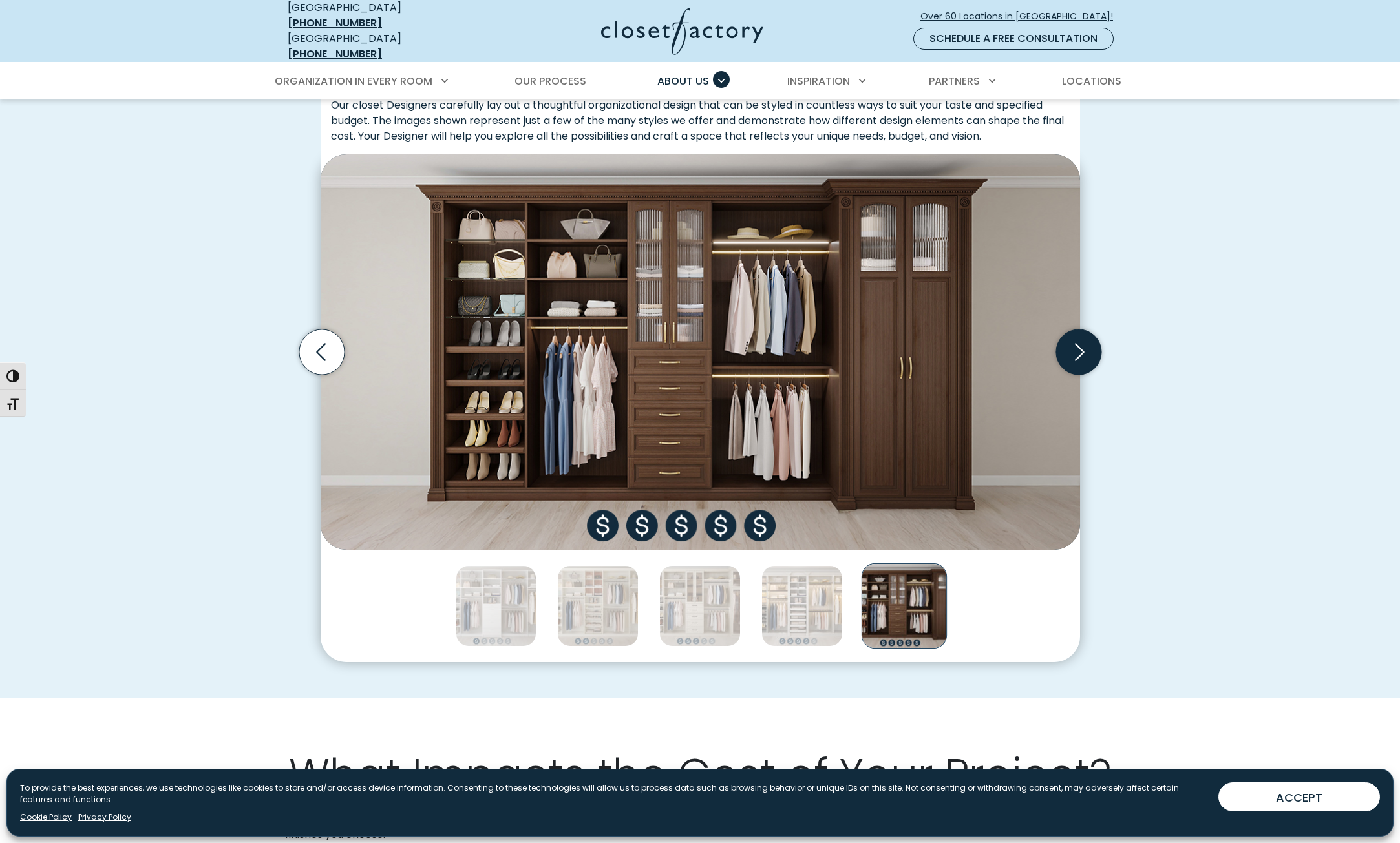
click at [1070, 352] on icon "Next slide" at bounding box center [1078, 352] width 45 height 45
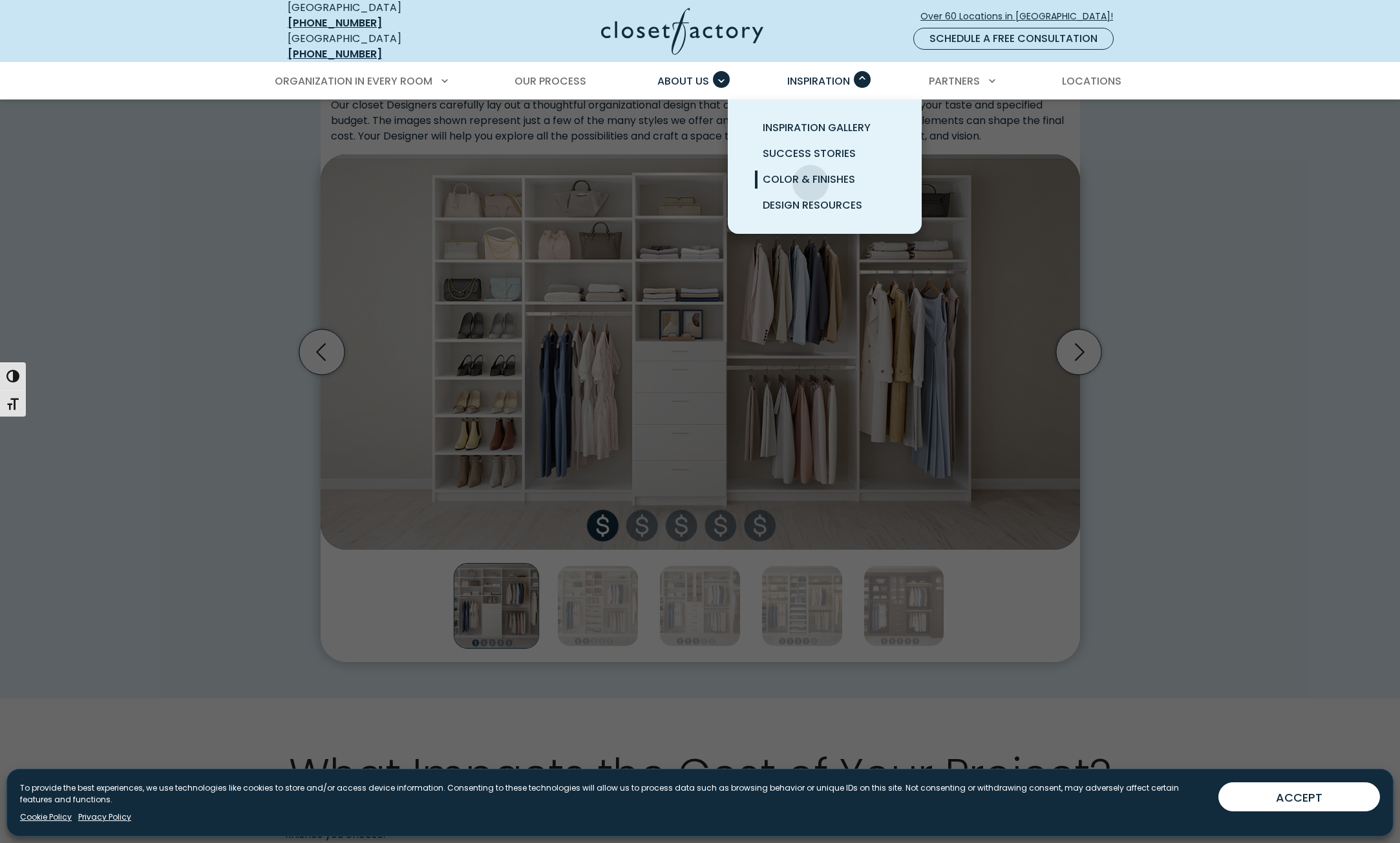
click at [810, 172] on span "Color & Finishes" at bounding box center [808, 180] width 93 height 15
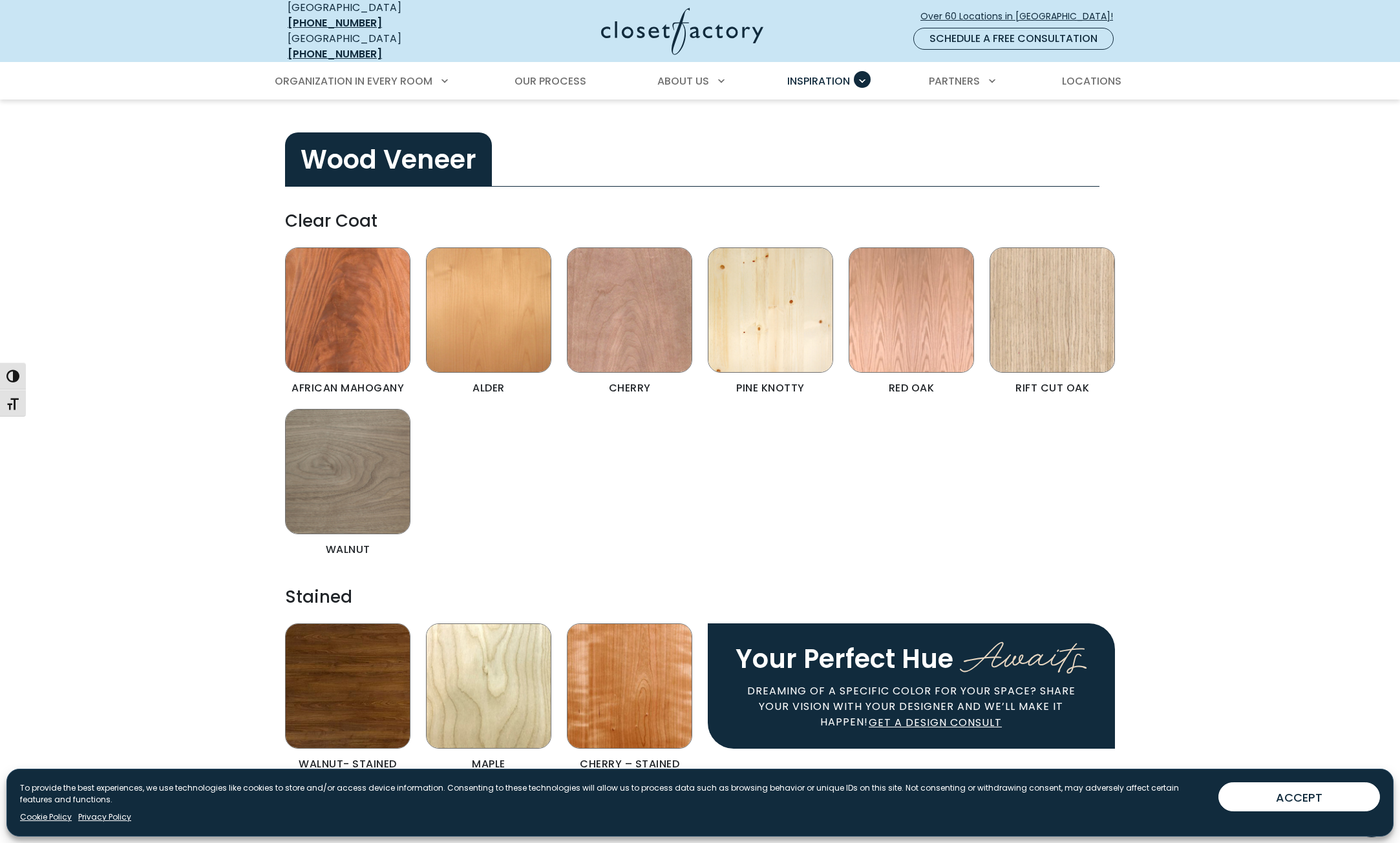
scroll to position [2455, 0]
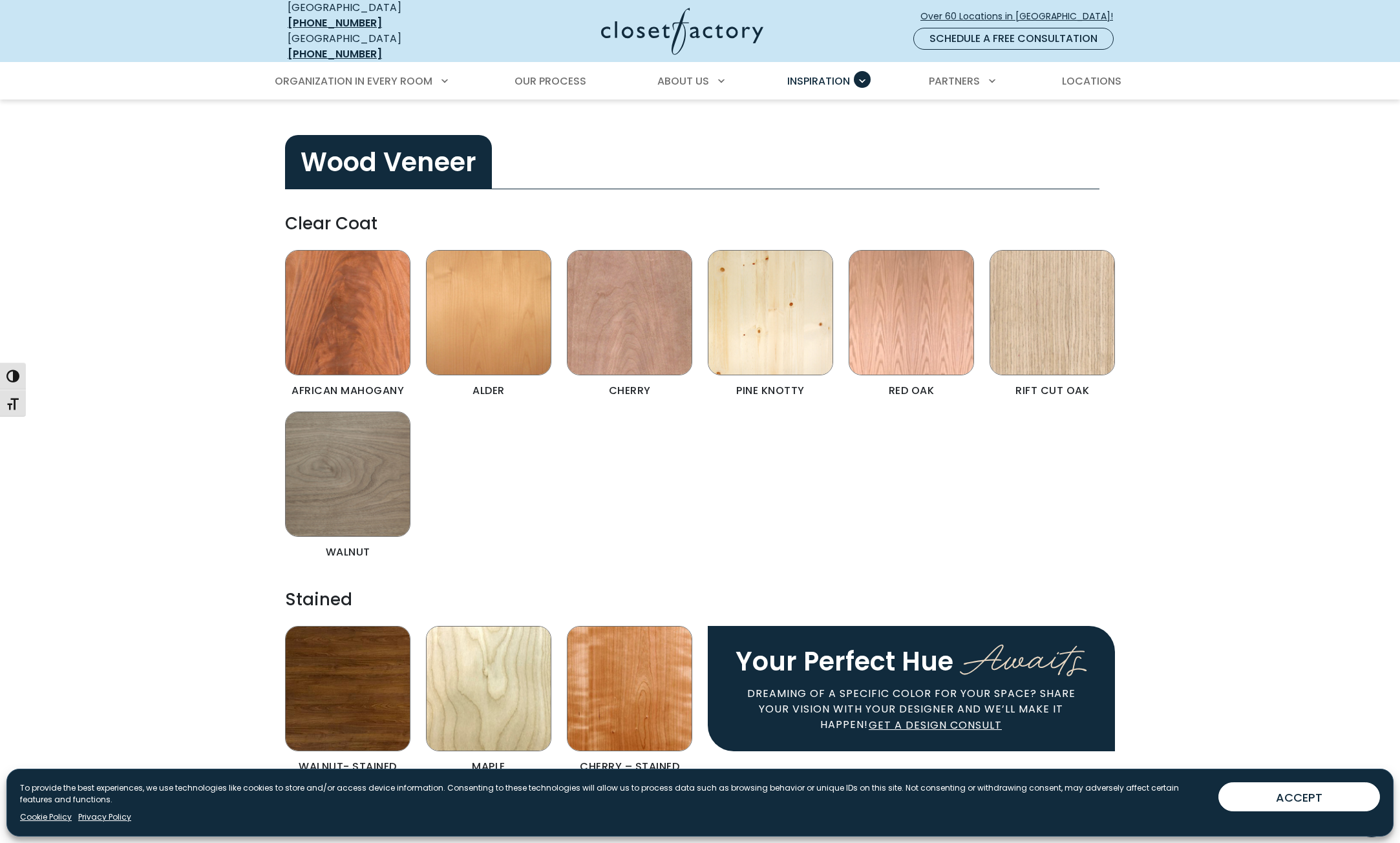
click at [378, 647] on img "Color & Finishes" at bounding box center [348, 688] width 125 height 125
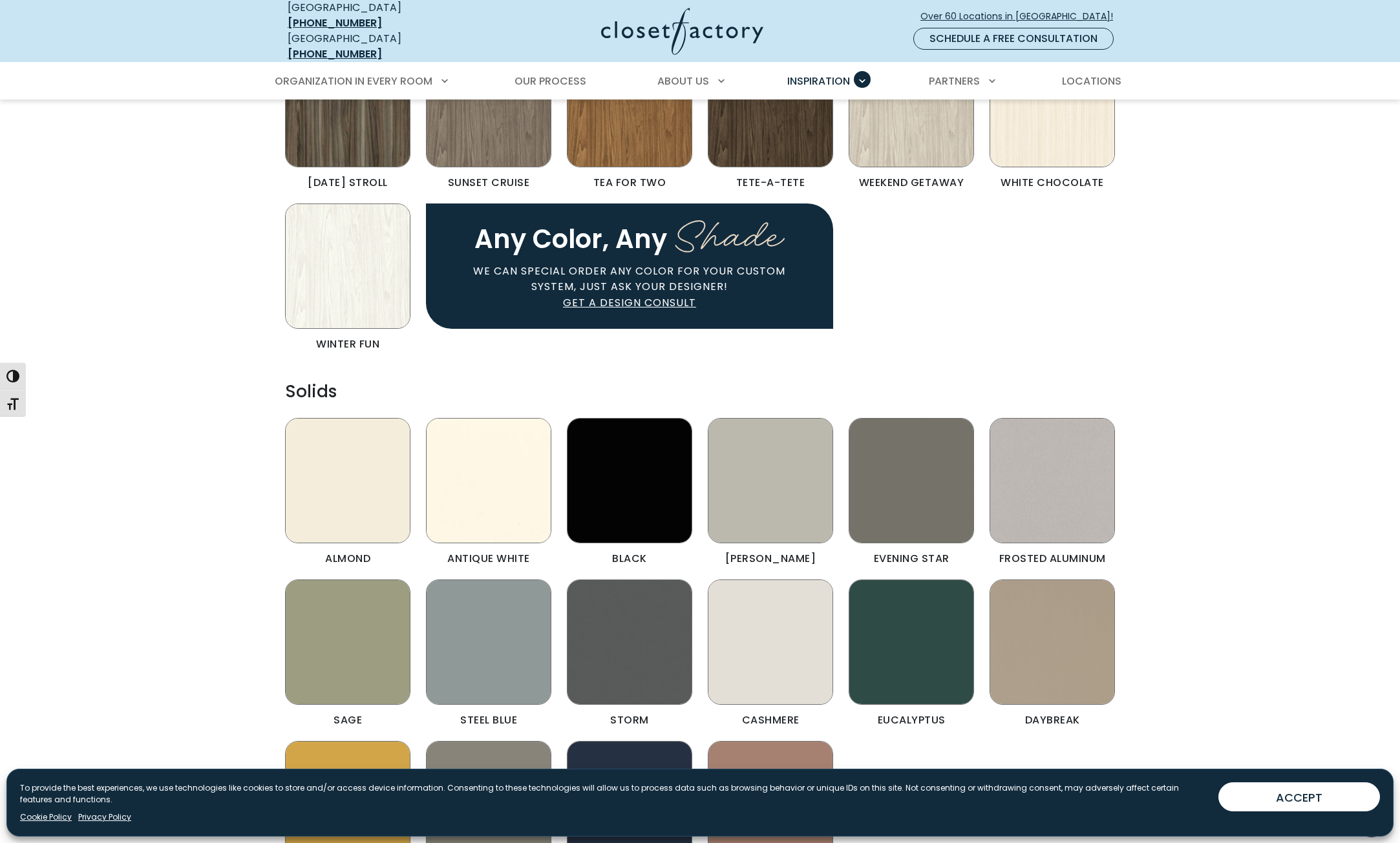
scroll to position [1098, 0]
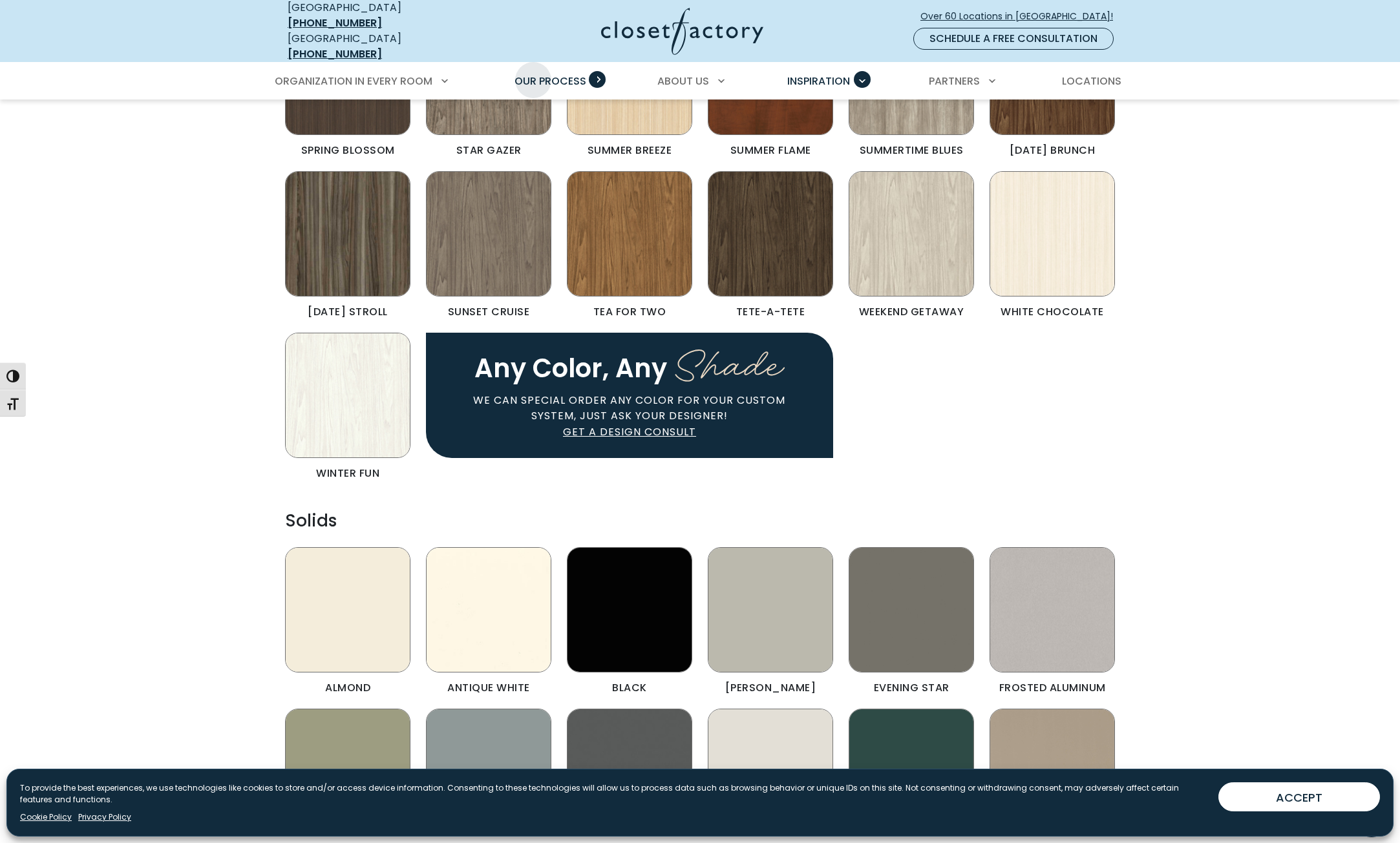
click at [533, 74] on span "Our Process" at bounding box center [550, 81] width 72 height 15
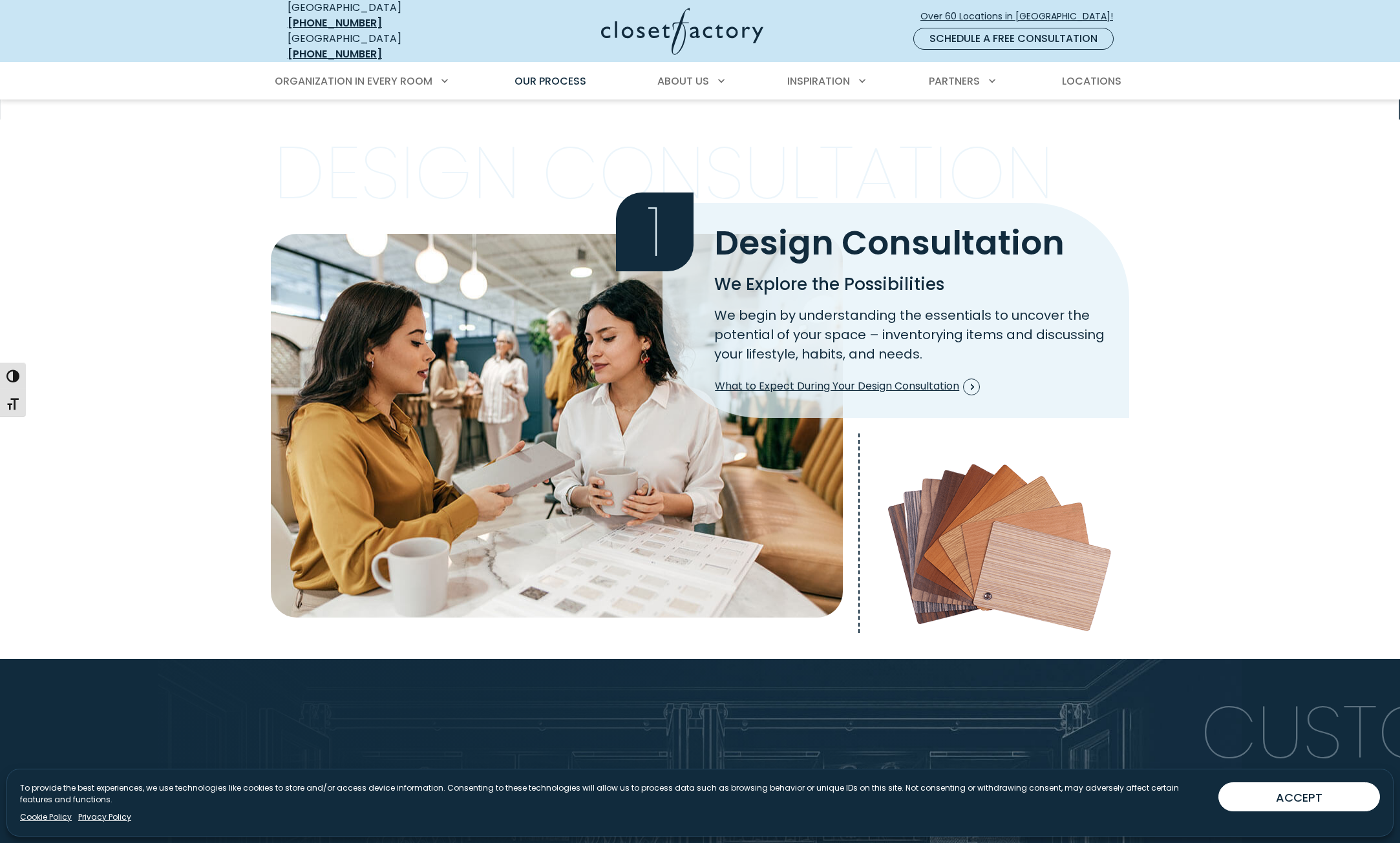
scroll to position [258, 0]
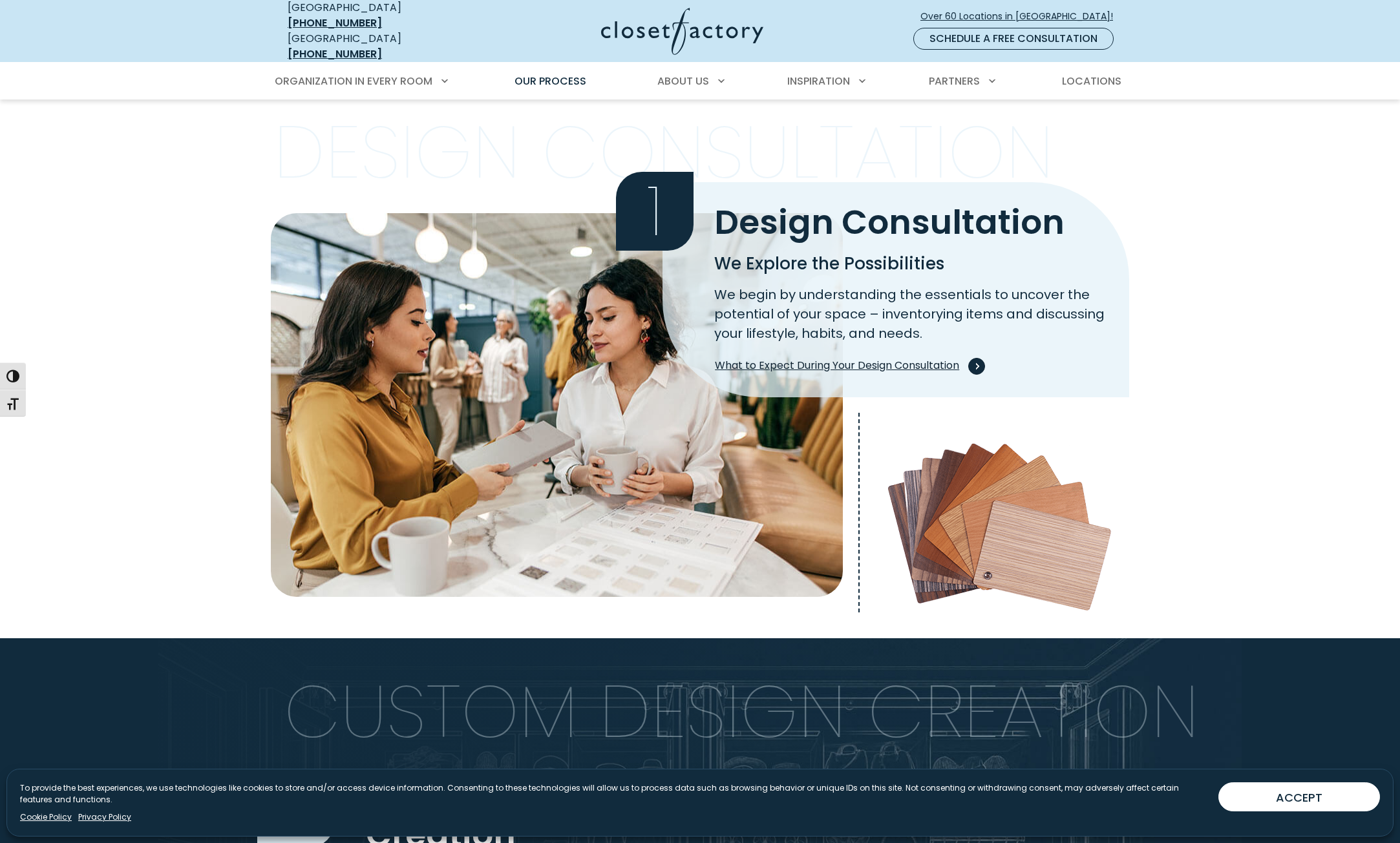
click at [893, 358] on span "What to Expect During Your Design Consultation" at bounding box center [847, 366] width 265 height 17
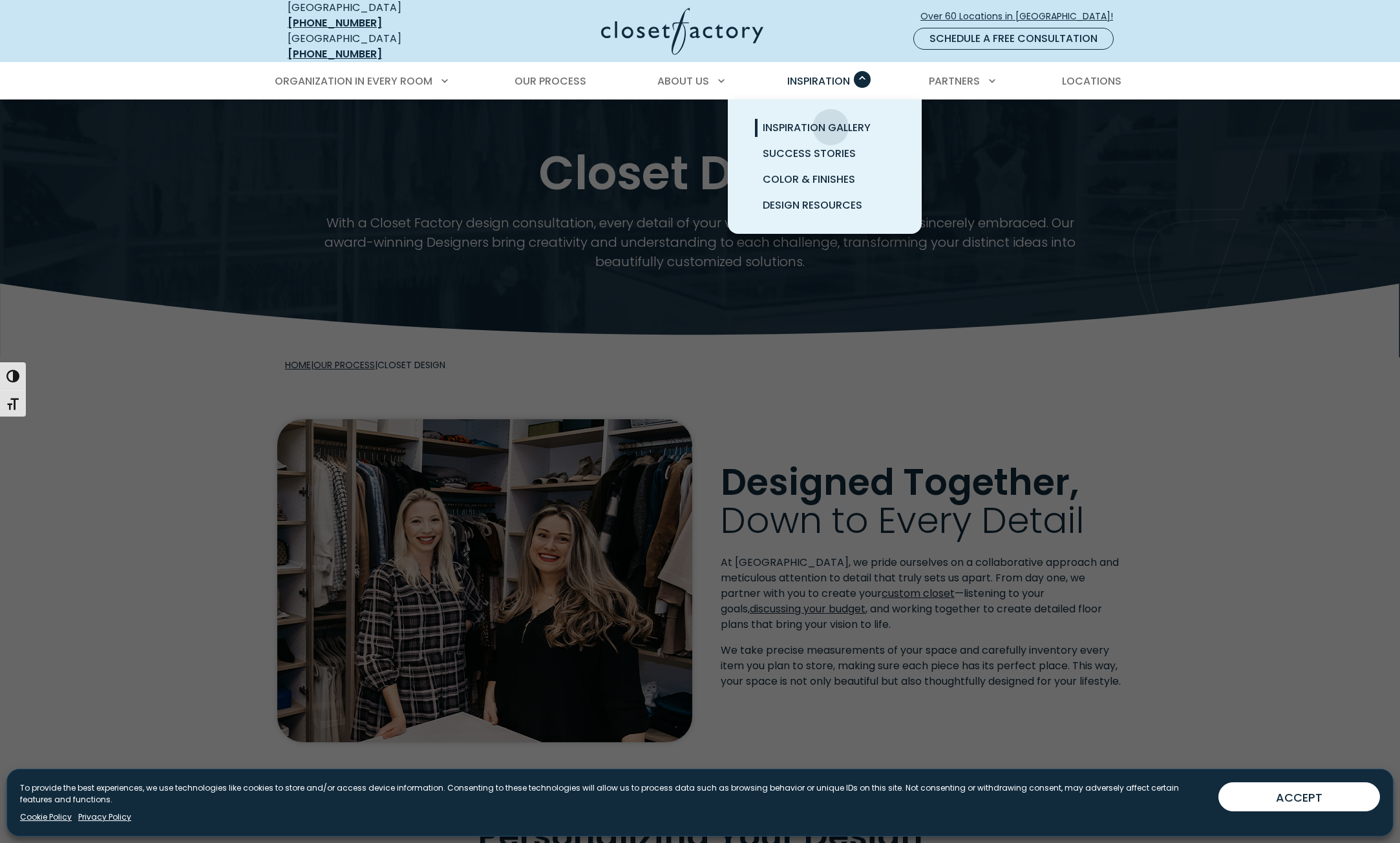
click at [830, 120] on span "Inspiration Gallery" at bounding box center [816, 128] width 108 height 15
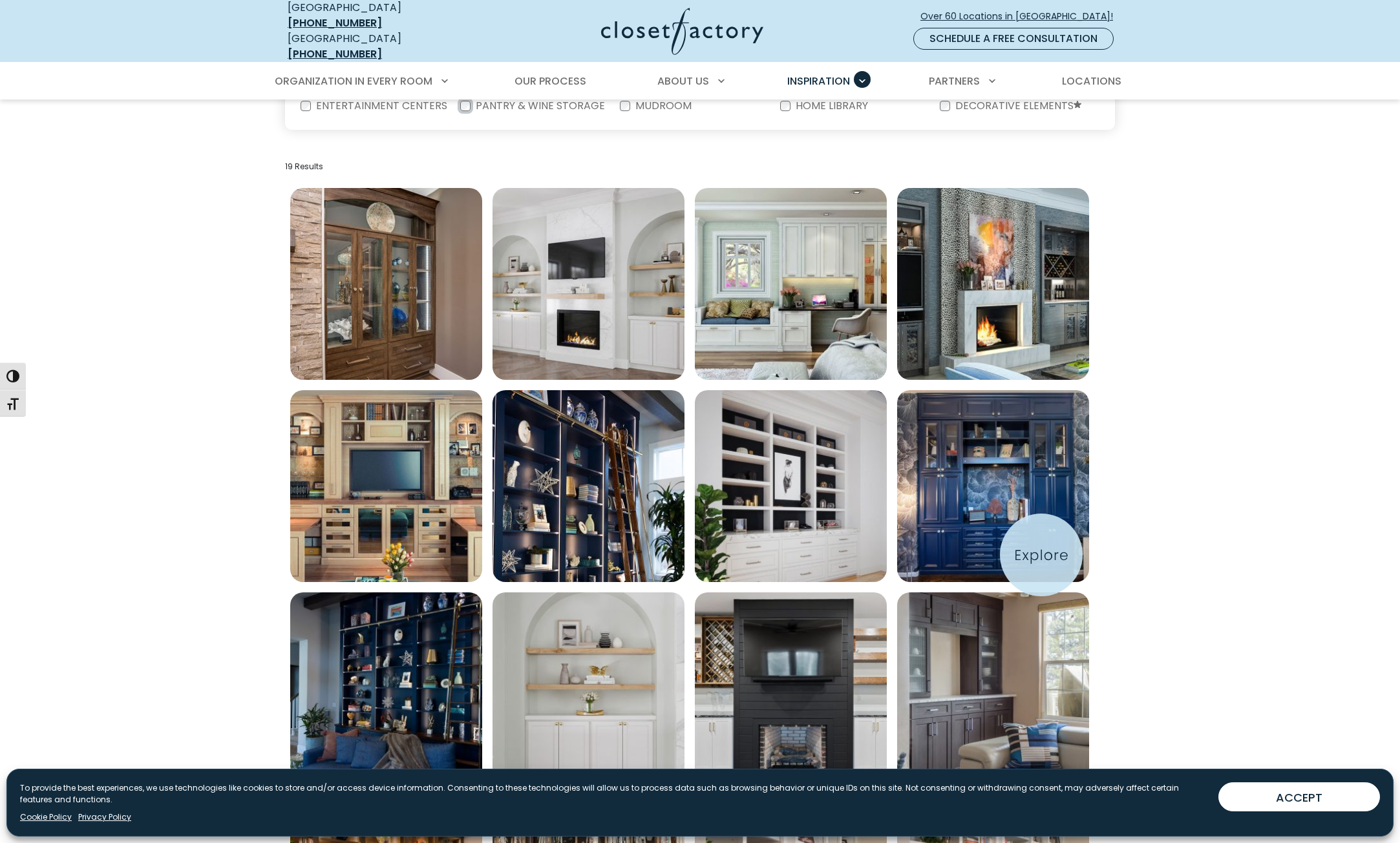
scroll to position [258, 0]
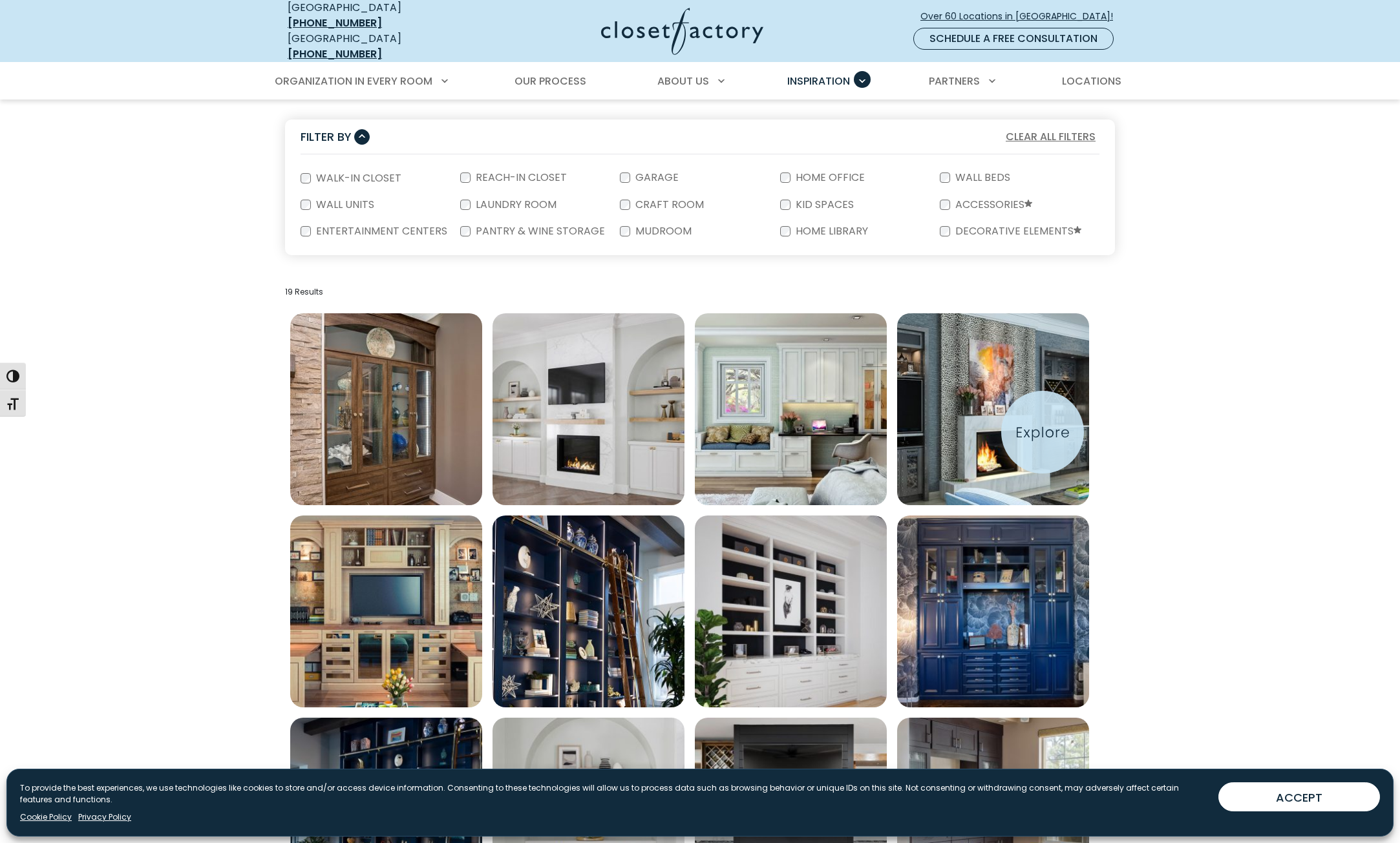
click at [1042, 432] on img "Open inspiration gallery to preview enlarged image" at bounding box center [993, 409] width 192 height 192
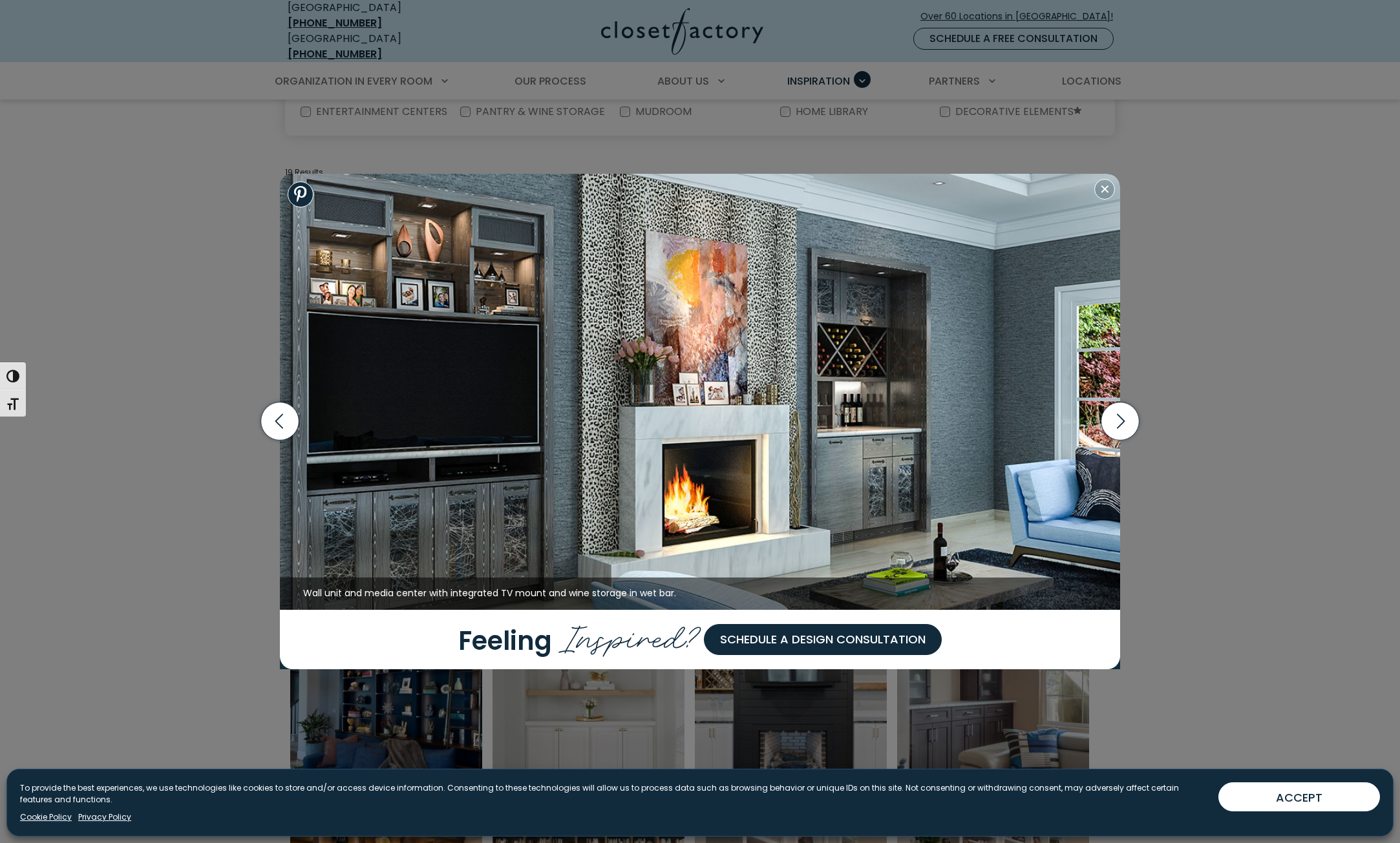
scroll to position [388, 0]
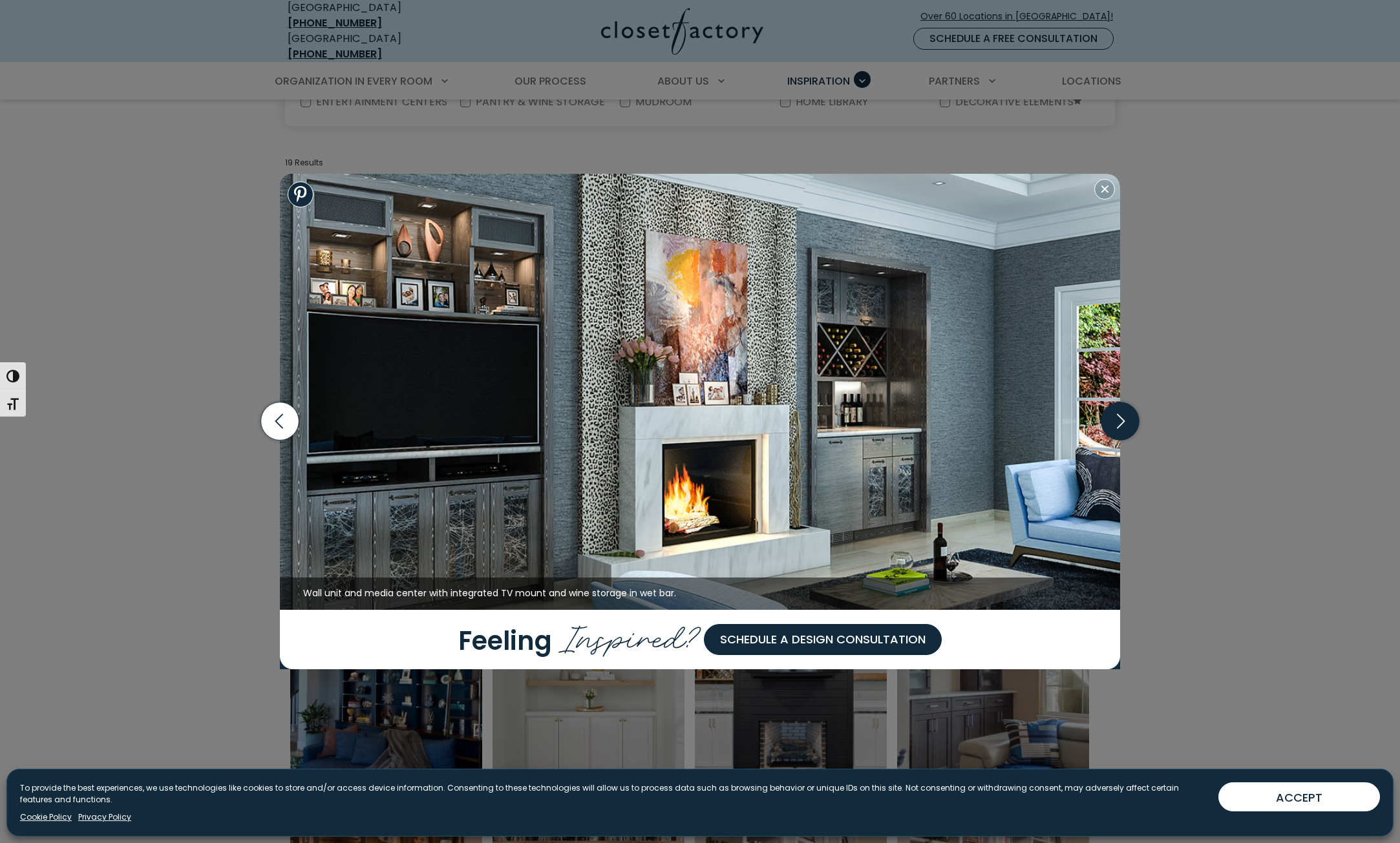
click at [1121, 419] on icon "button" at bounding box center [1120, 422] width 38 height 38
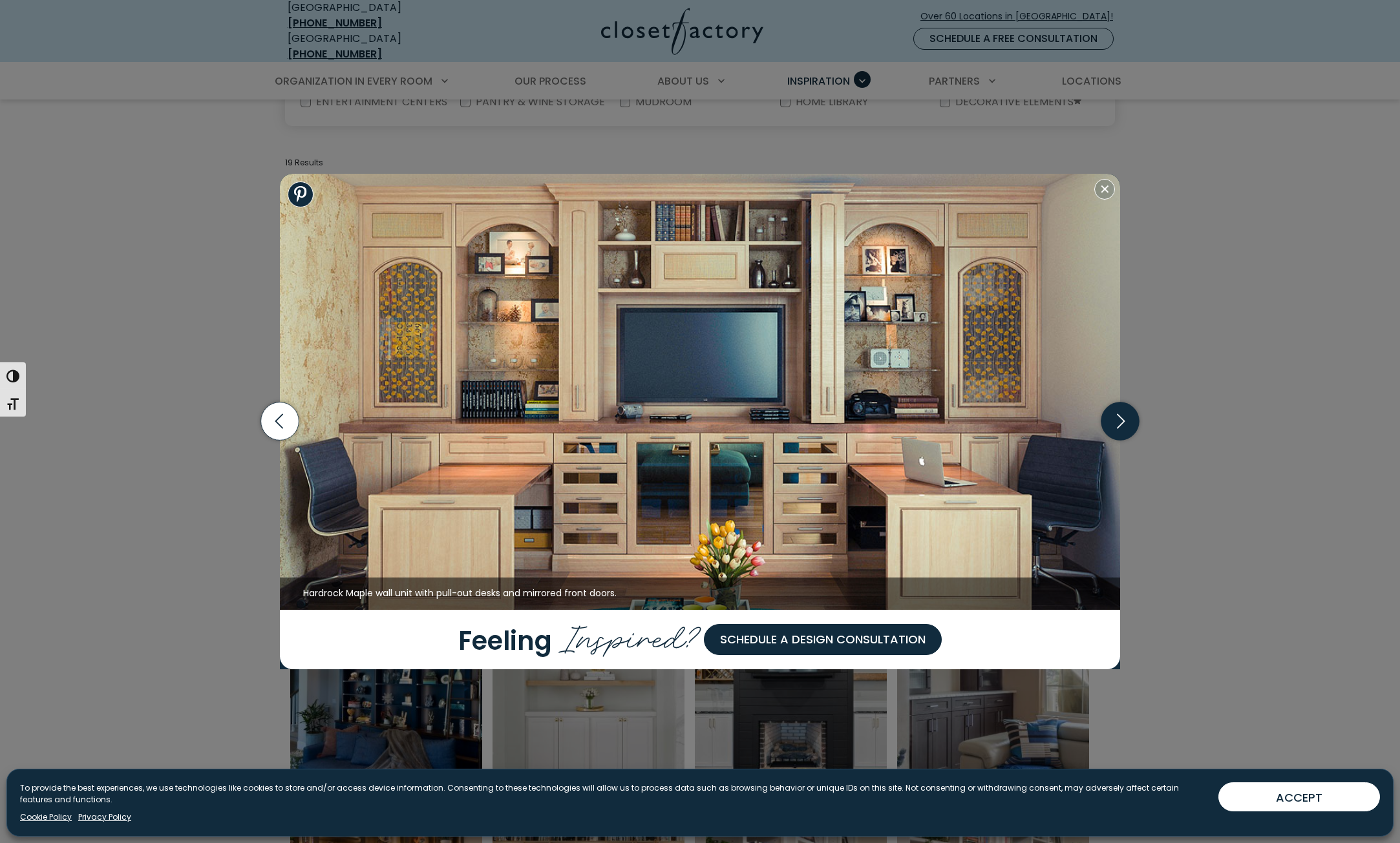
click at [1121, 419] on icon "button" at bounding box center [1120, 422] width 38 height 38
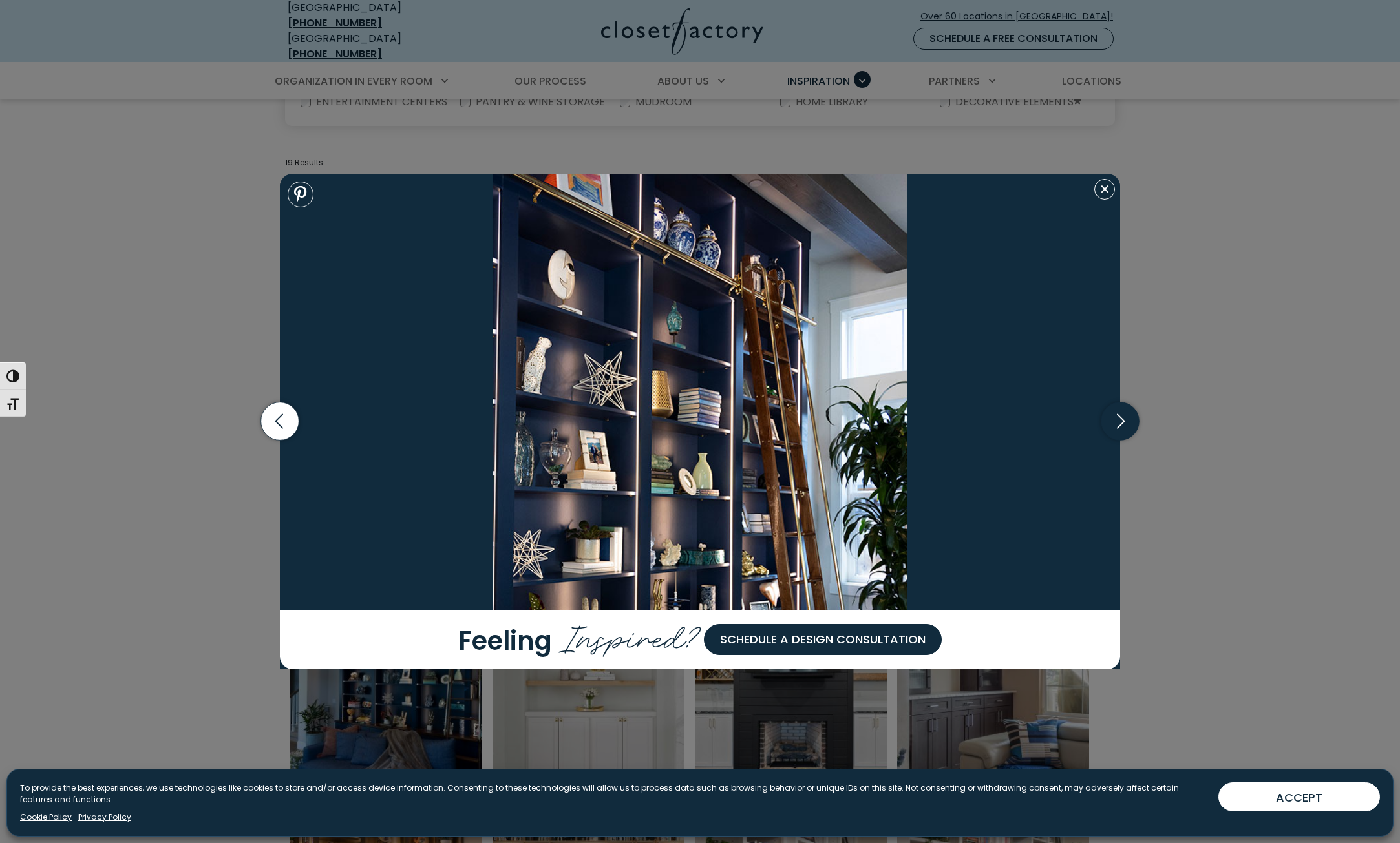
click at [1121, 419] on icon "button" at bounding box center [1120, 422] width 38 height 38
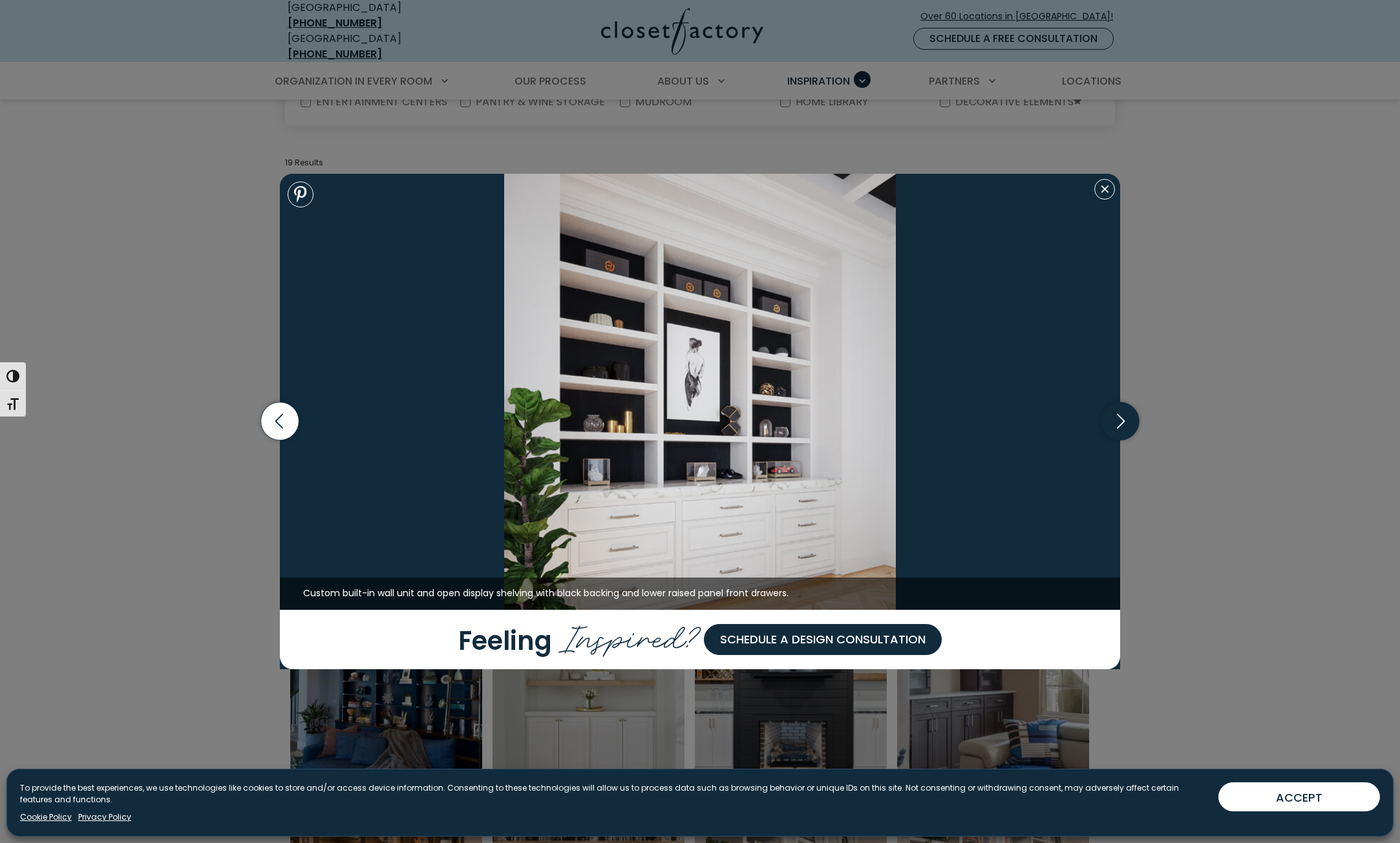
click at [1121, 419] on icon "button" at bounding box center [1120, 422] width 38 height 38
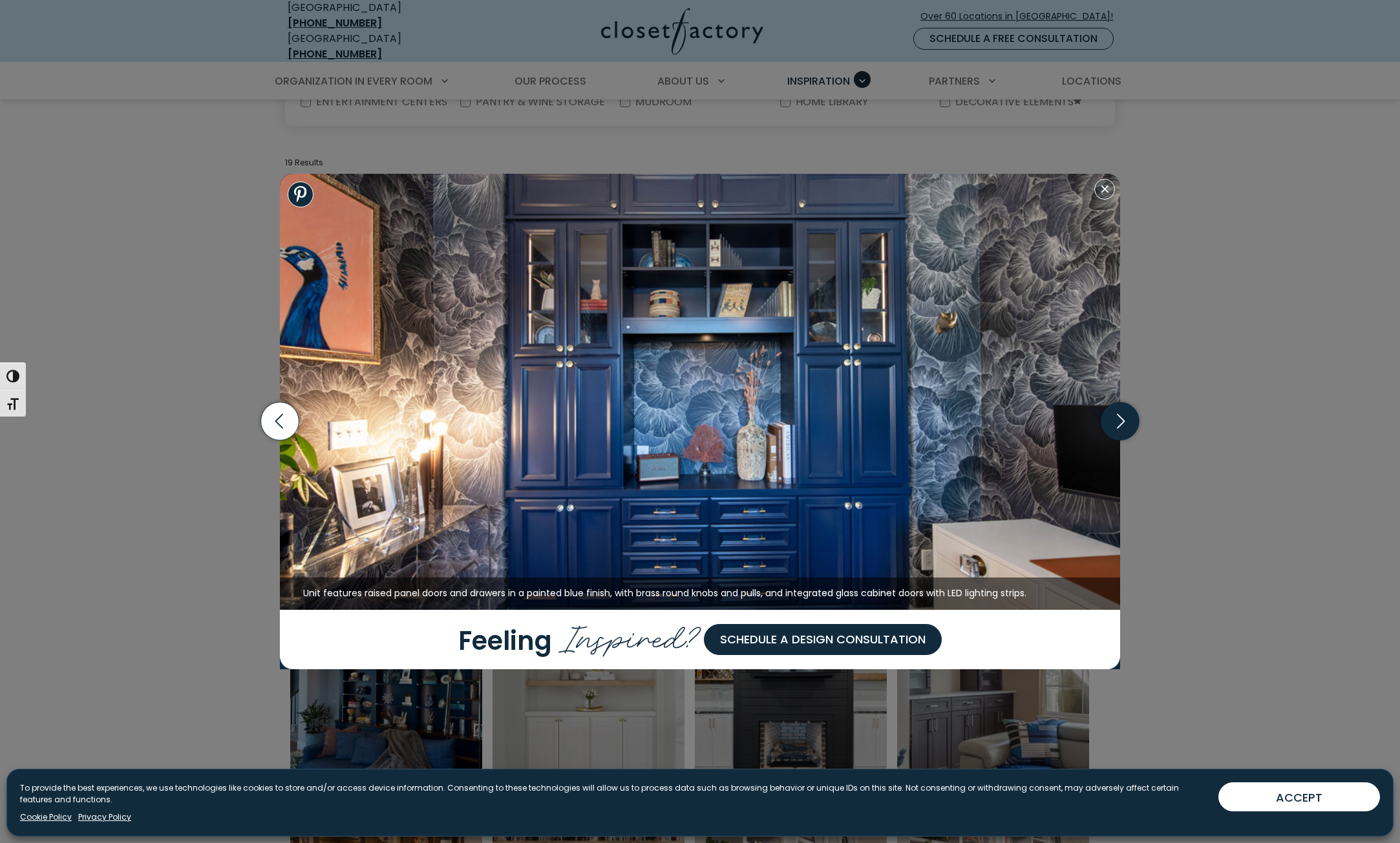
click at [1121, 419] on icon "button" at bounding box center [1120, 422] width 38 height 38
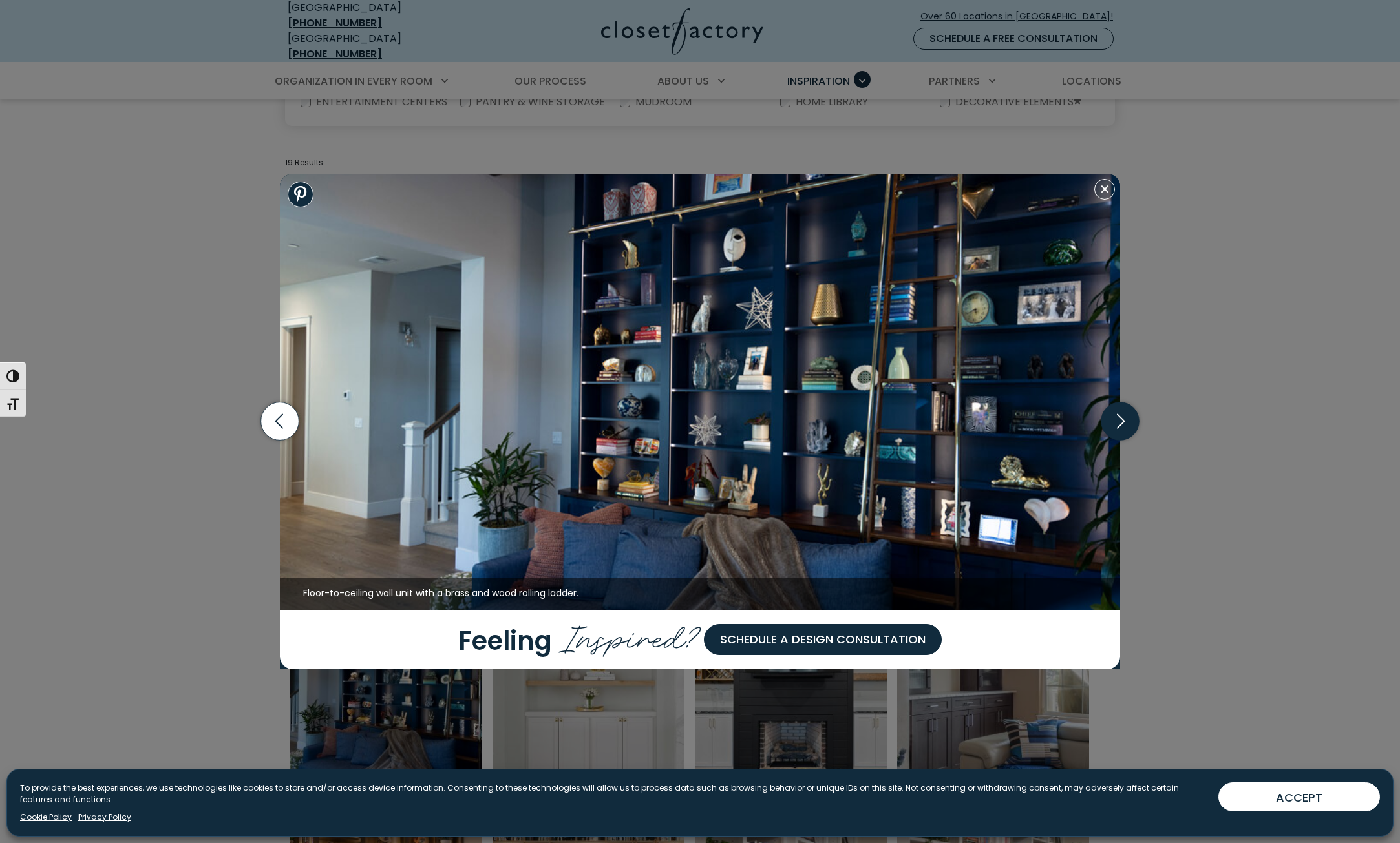
click at [1121, 419] on icon "button" at bounding box center [1120, 422] width 38 height 38
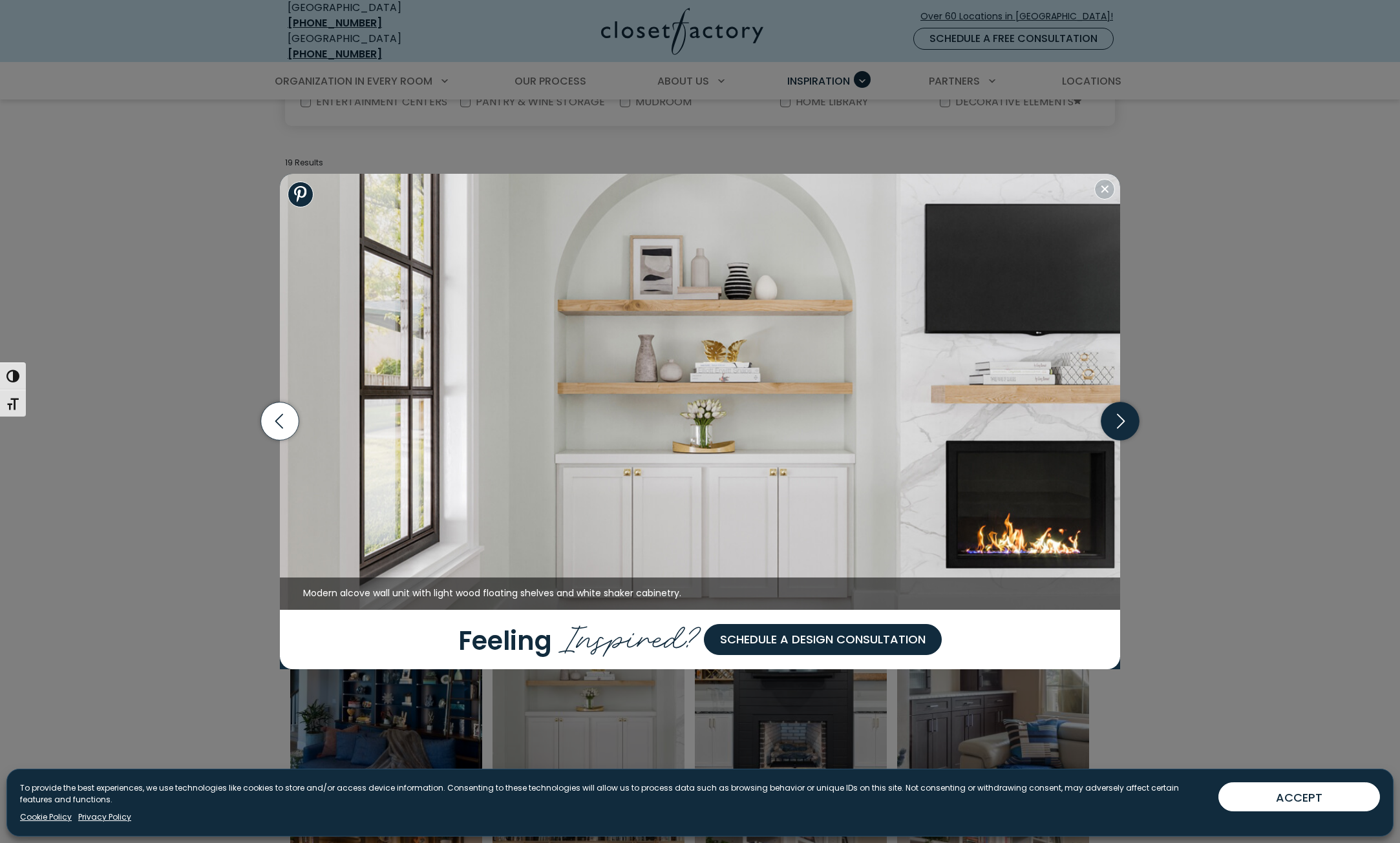
click at [1121, 419] on icon "button" at bounding box center [1120, 422] width 38 height 38
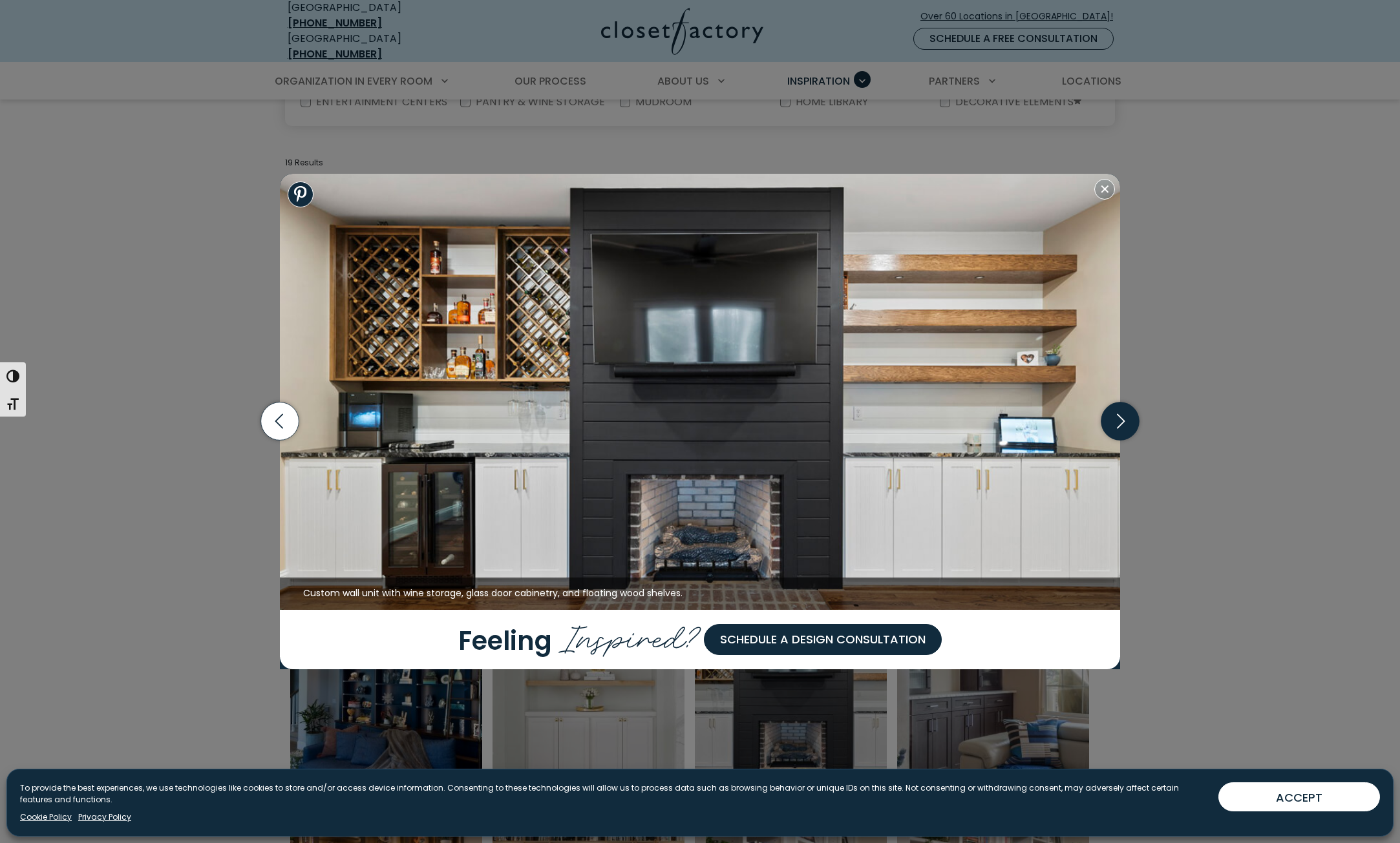
click at [1121, 419] on icon "button" at bounding box center [1120, 422] width 38 height 38
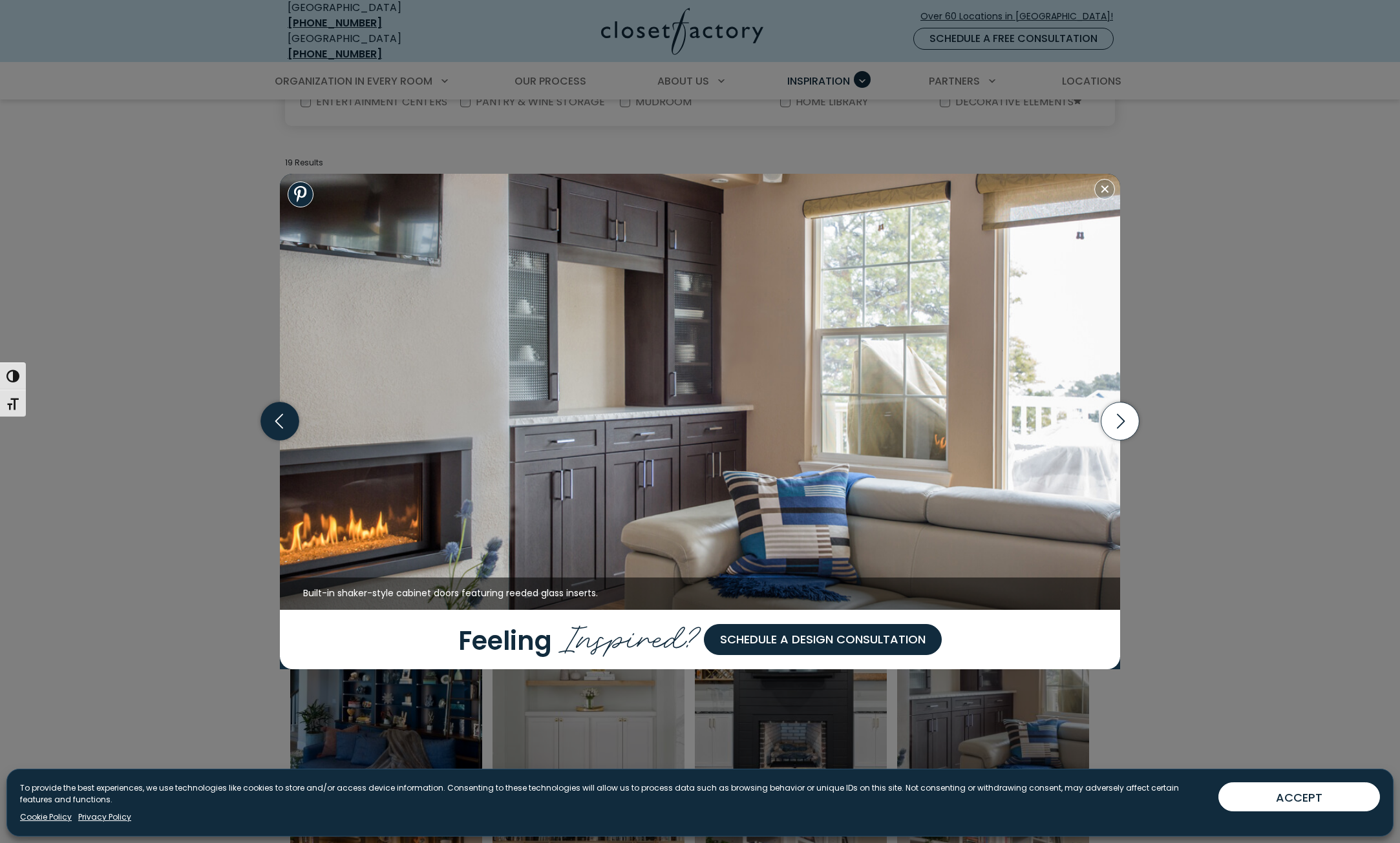
click at [272, 420] on icon "button" at bounding box center [280, 422] width 38 height 38
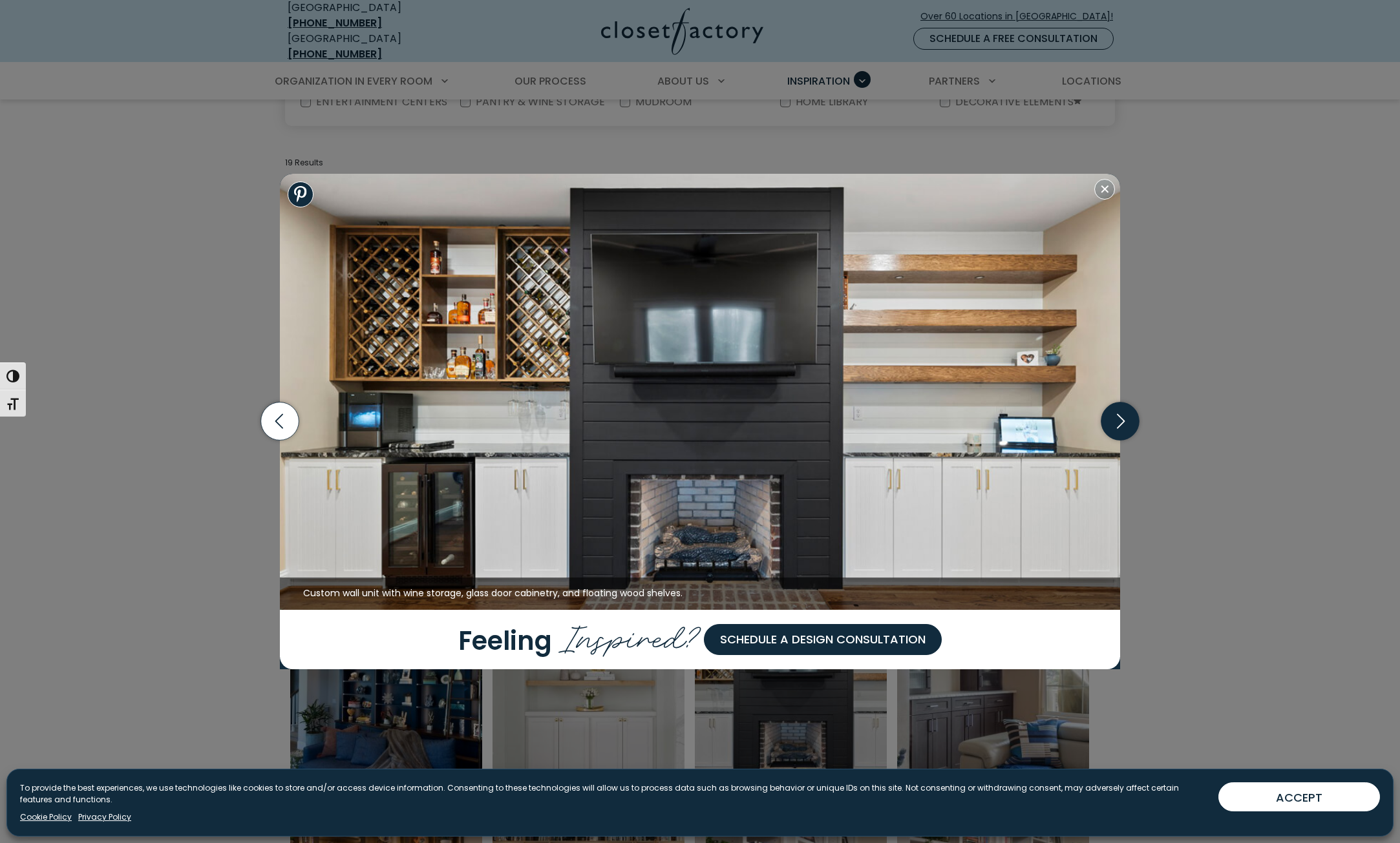
click at [1116, 434] on icon "button" at bounding box center [1120, 422] width 38 height 38
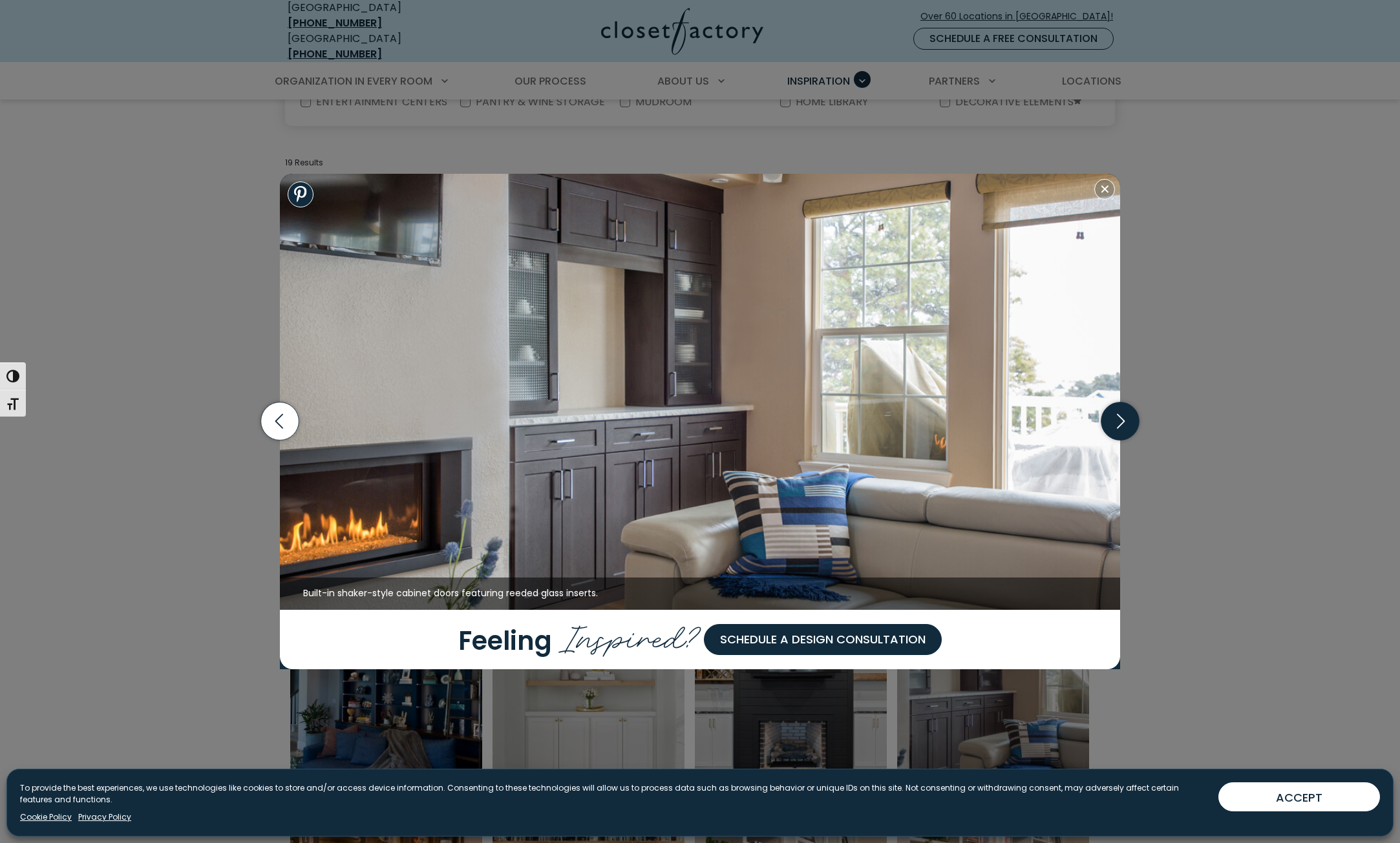
click at [1112, 429] on icon "button" at bounding box center [1120, 422] width 38 height 38
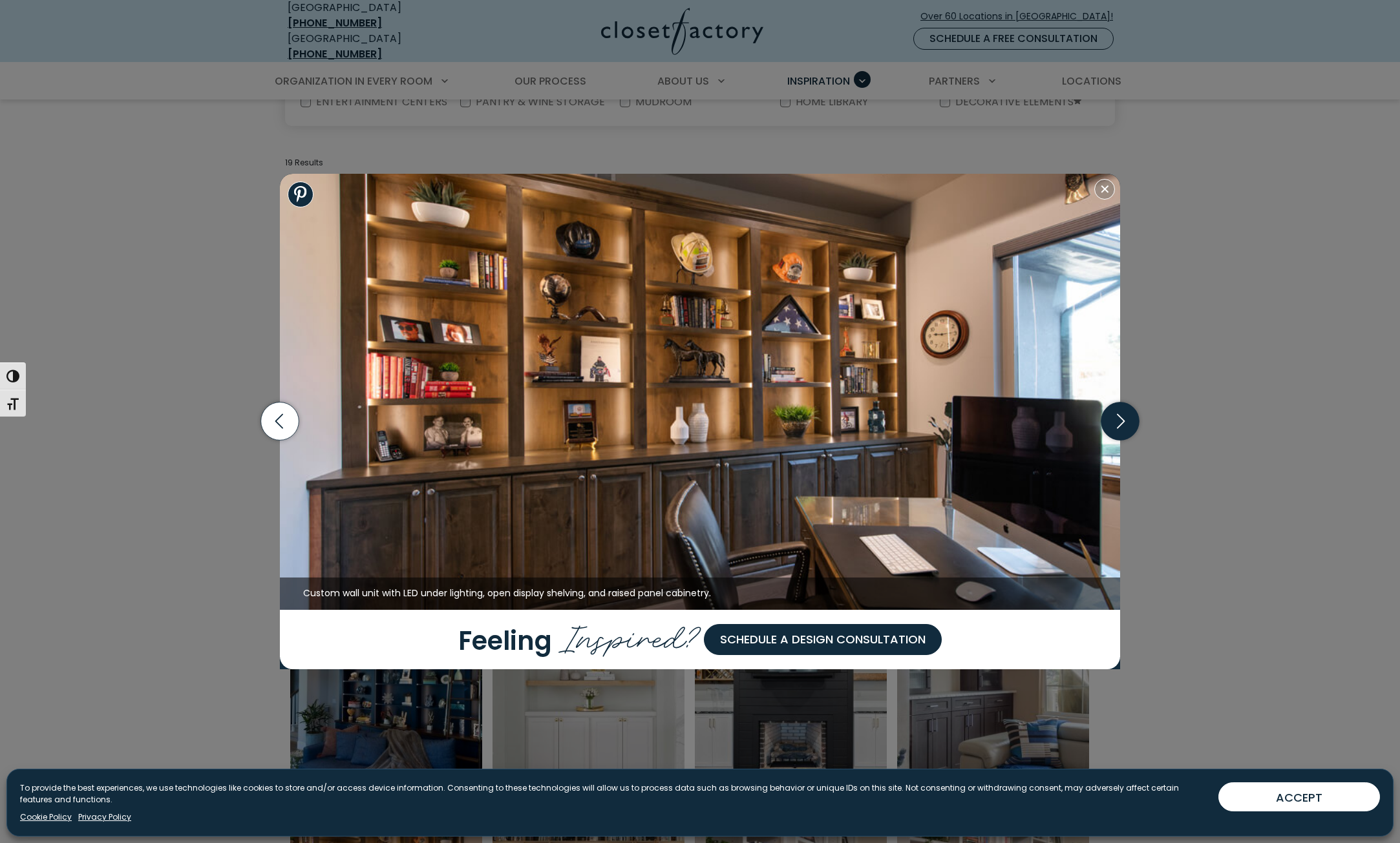
click at [1112, 429] on icon "button" at bounding box center [1120, 422] width 38 height 38
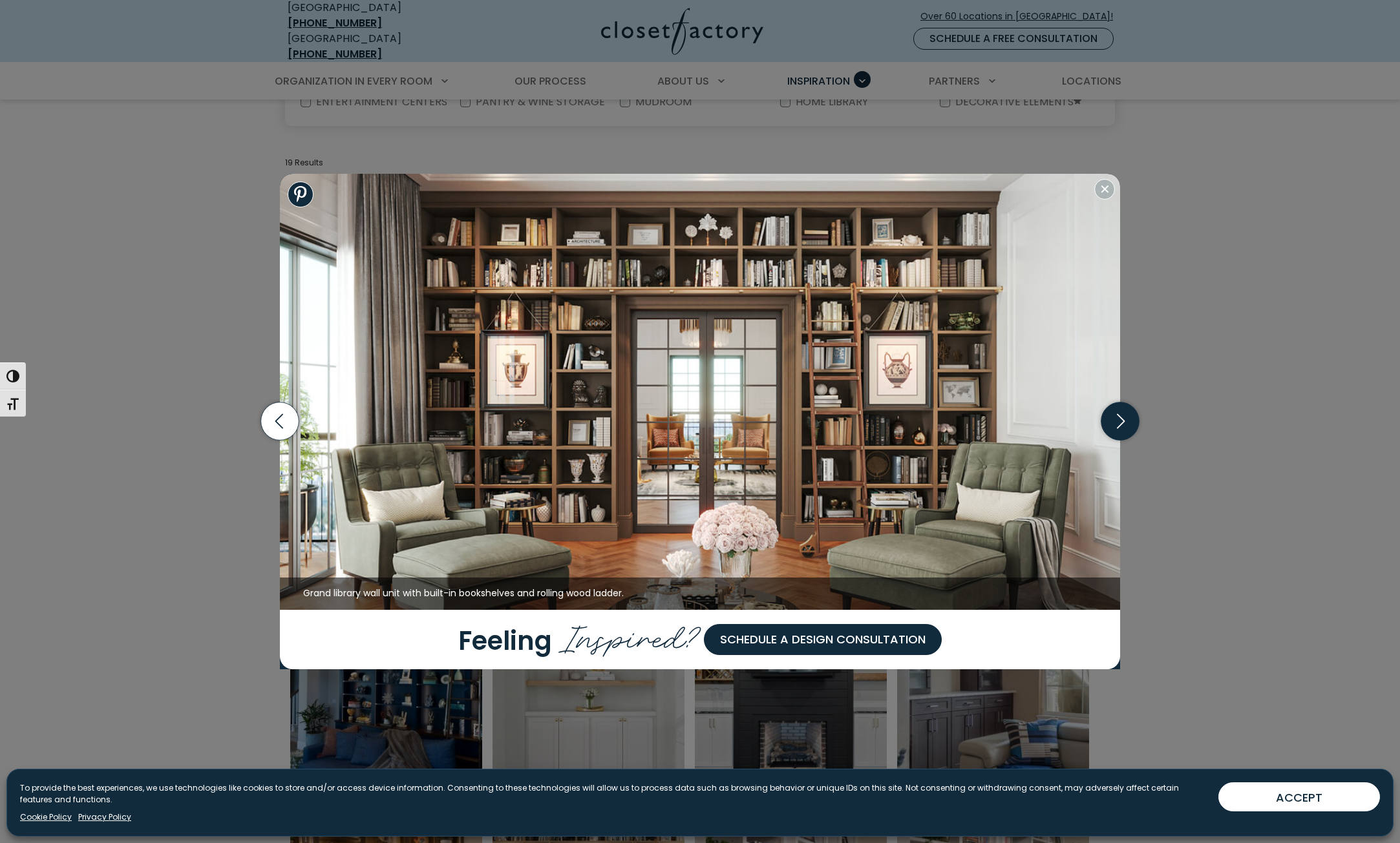
click at [1112, 429] on icon "button" at bounding box center [1120, 422] width 38 height 38
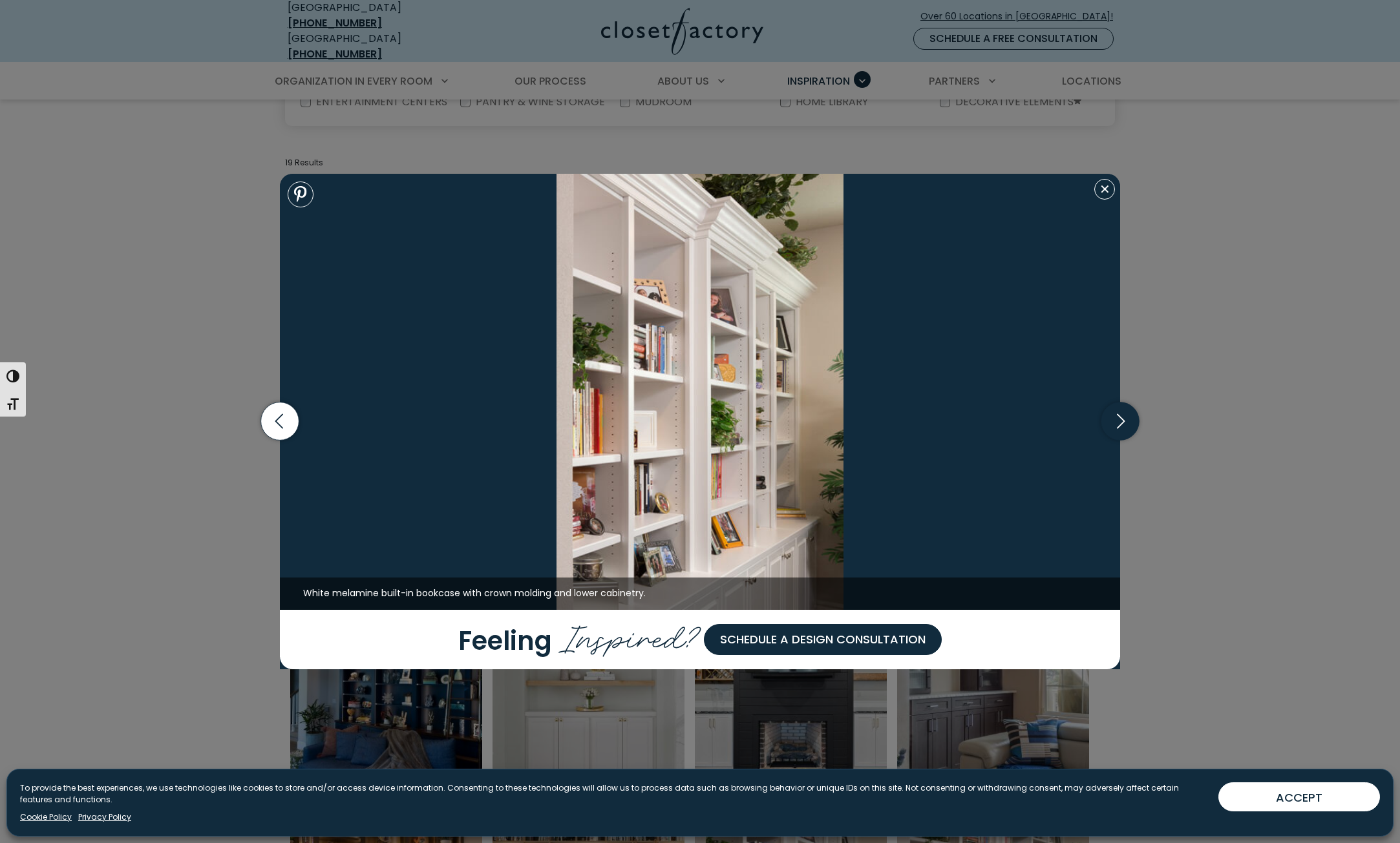
click at [1112, 429] on icon "button" at bounding box center [1120, 422] width 38 height 38
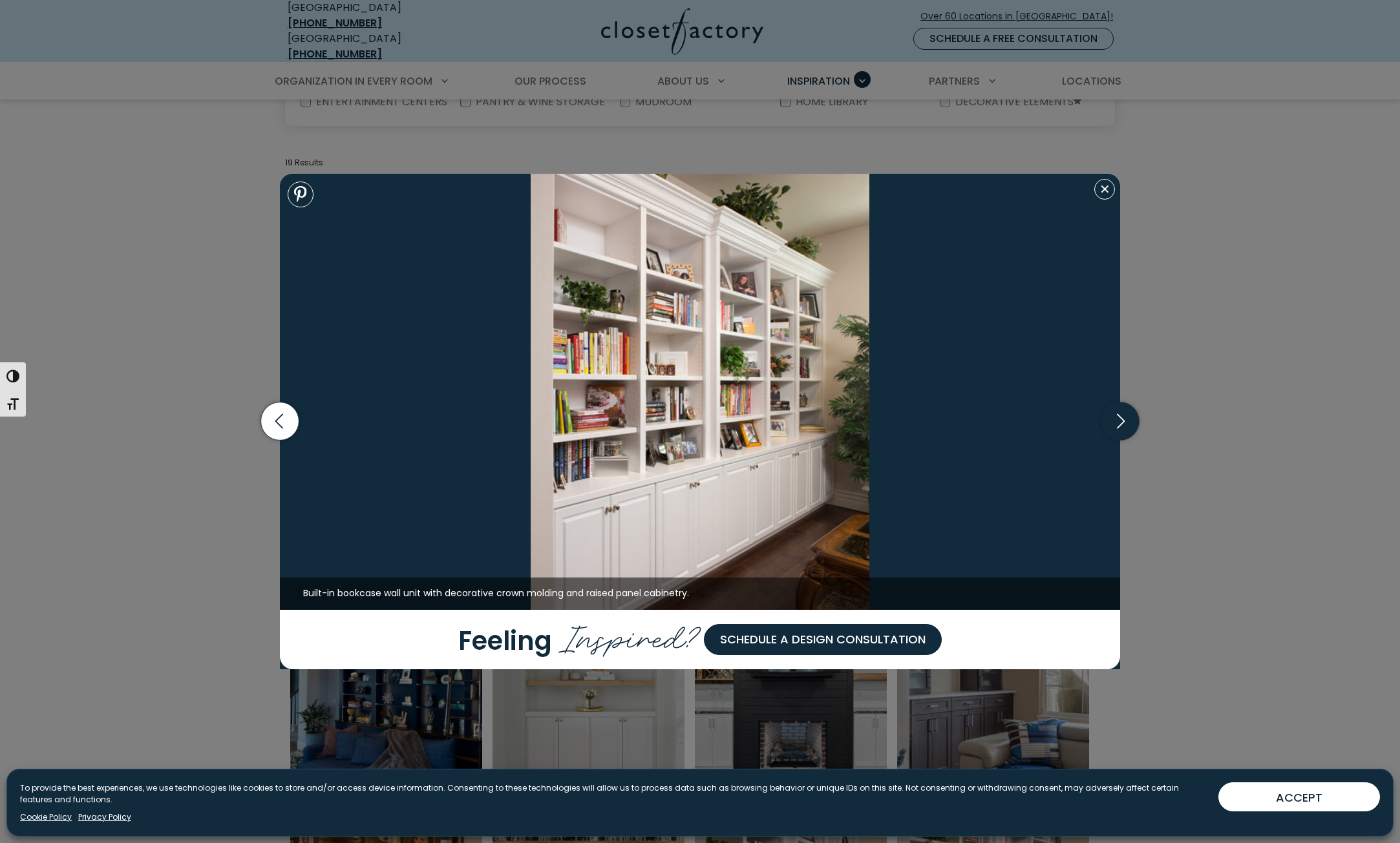
click at [1112, 429] on icon "button" at bounding box center [1120, 422] width 38 height 38
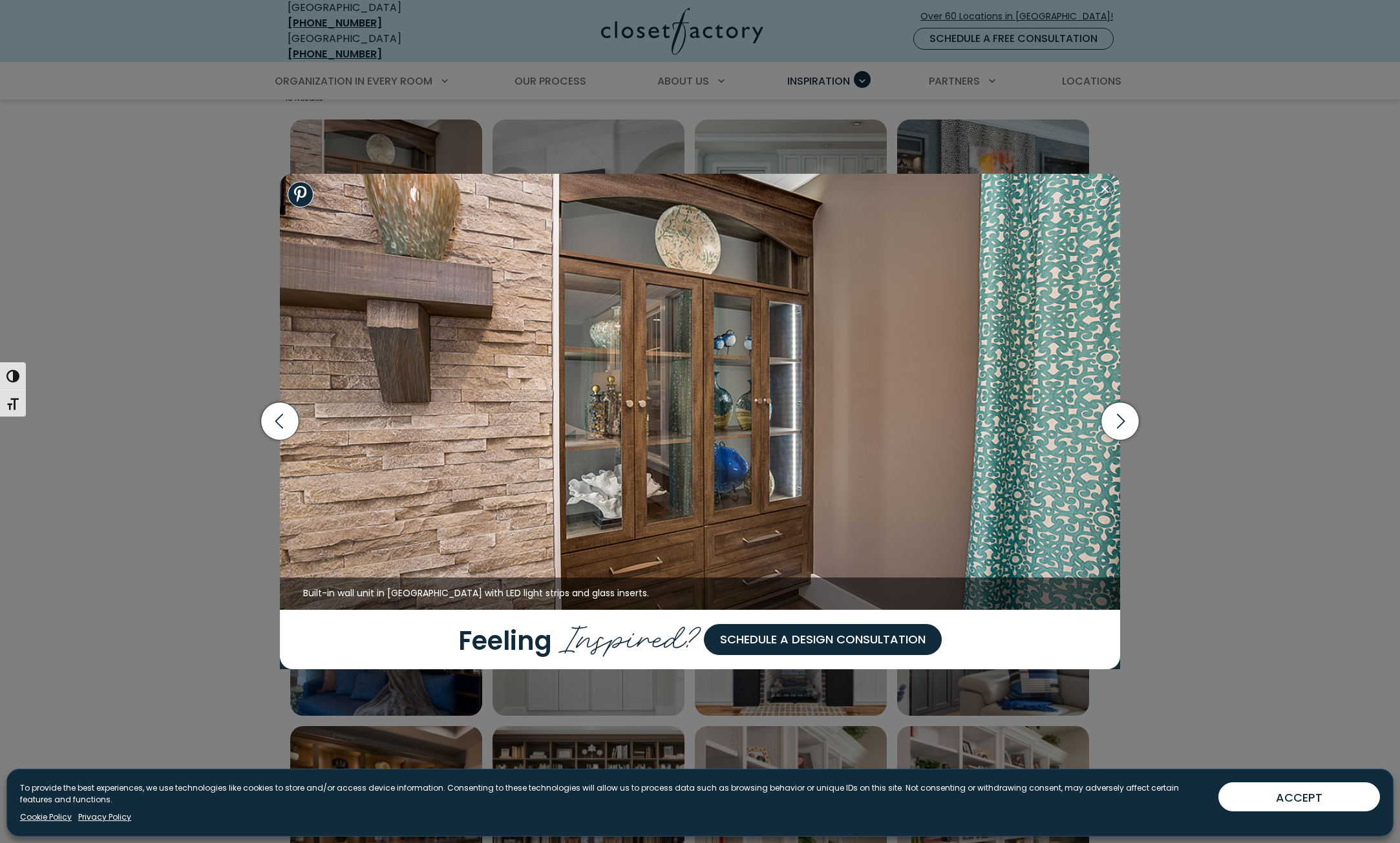
scroll to position [516, 0]
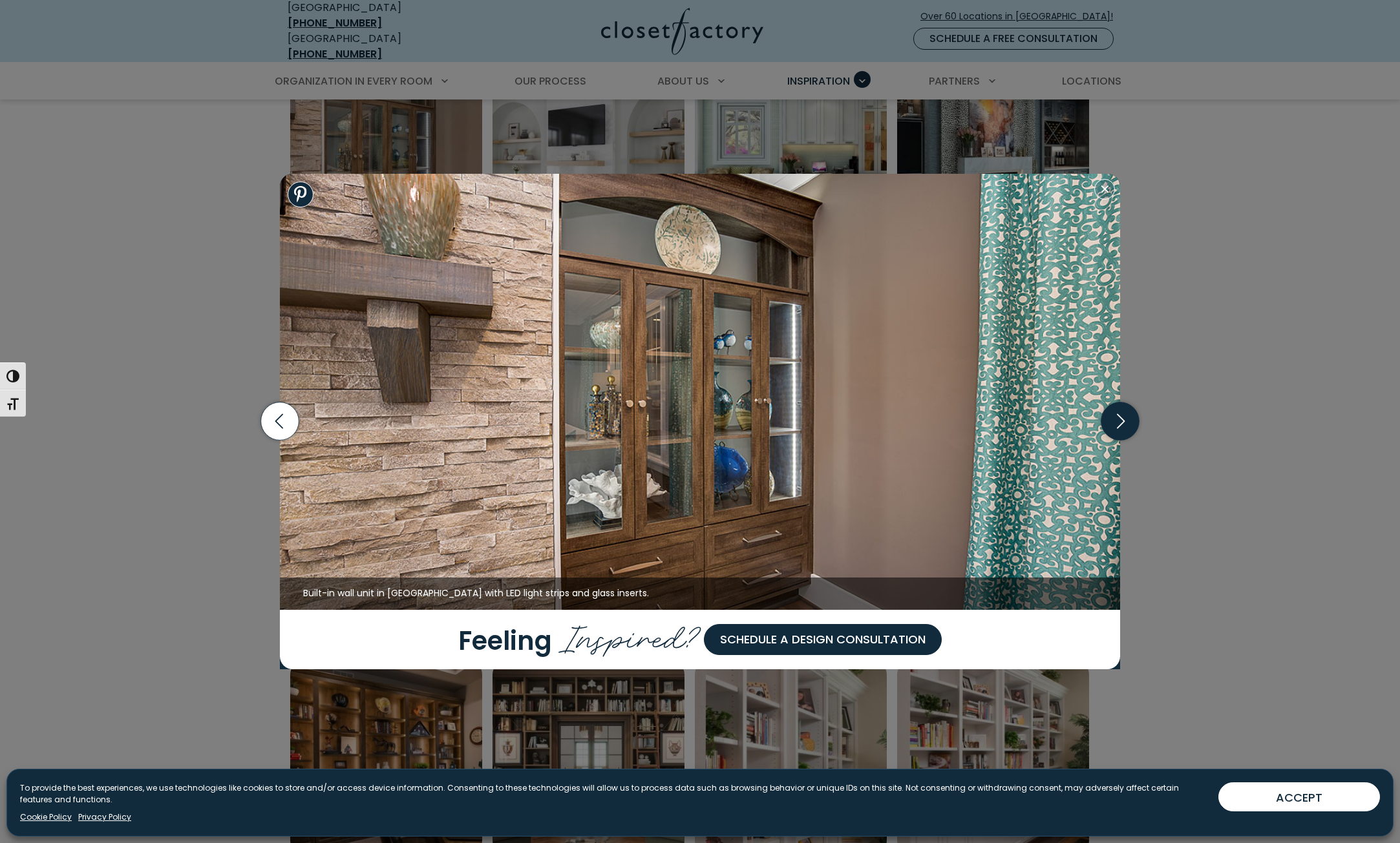
click at [1122, 423] on icon "button" at bounding box center [1120, 422] width 38 height 38
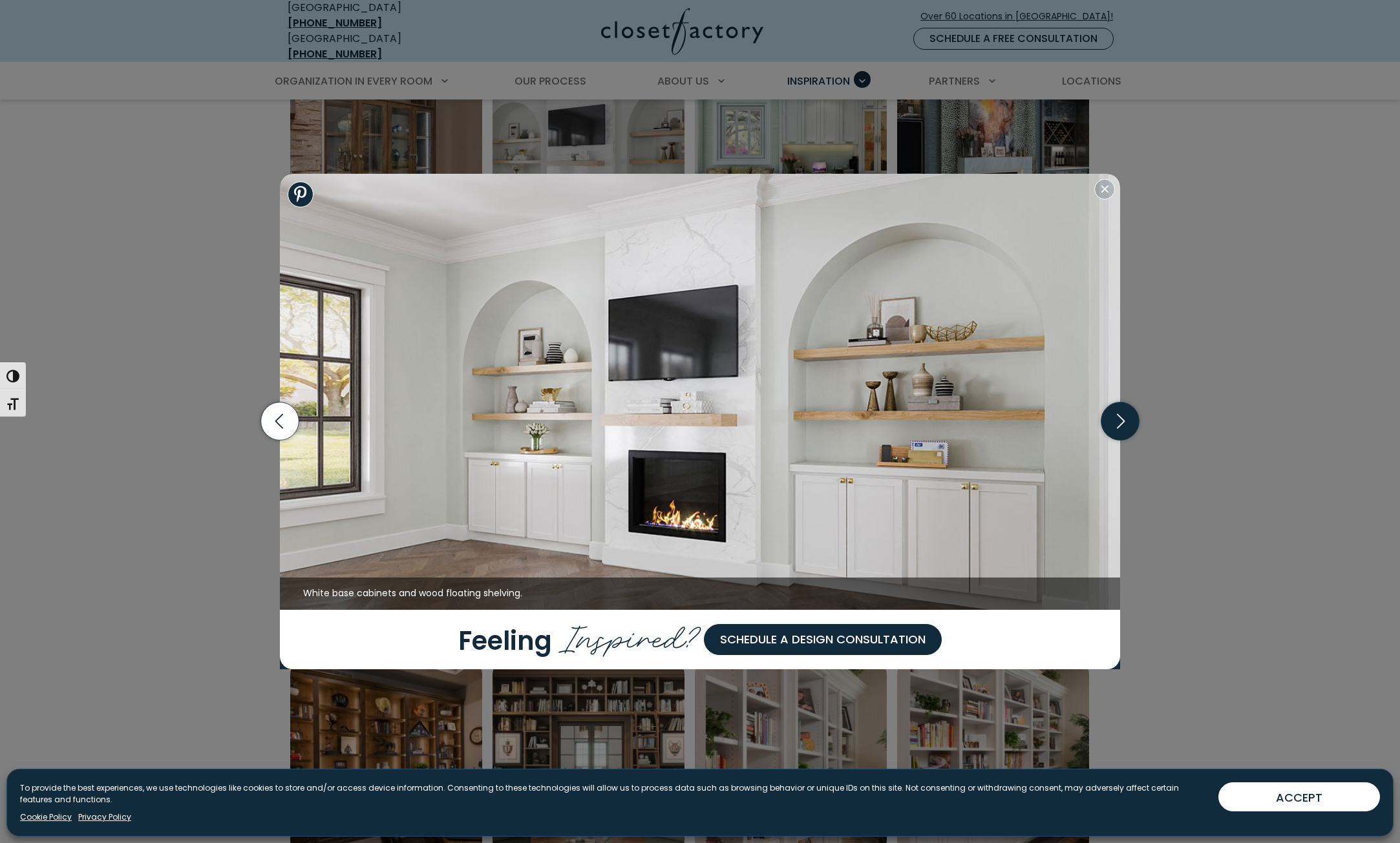
click at [1122, 423] on icon "button" at bounding box center [1120, 422] width 38 height 38
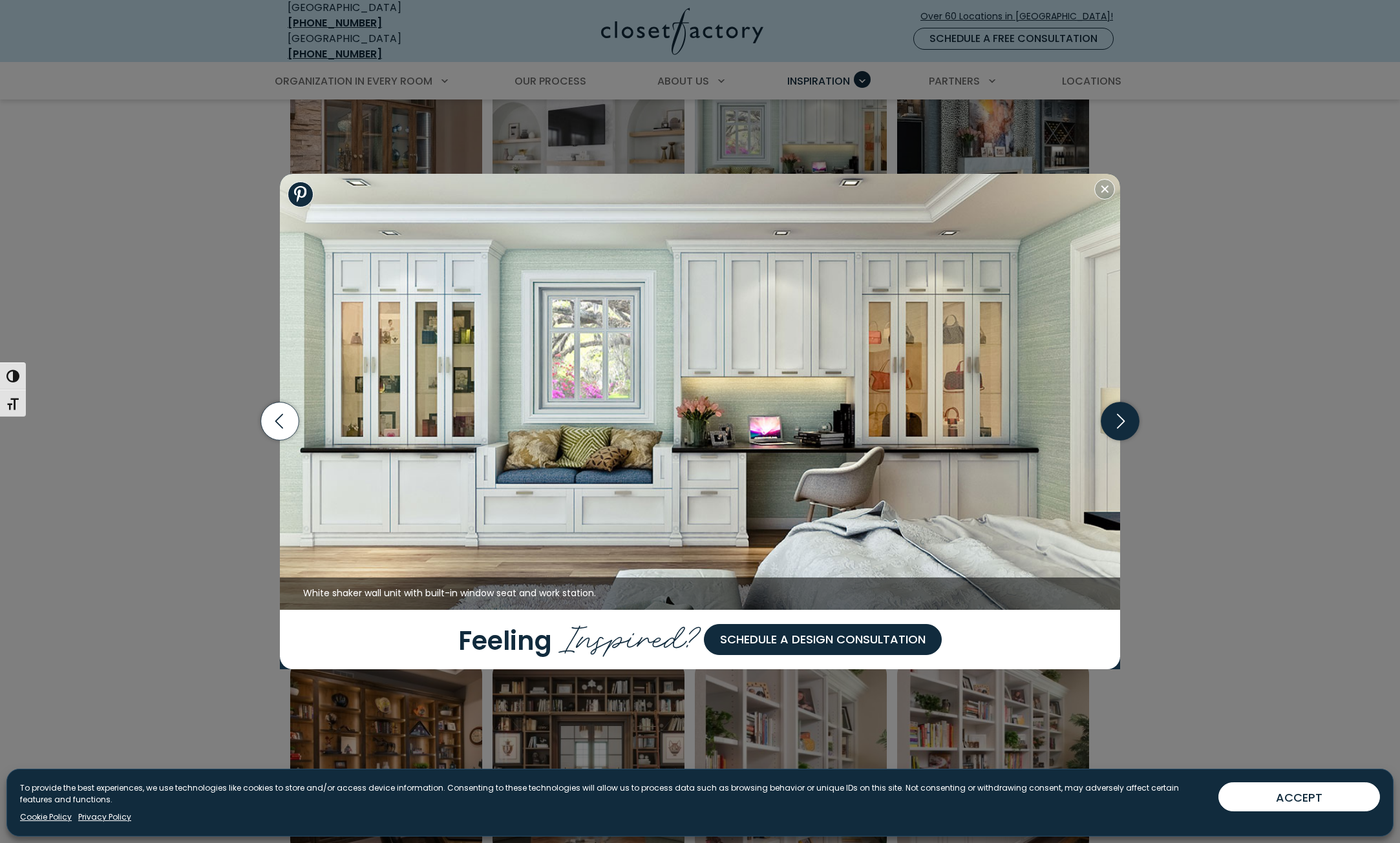
click at [1122, 423] on icon "button" at bounding box center [1120, 422] width 38 height 38
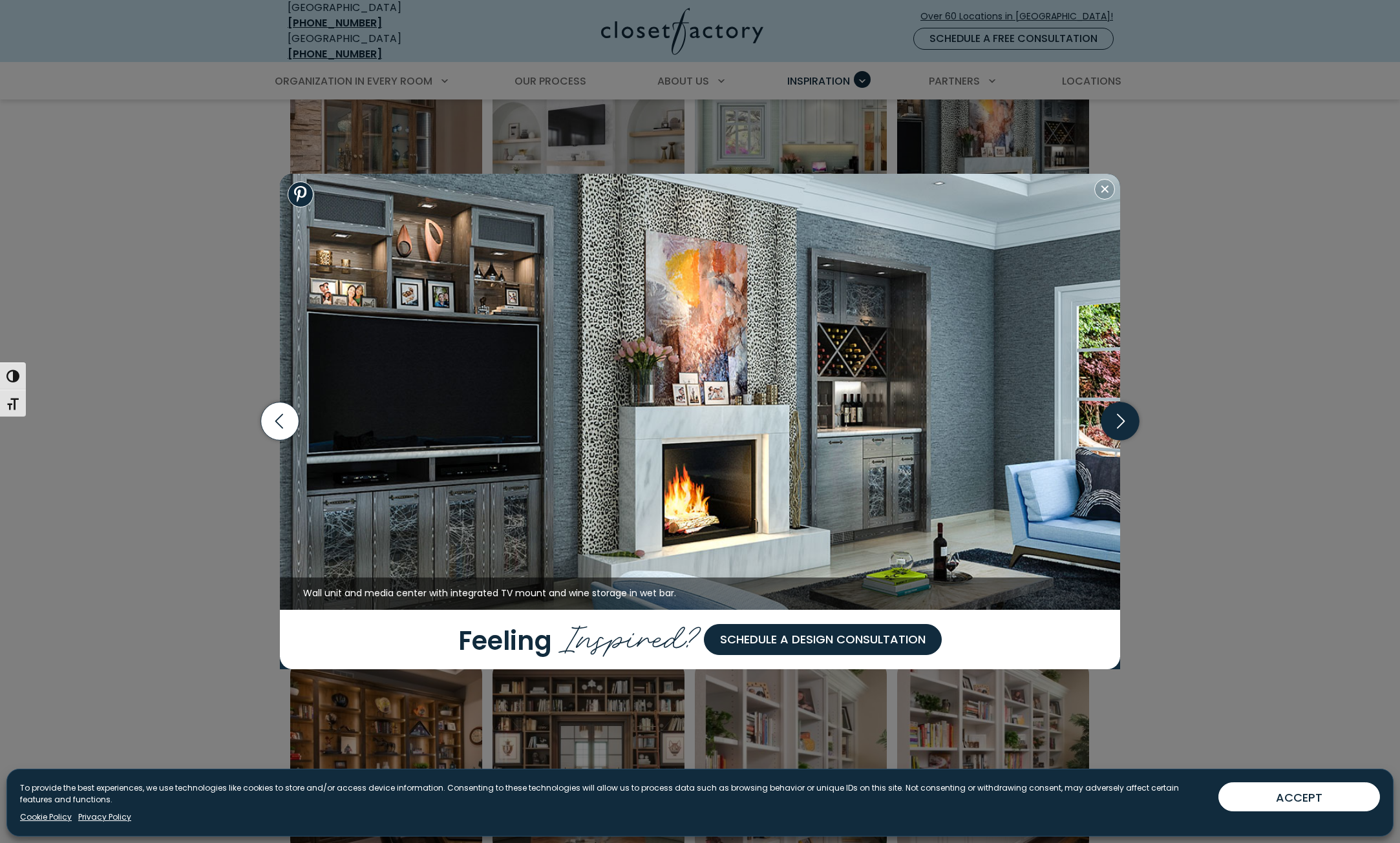
click at [1122, 423] on icon "button" at bounding box center [1120, 422] width 38 height 38
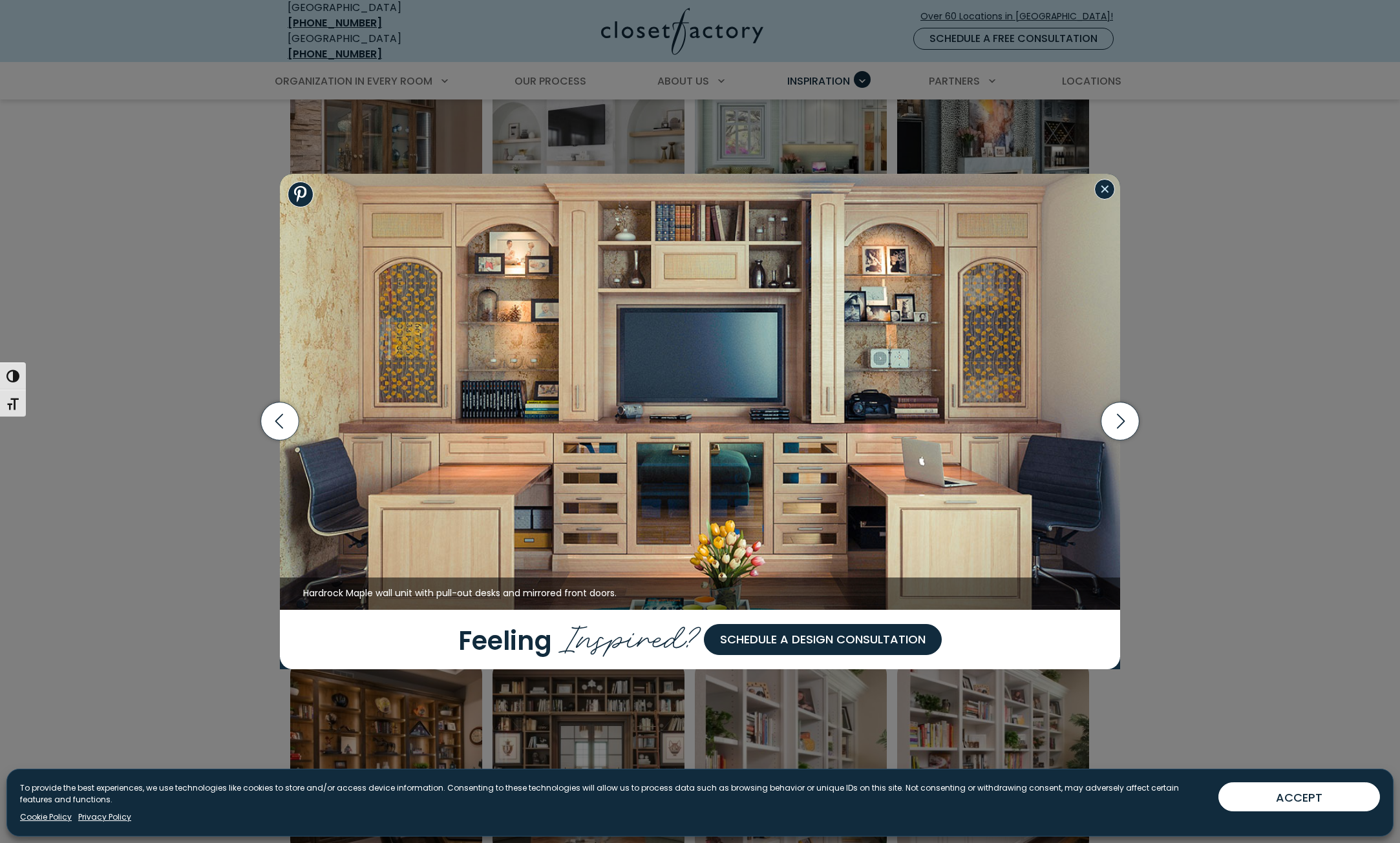
click at [1107, 188] on button "Close modal" at bounding box center [1104, 189] width 21 height 21
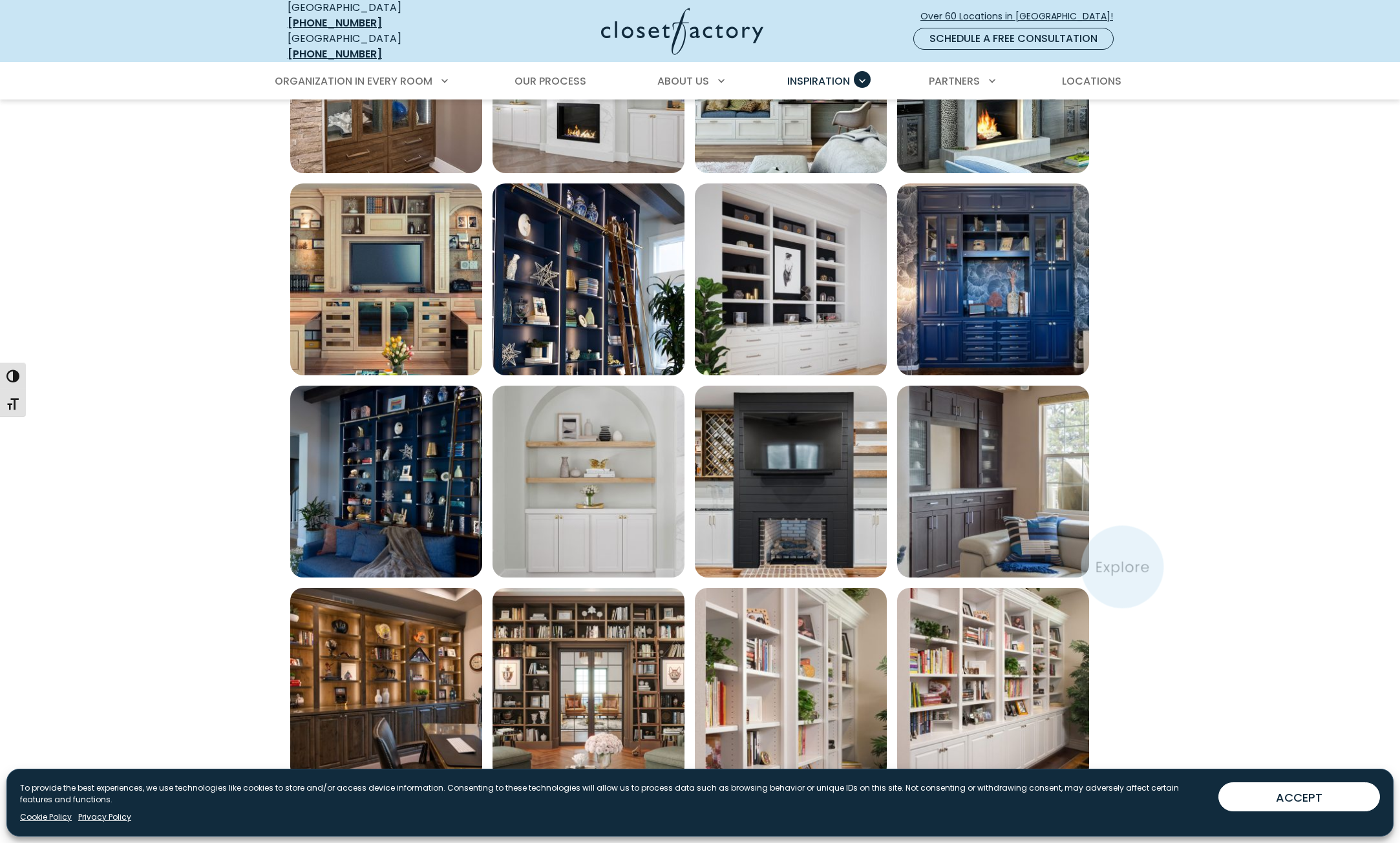
scroll to position [775, 0]
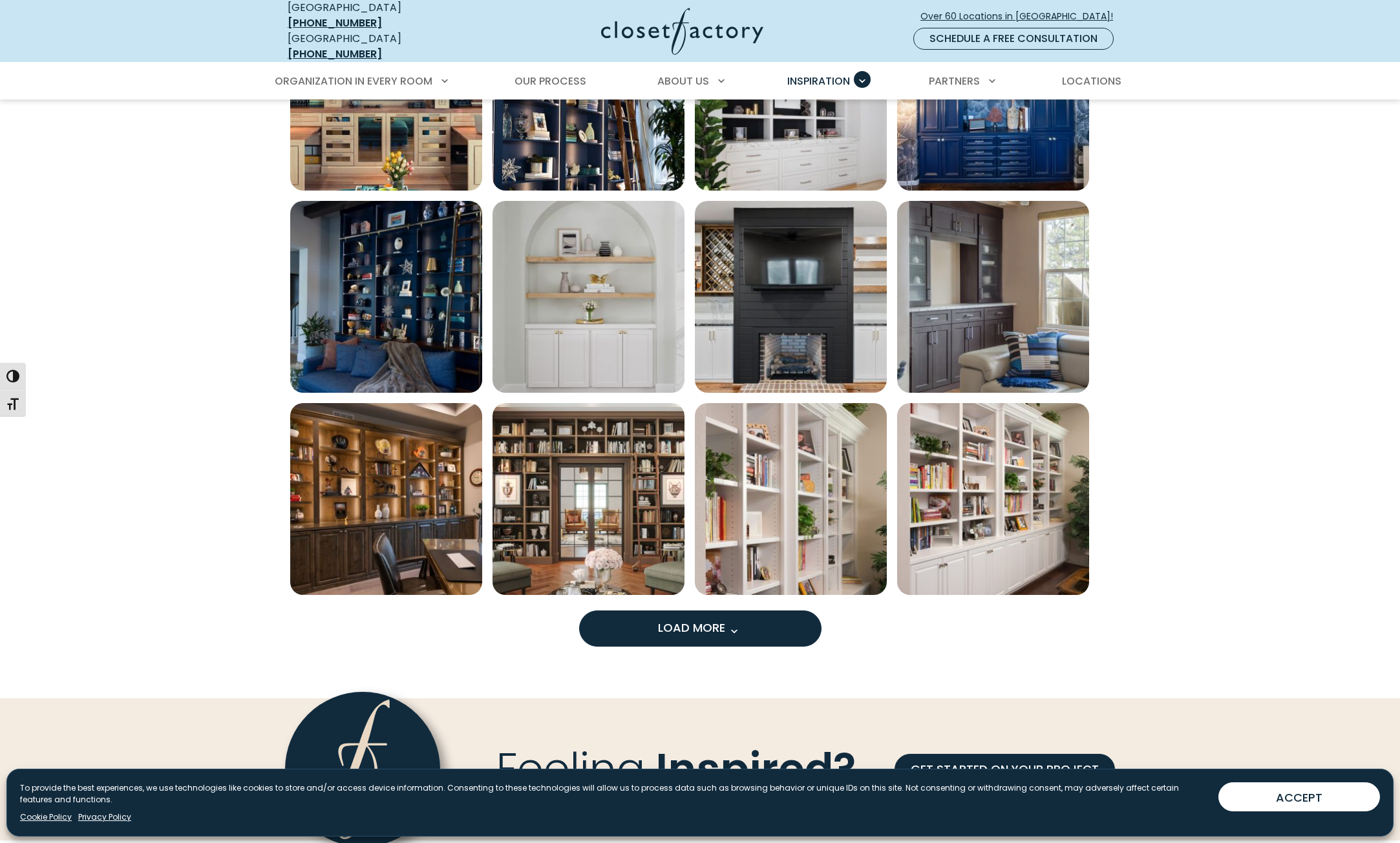
click at [710, 621] on span "Load More" at bounding box center [700, 627] width 84 height 16
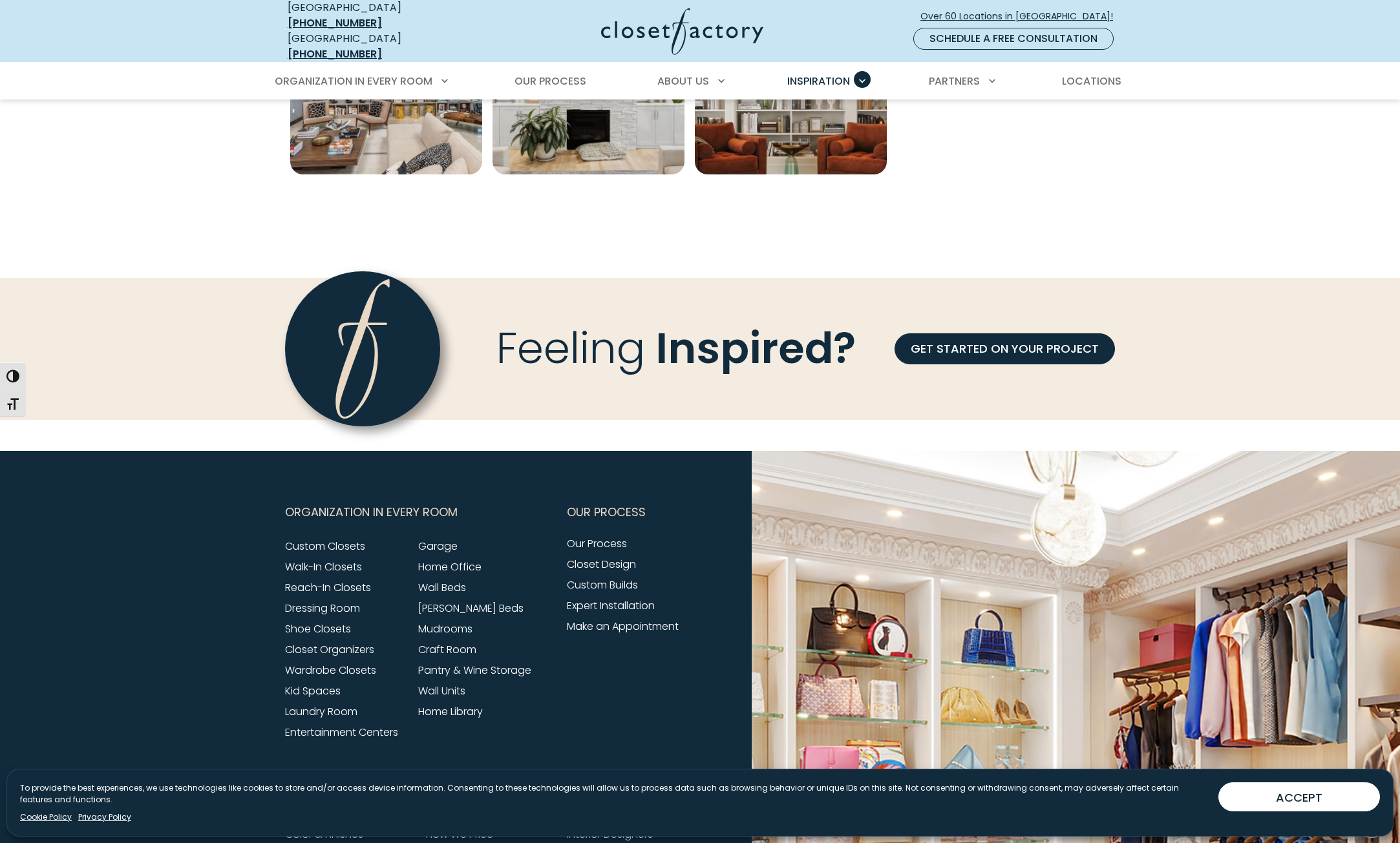
scroll to position [1615, 0]
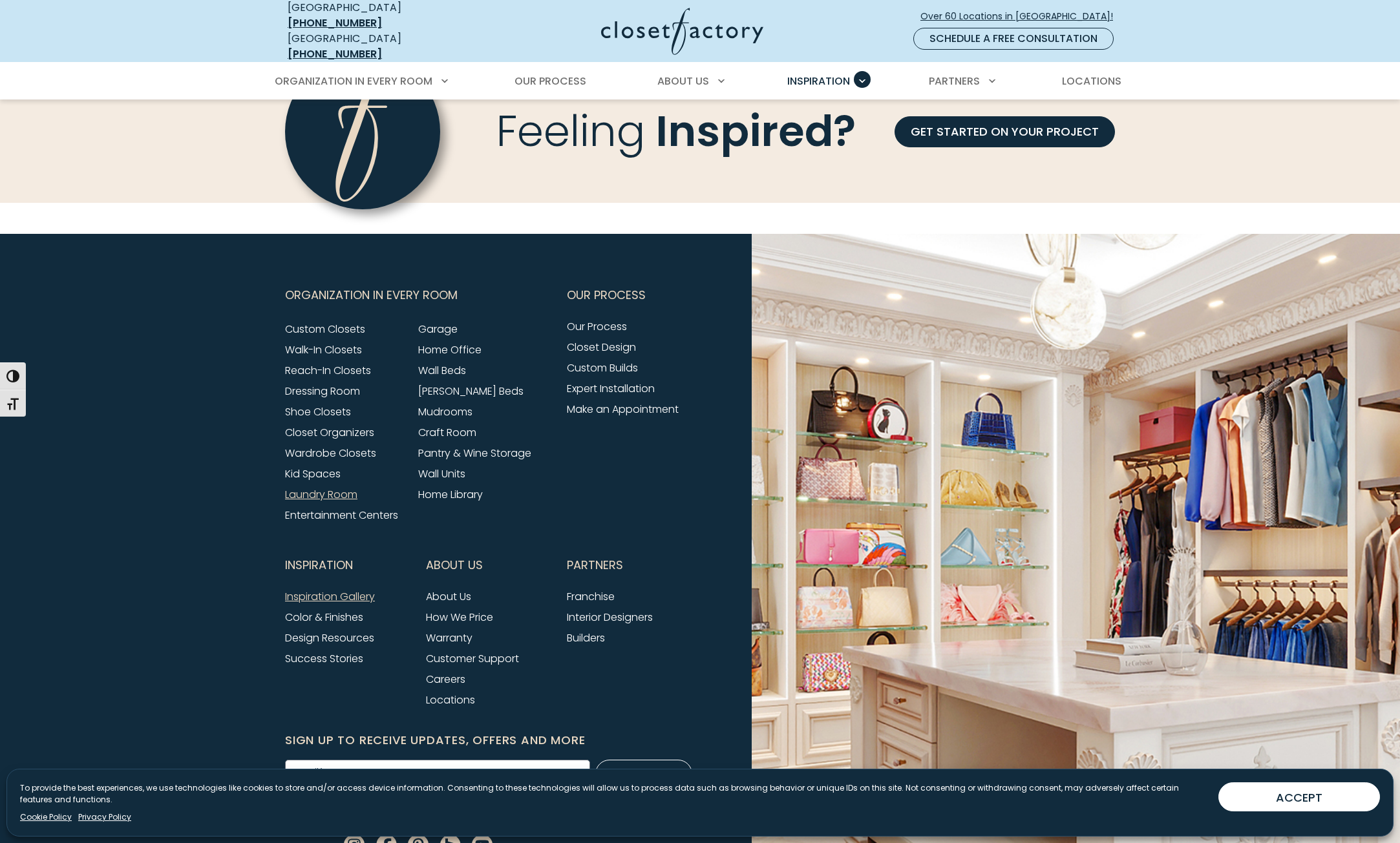
click at [301, 487] on link "Laundry Room" at bounding box center [321, 495] width 73 height 15
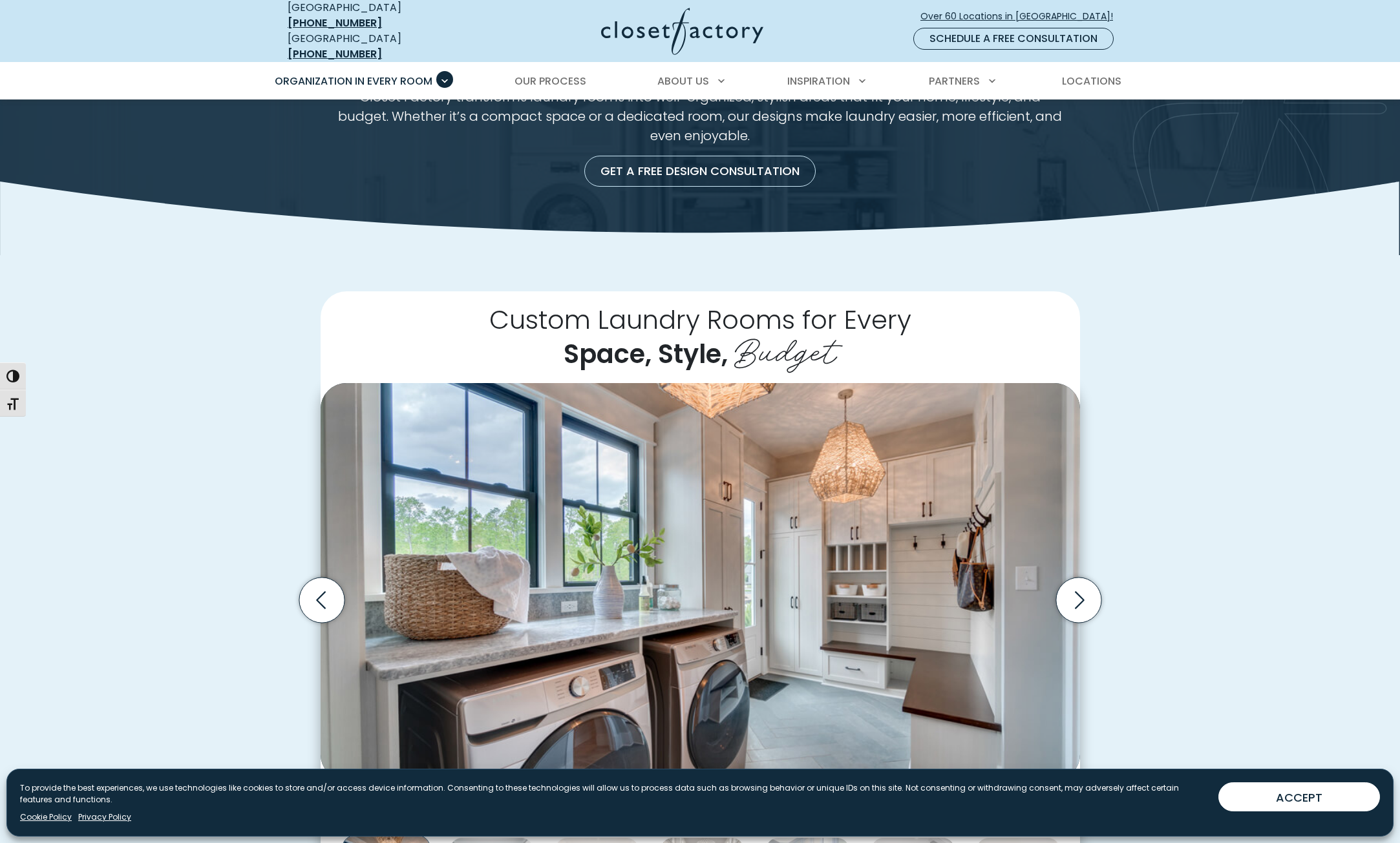
scroll to position [194, 0]
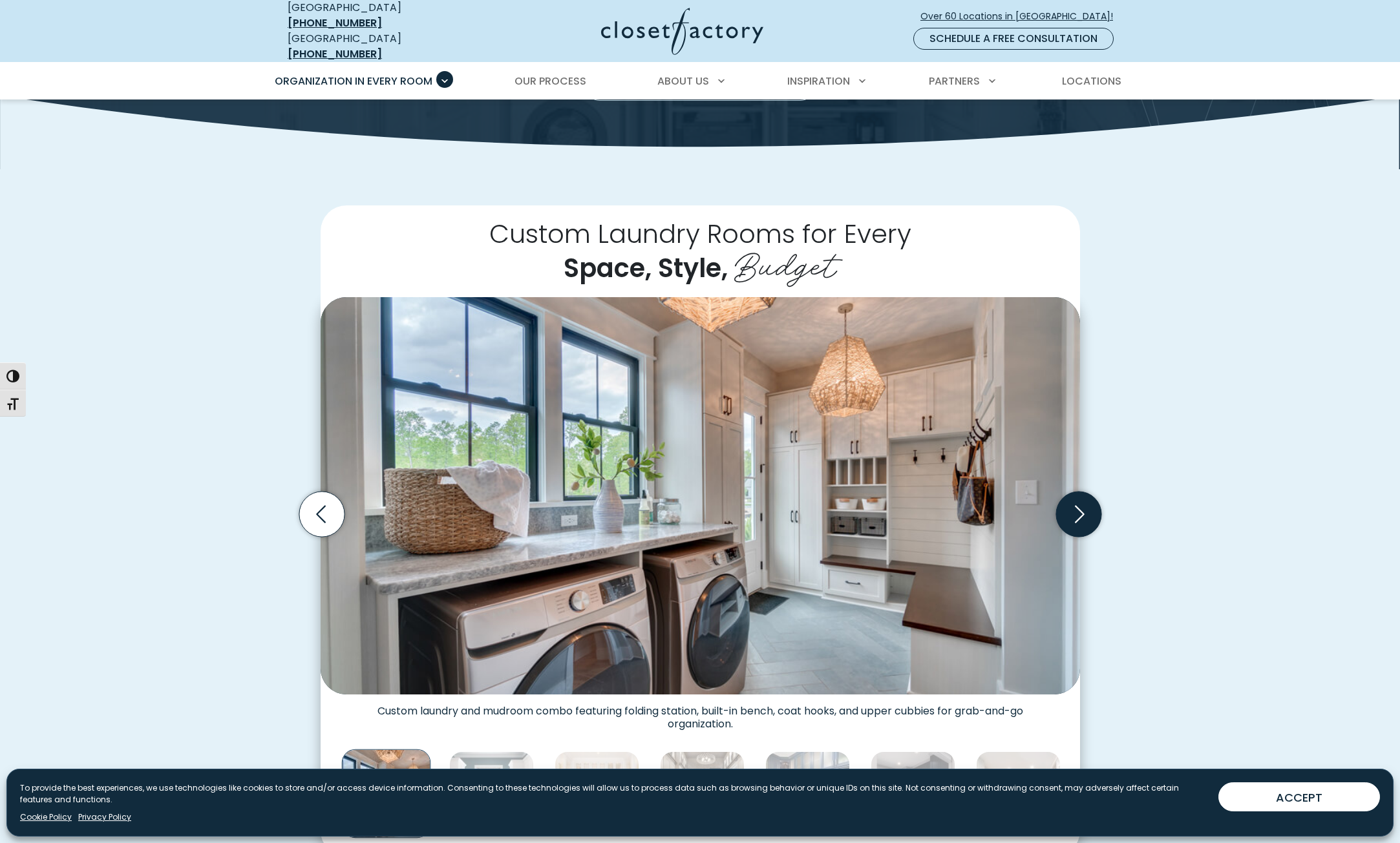
click at [1067, 501] on icon "Next slide" at bounding box center [1078, 514] width 45 height 45
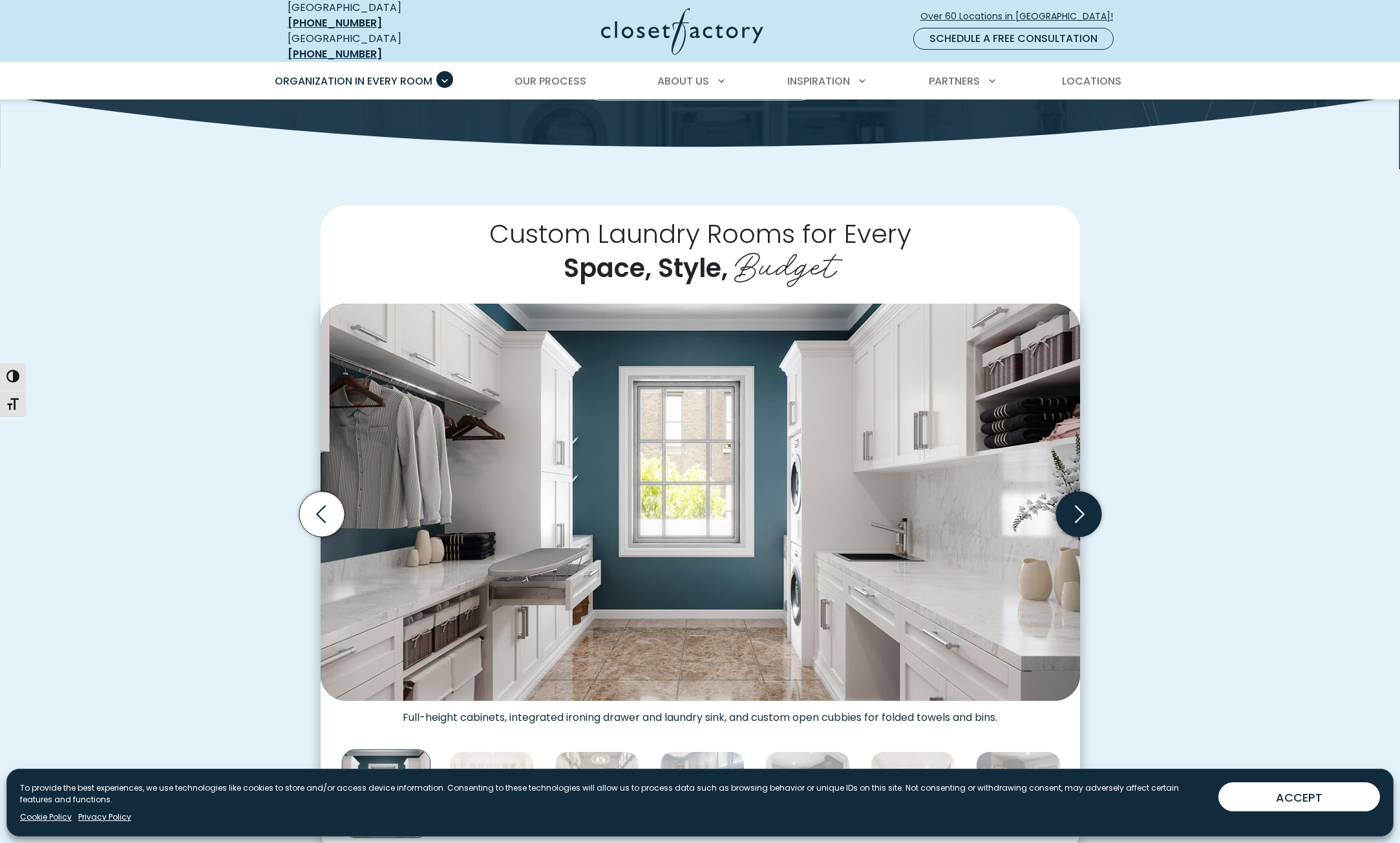
click at [1067, 501] on icon "Next slide" at bounding box center [1078, 514] width 45 height 45
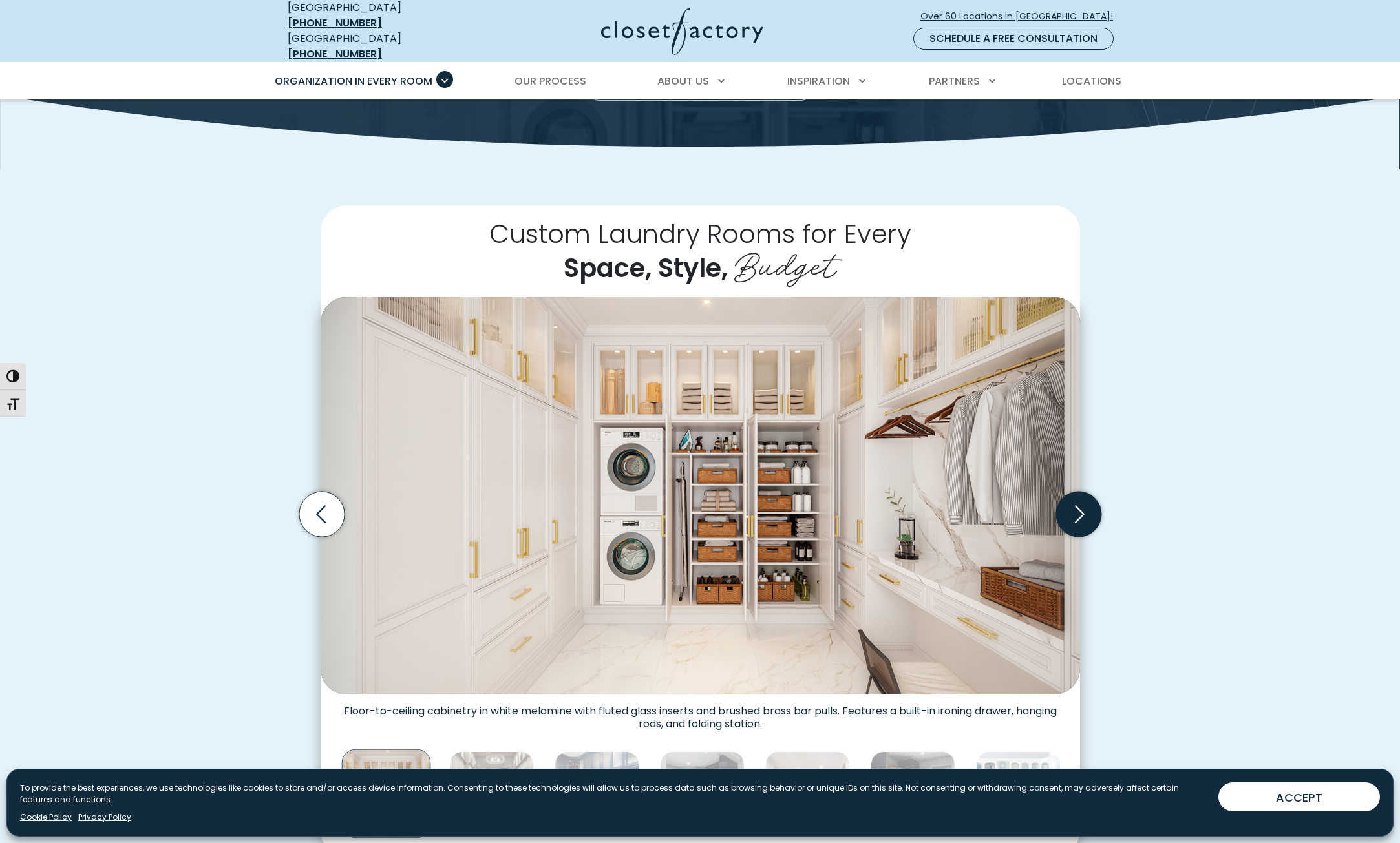
click at [1067, 501] on icon "Next slide" at bounding box center [1078, 514] width 45 height 45
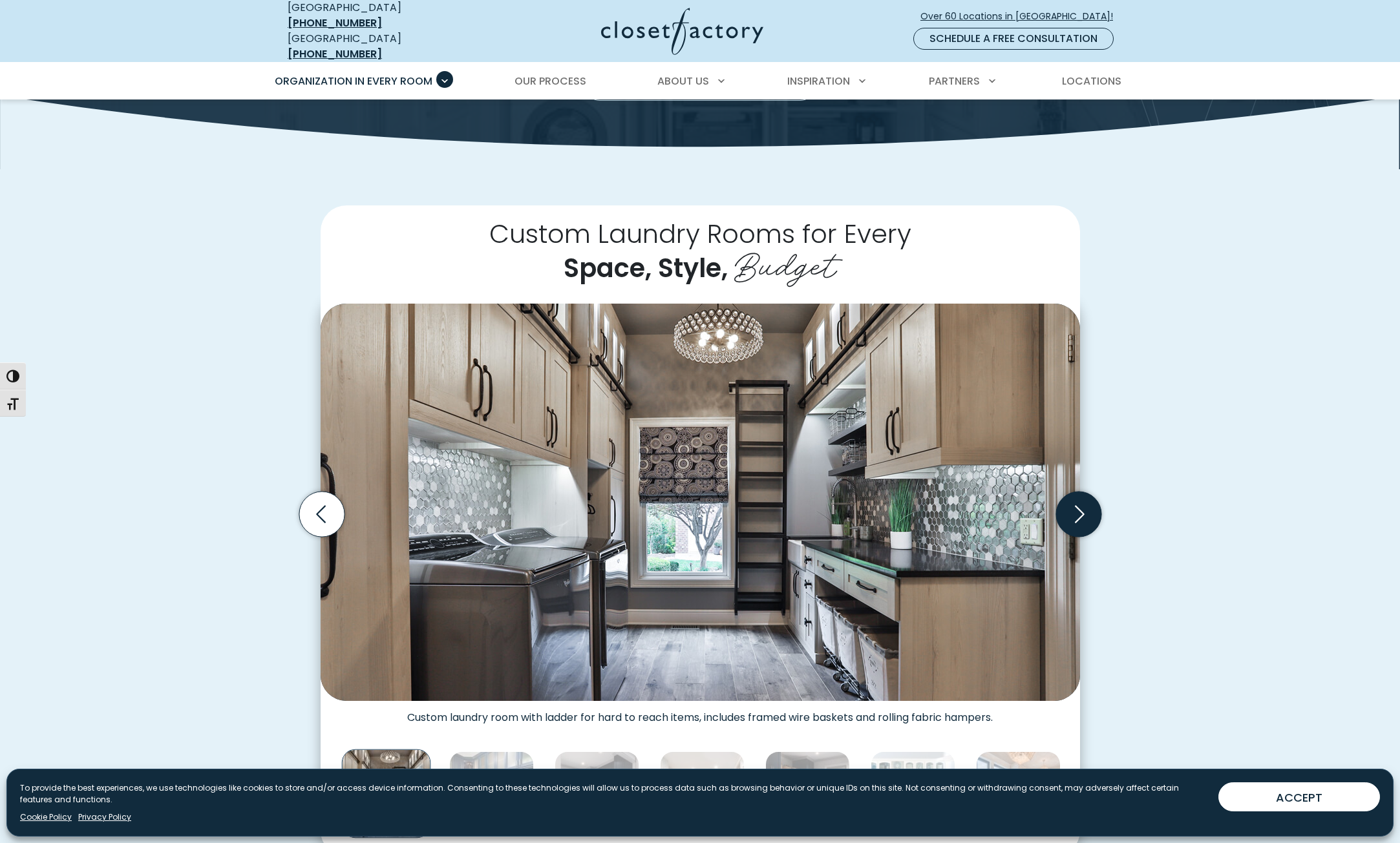
click at [1069, 502] on icon "Next slide" at bounding box center [1078, 514] width 45 height 45
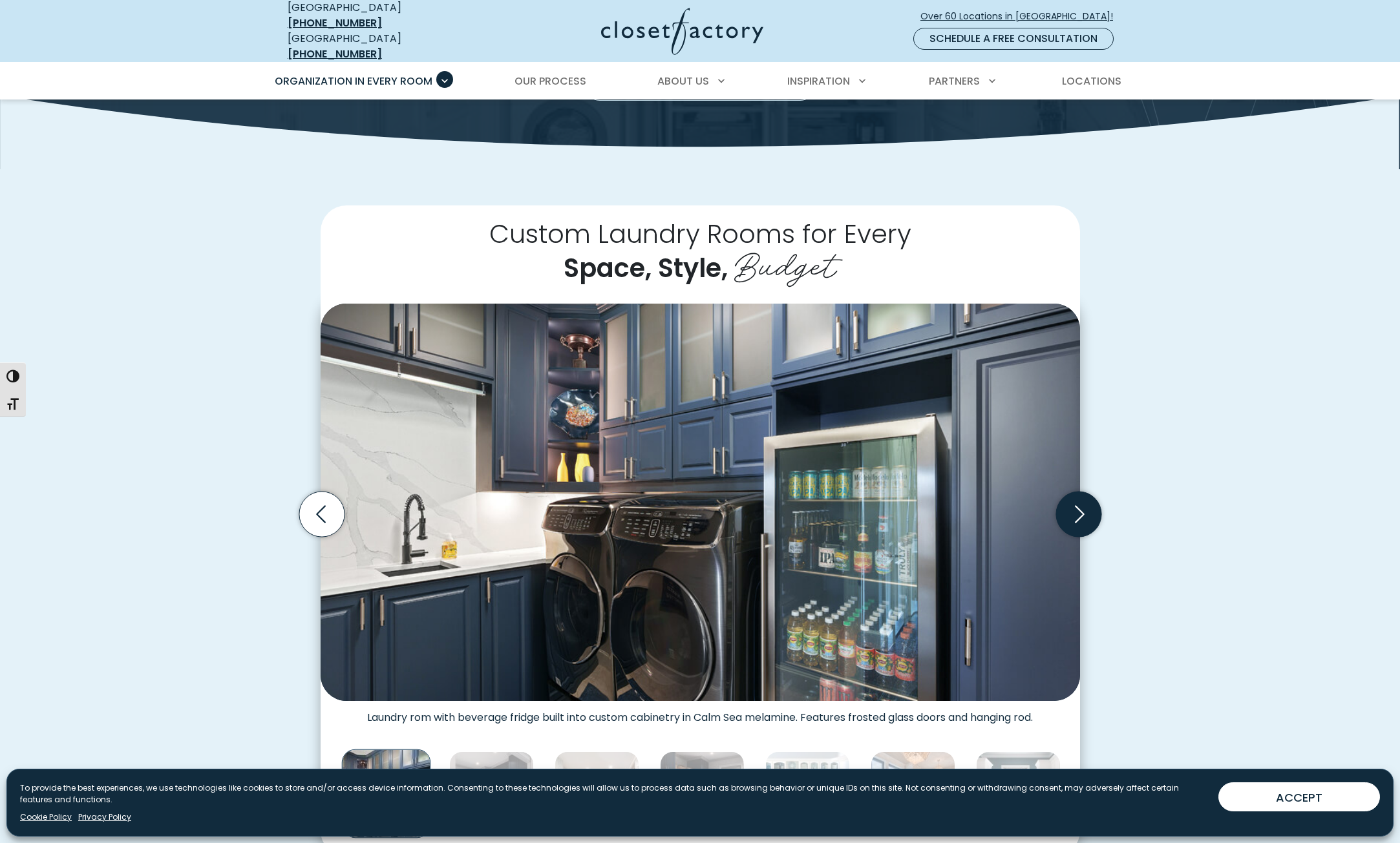
click at [1072, 502] on icon "Next slide" at bounding box center [1078, 514] width 45 height 45
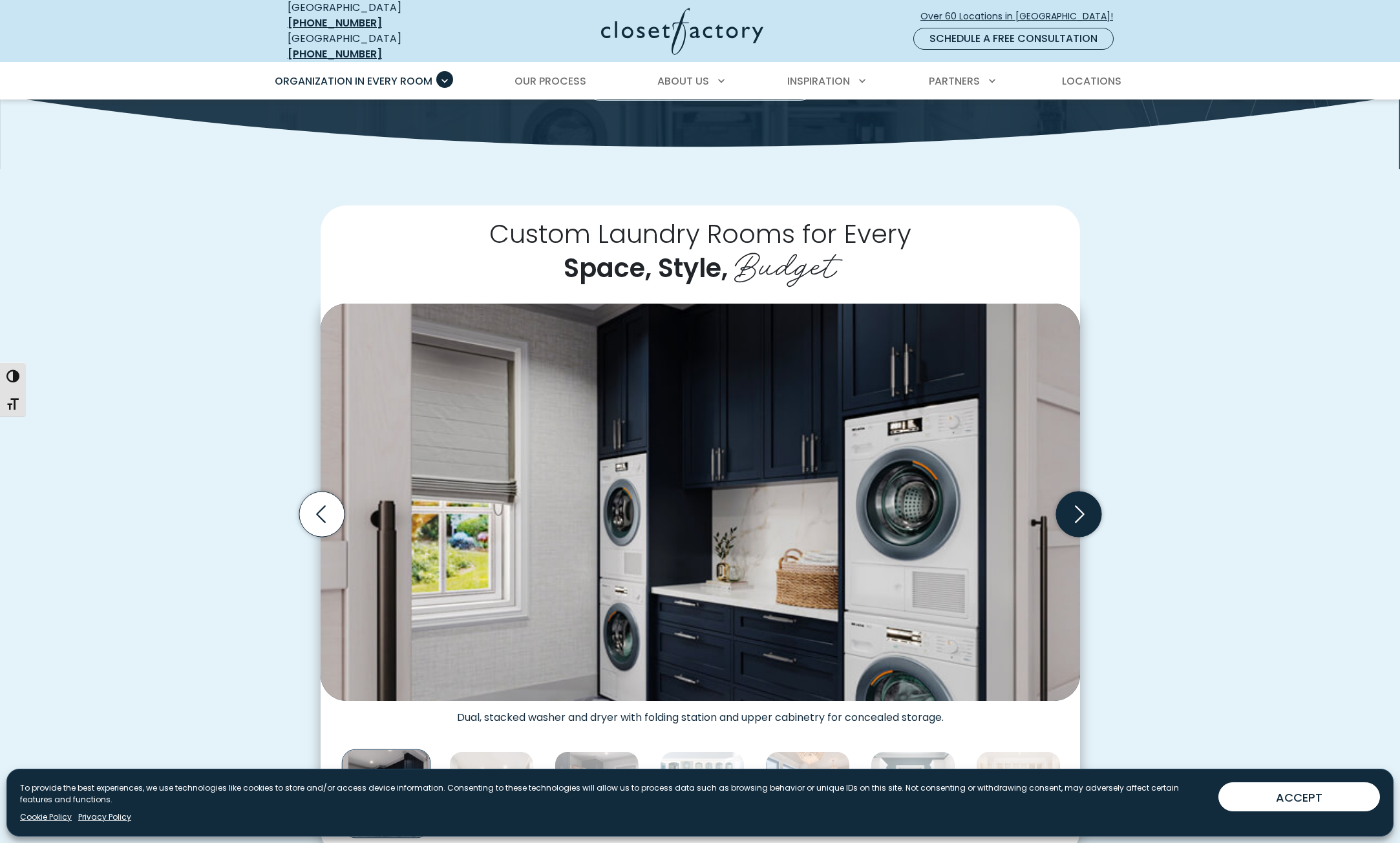
click at [1072, 502] on icon "Next slide" at bounding box center [1078, 514] width 45 height 45
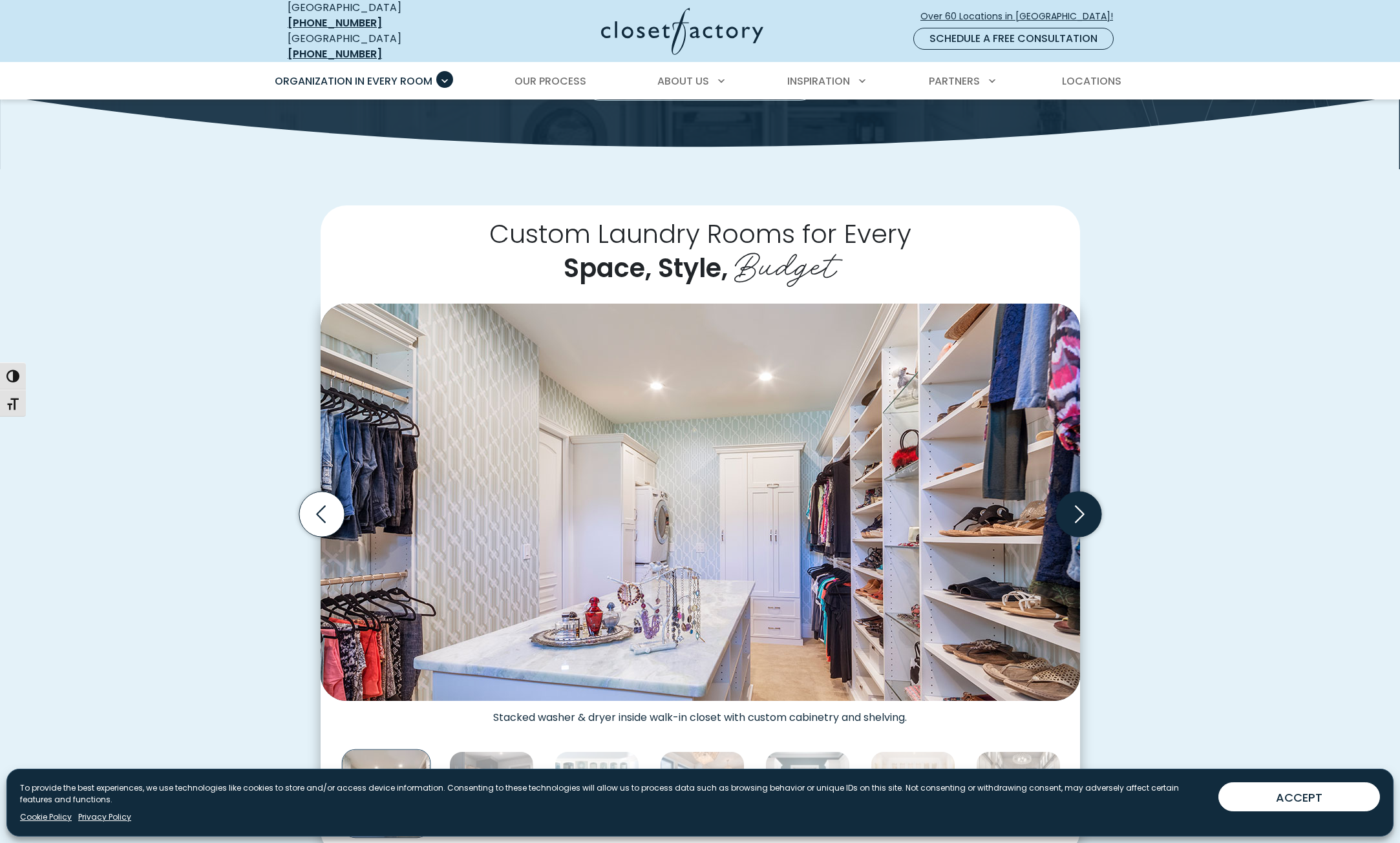
click at [1072, 502] on icon "Next slide" at bounding box center [1078, 514] width 45 height 45
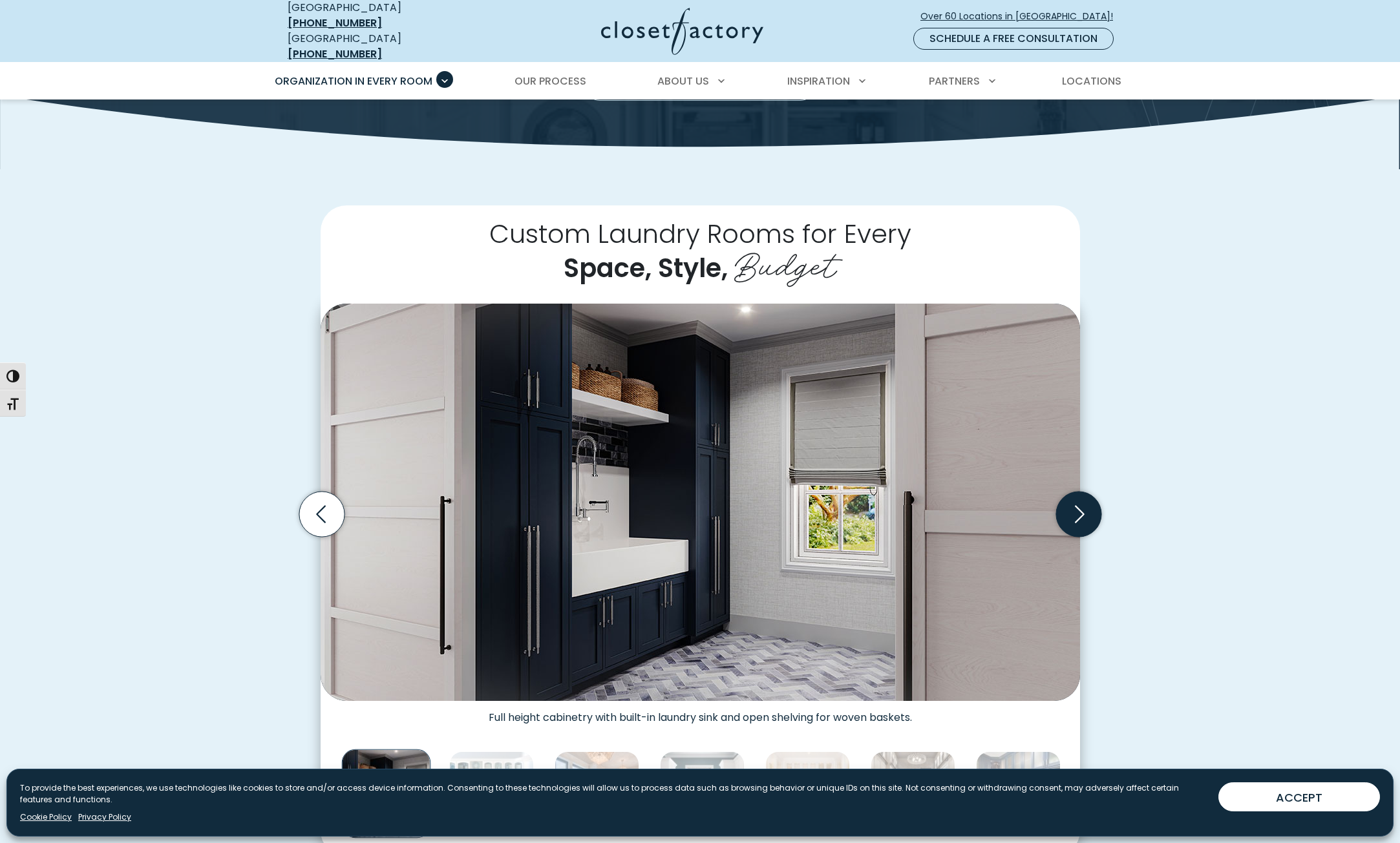
click at [1072, 502] on icon "Next slide" at bounding box center [1078, 514] width 45 height 45
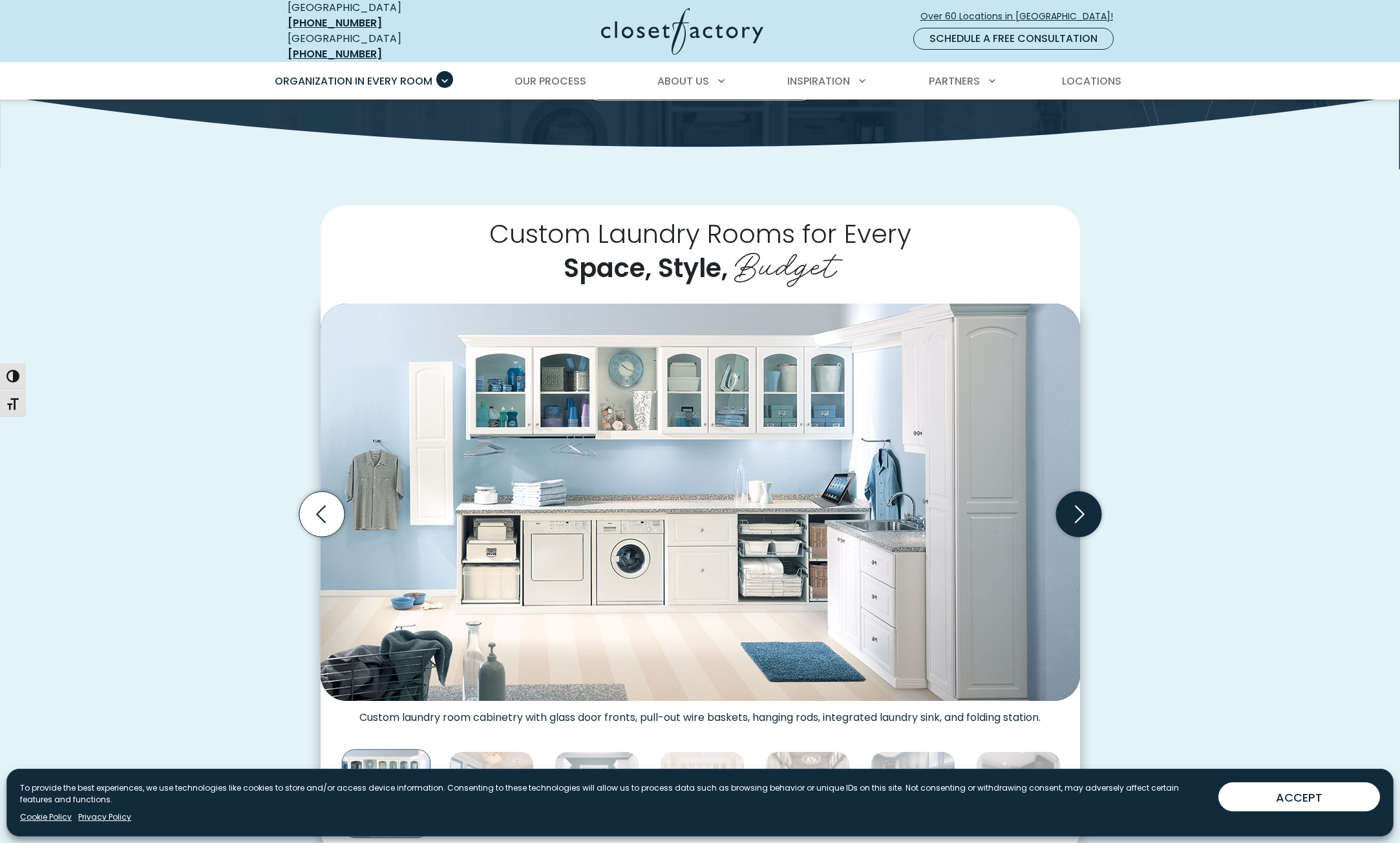
click at [1072, 502] on icon "Next slide" at bounding box center [1078, 514] width 45 height 45
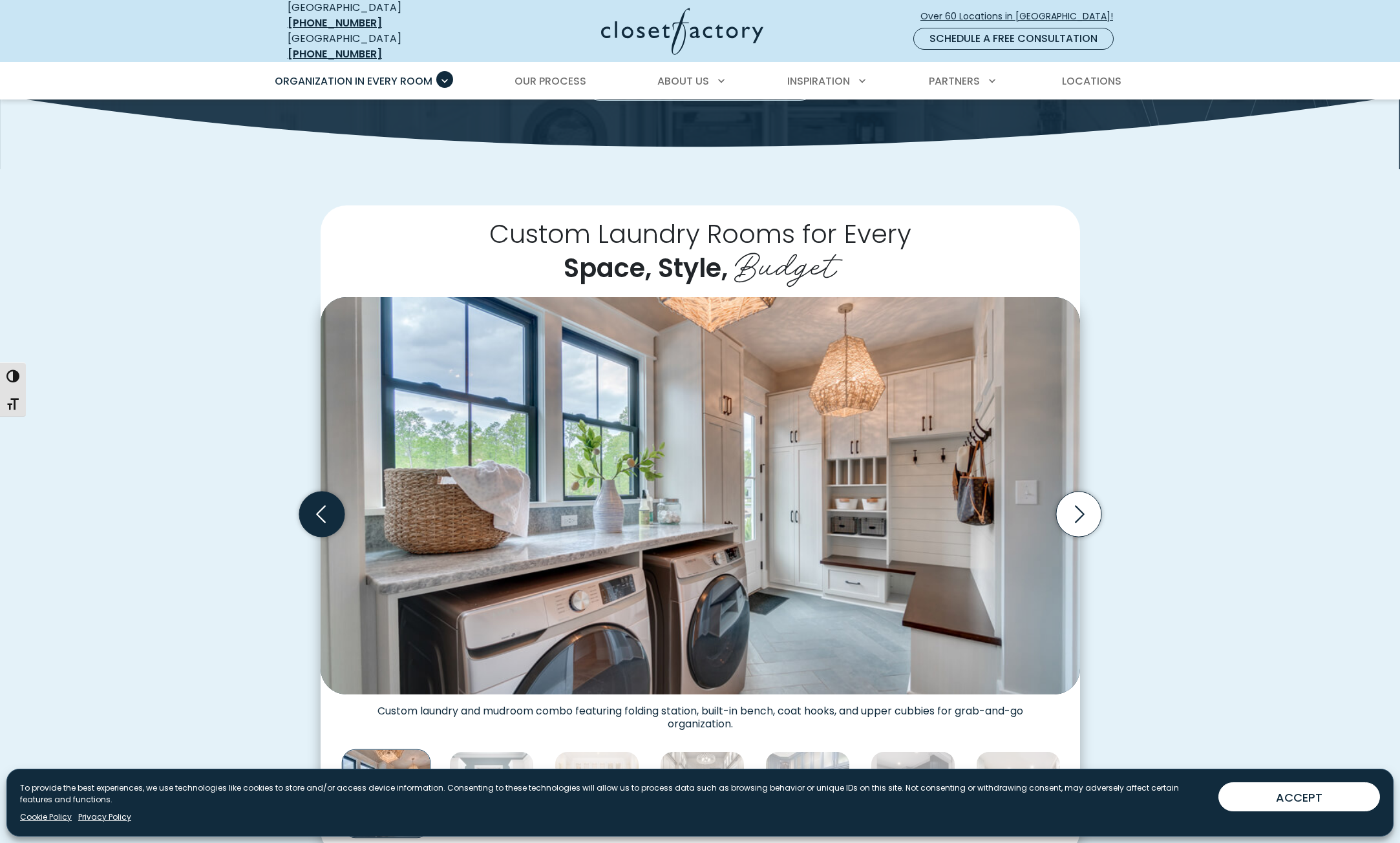
click at [338, 516] on icon "Previous slide" at bounding box center [321, 514] width 45 height 45
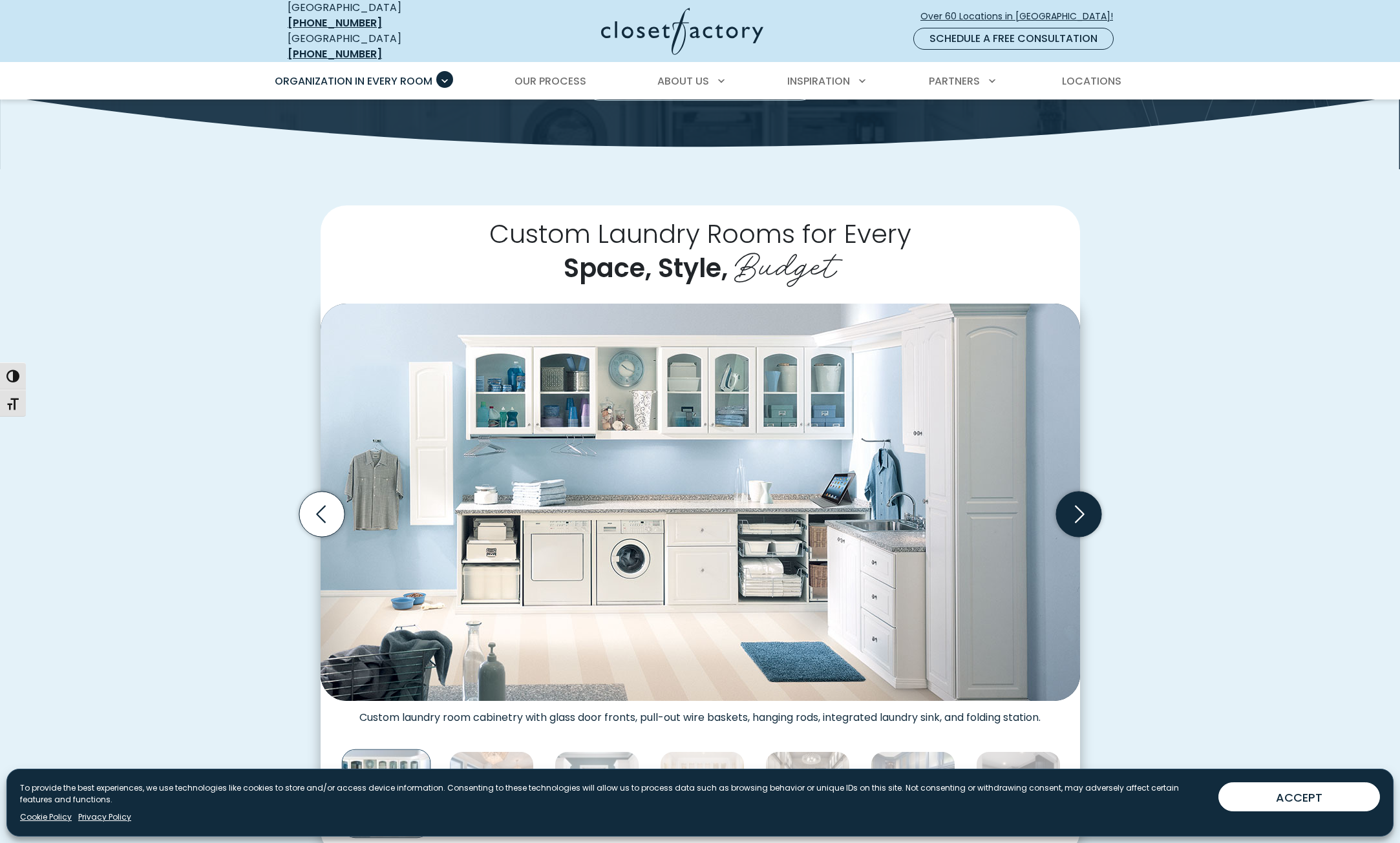
click at [1078, 497] on icon "Next slide" at bounding box center [1078, 514] width 55 height 55
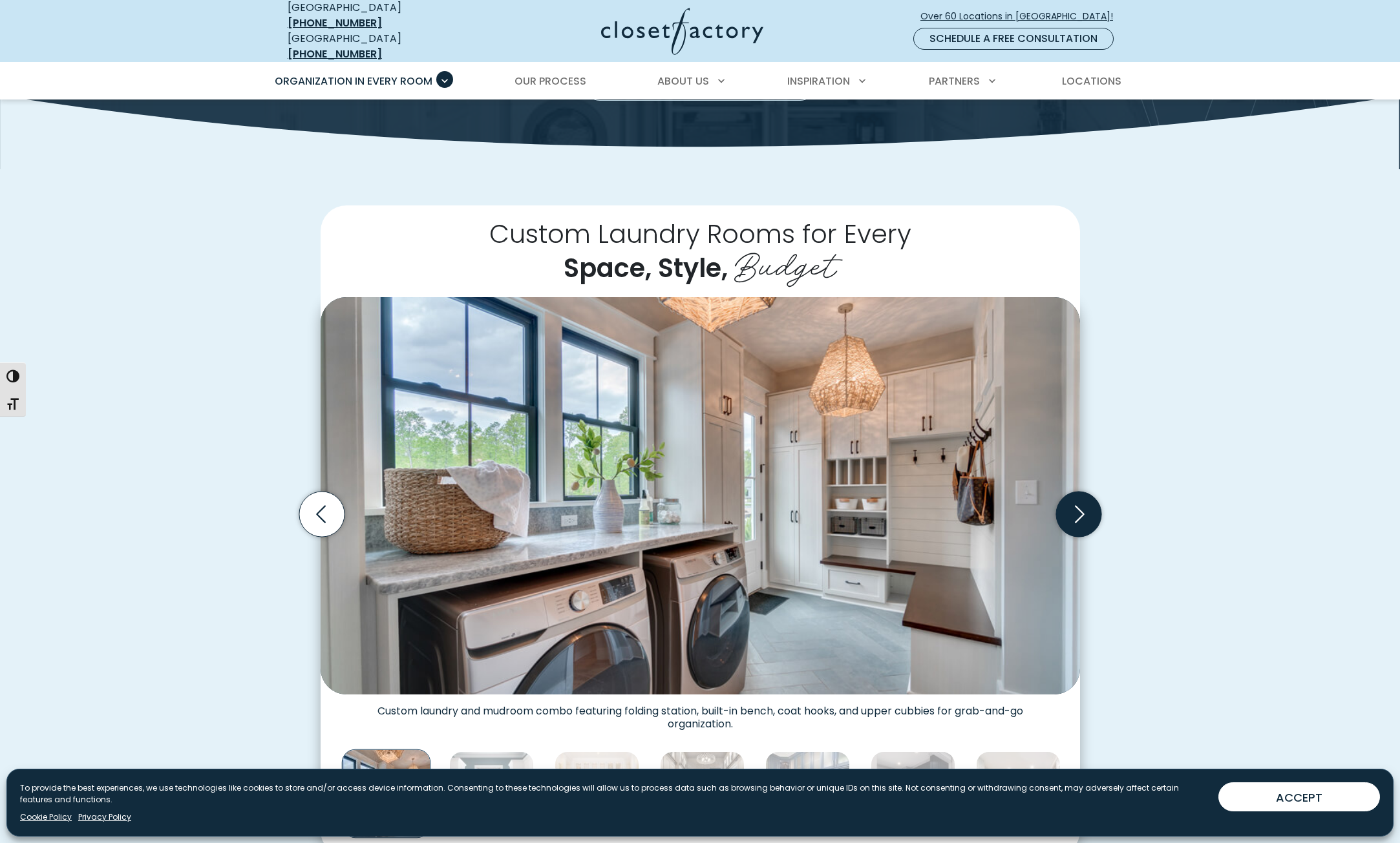
click at [1077, 505] on icon "Next slide" at bounding box center [1080, 514] width 10 height 18
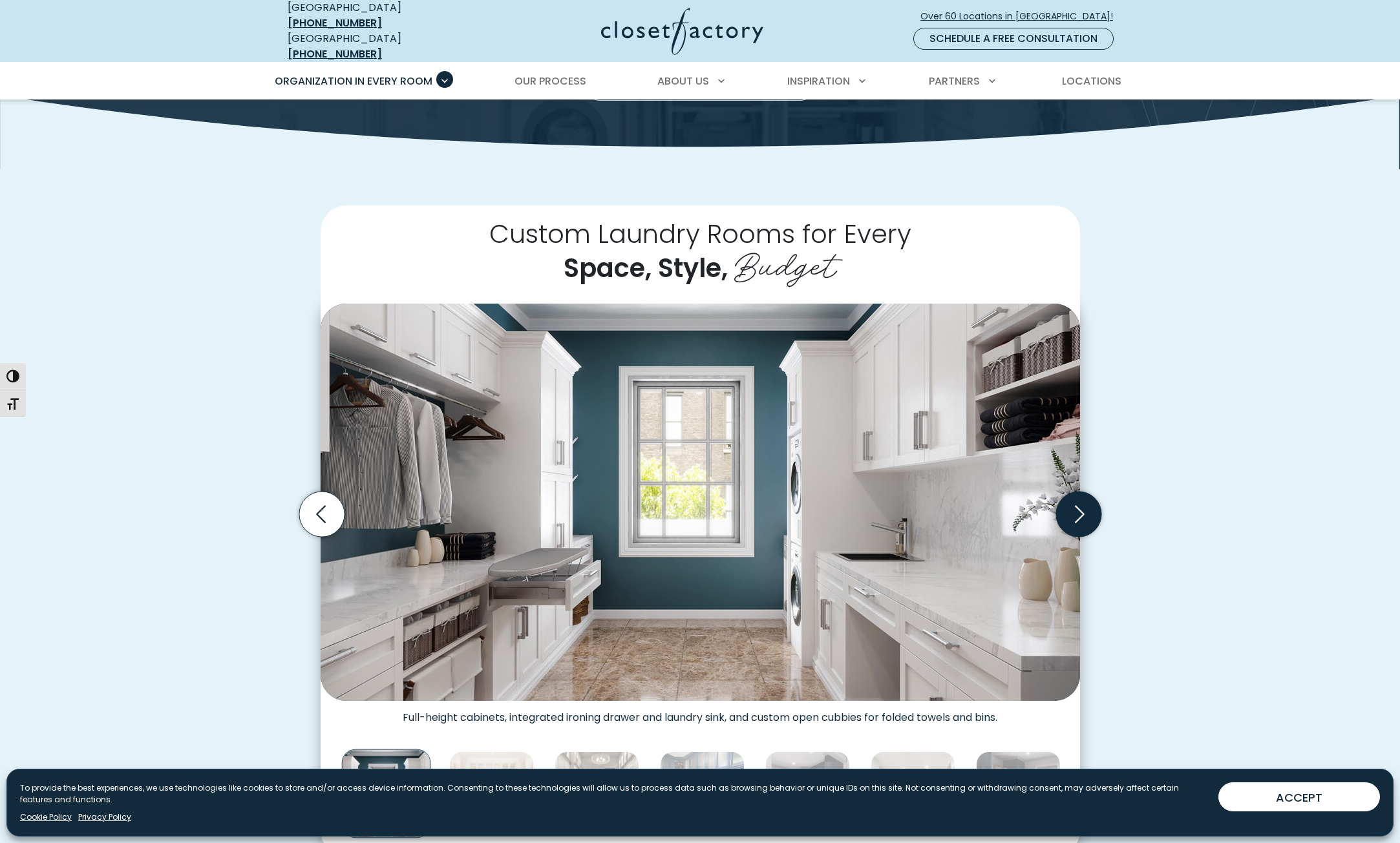
click at [1077, 498] on icon "Next slide" at bounding box center [1078, 514] width 45 height 45
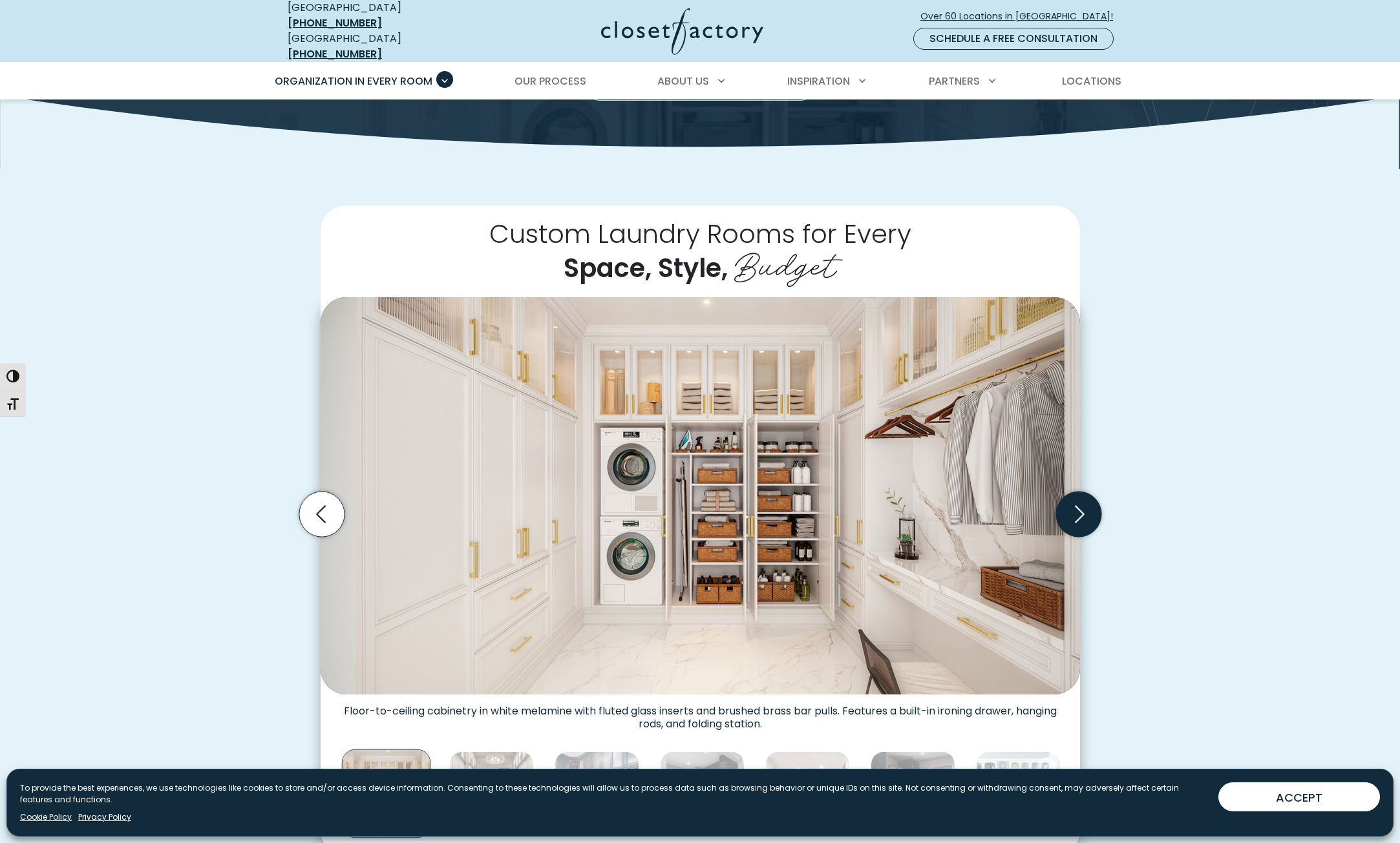
click at [1077, 498] on icon "Next slide" at bounding box center [1078, 514] width 45 height 45
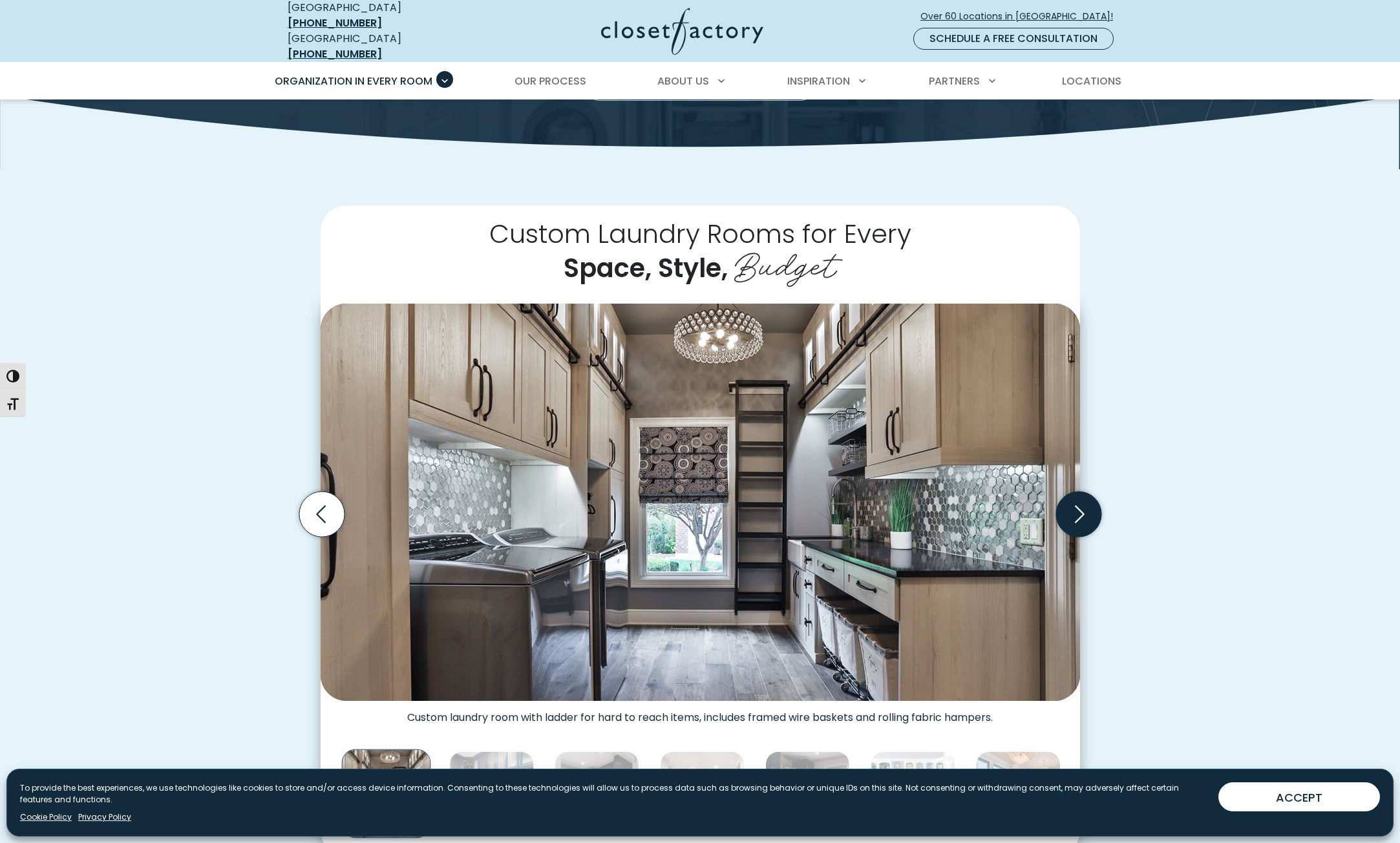
click at [1077, 498] on icon "Next slide" at bounding box center [1078, 514] width 45 height 45
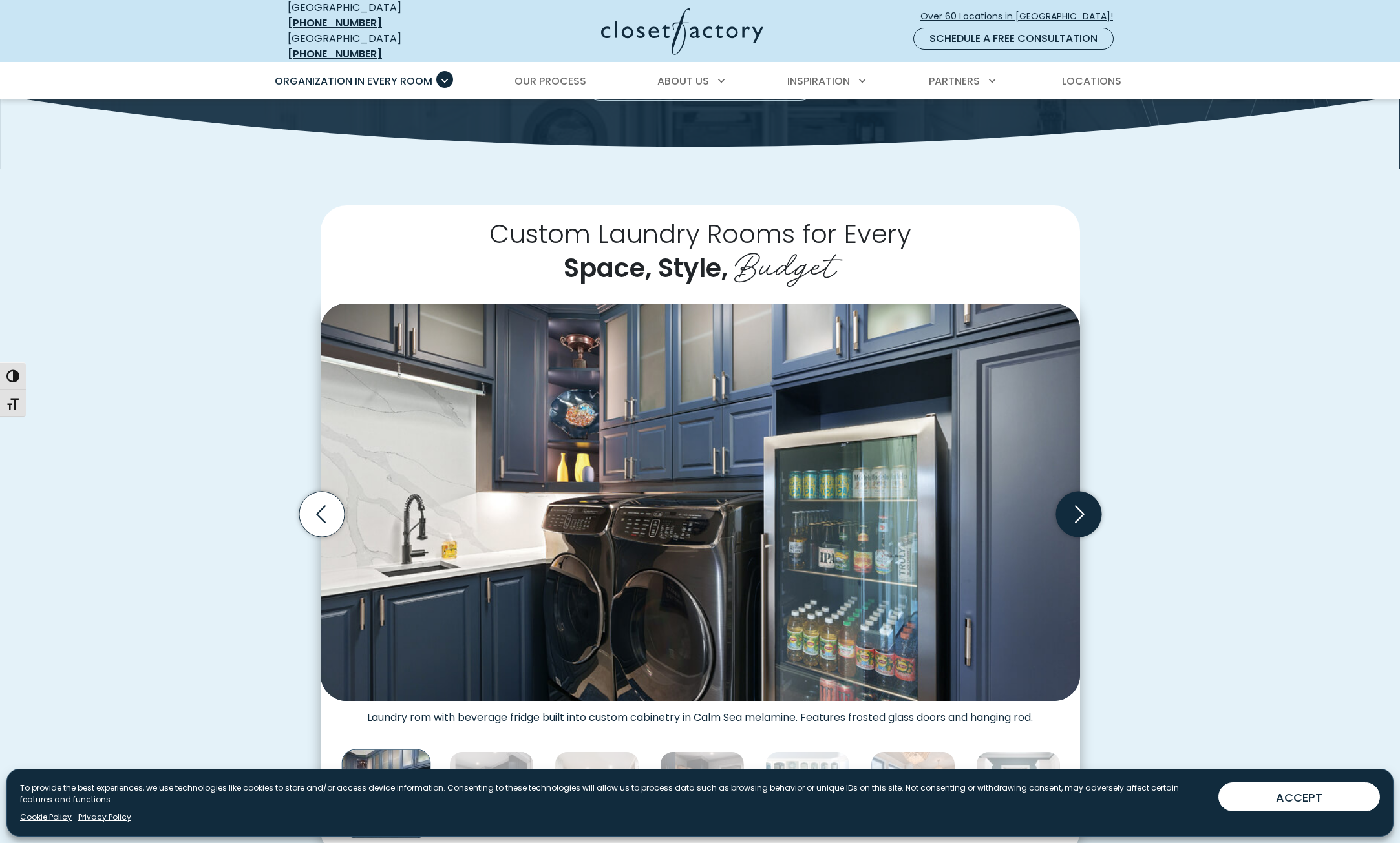
click at [1077, 498] on icon "Next slide" at bounding box center [1078, 514] width 45 height 45
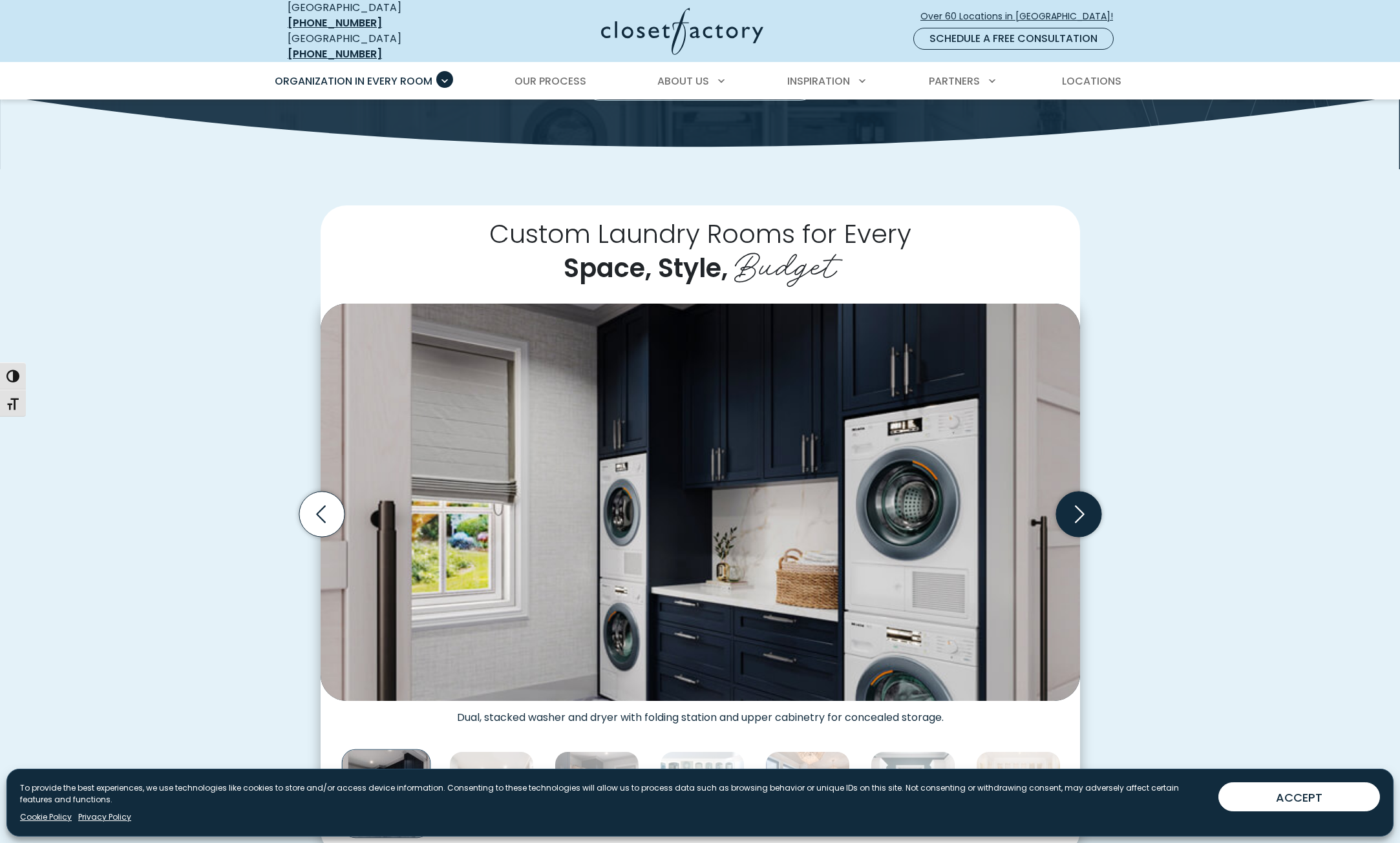
click at [1077, 498] on icon "Next slide" at bounding box center [1078, 514] width 45 height 45
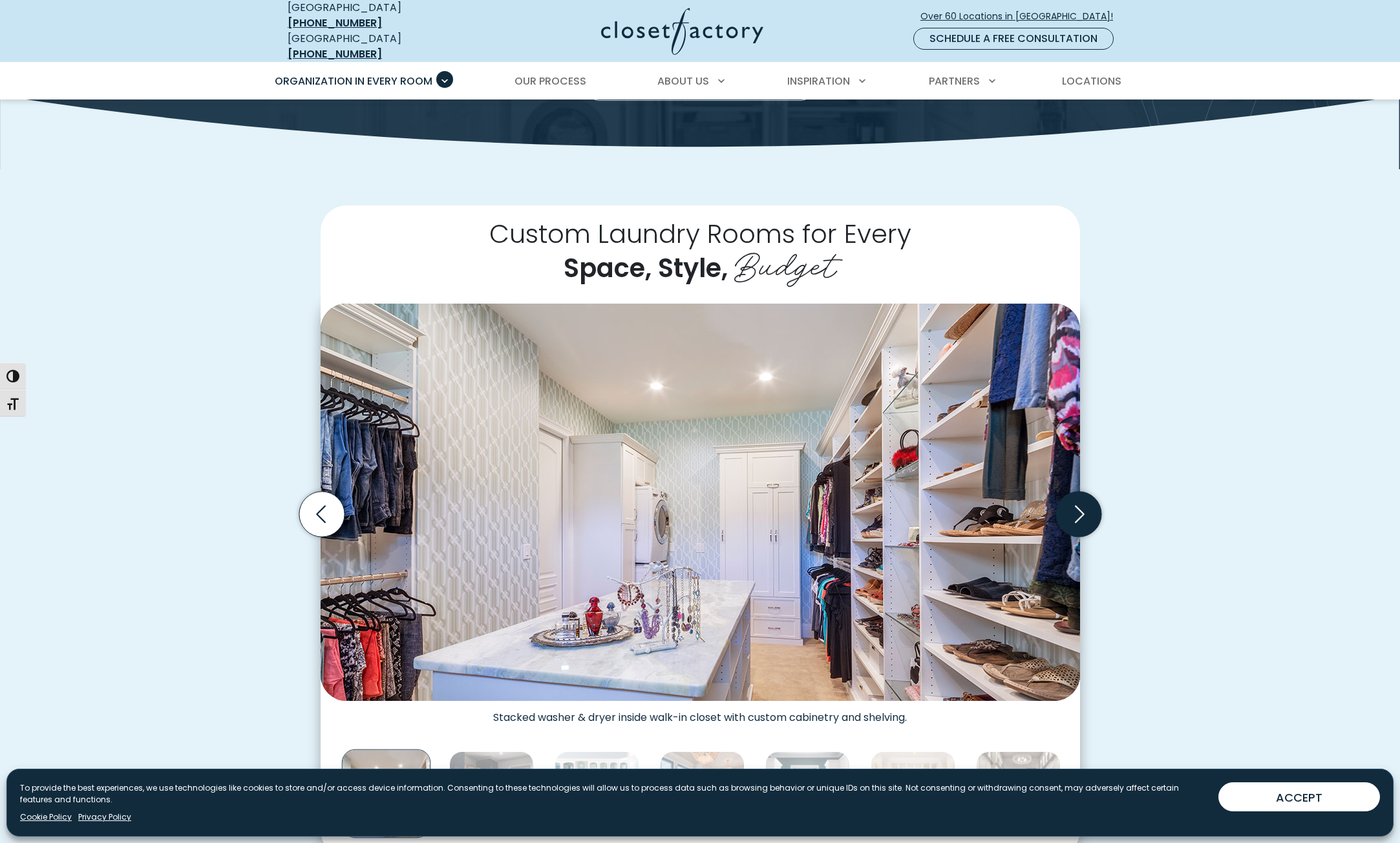
click at [1077, 498] on icon "Next slide" at bounding box center [1078, 514] width 45 height 45
